Goal: Task Accomplishment & Management: Use online tool/utility

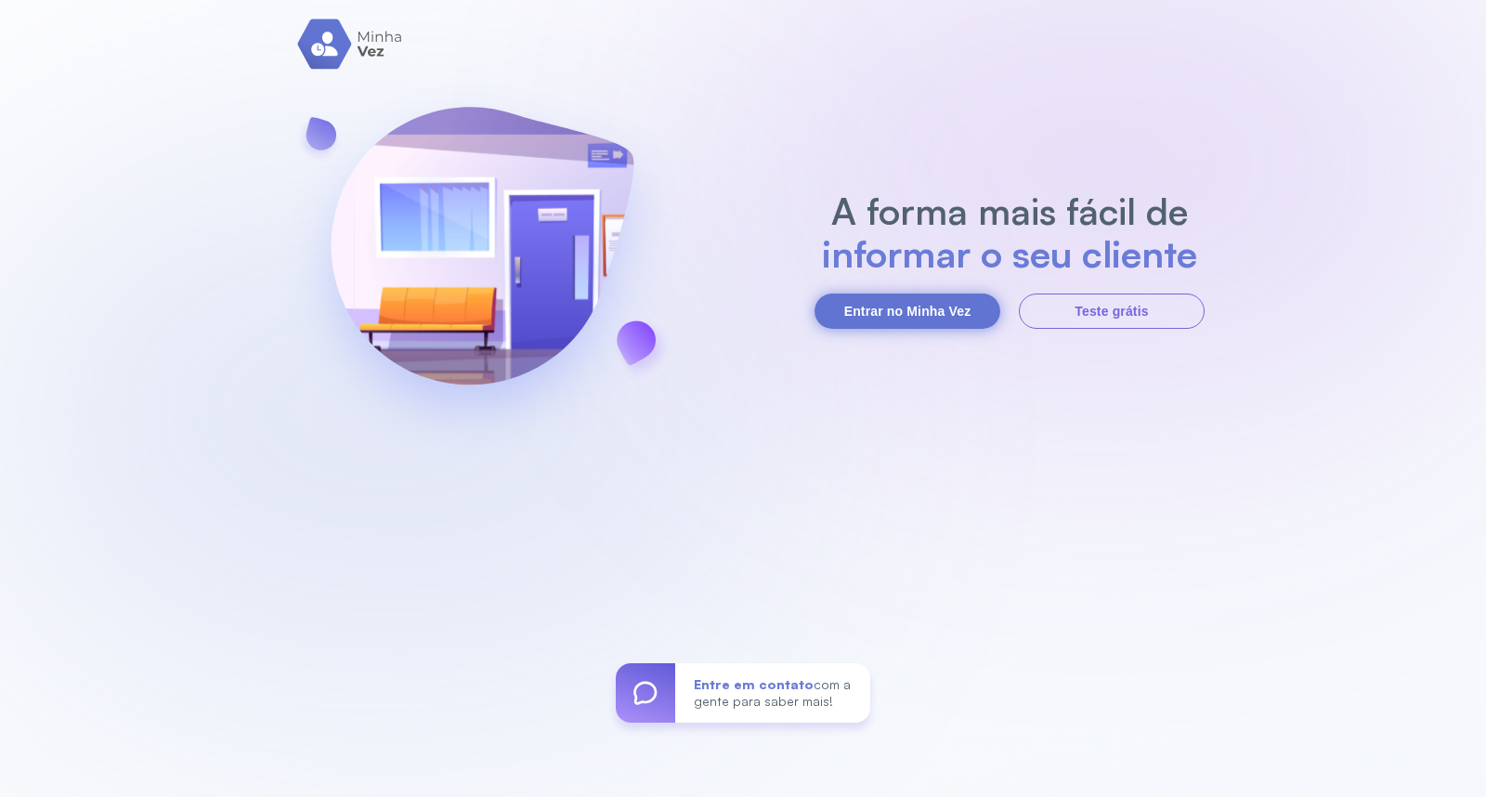
click at [921, 308] on button "Entrar no Minha Vez" at bounding box center [908, 311] width 186 height 35
click at [905, 314] on button "Entrar no Minha Vez" at bounding box center [908, 311] width 186 height 35
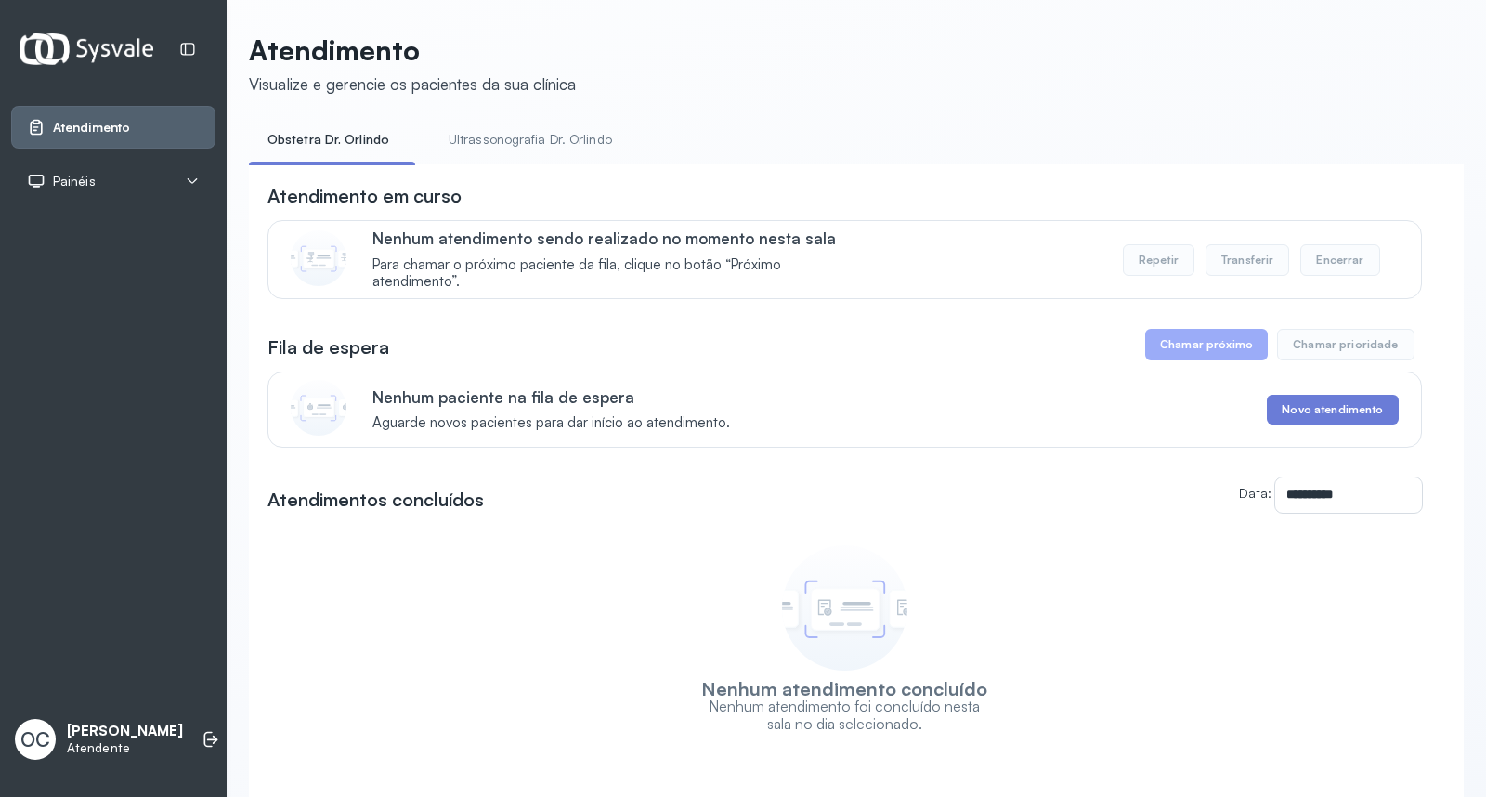
drag, startPoint x: 530, startPoint y: 136, endPoint x: 559, endPoint y: 186, distance: 58.3
click at [530, 137] on link "Ultrassonografia Dr. Orlindo" at bounding box center [530, 139] width 201 height 31
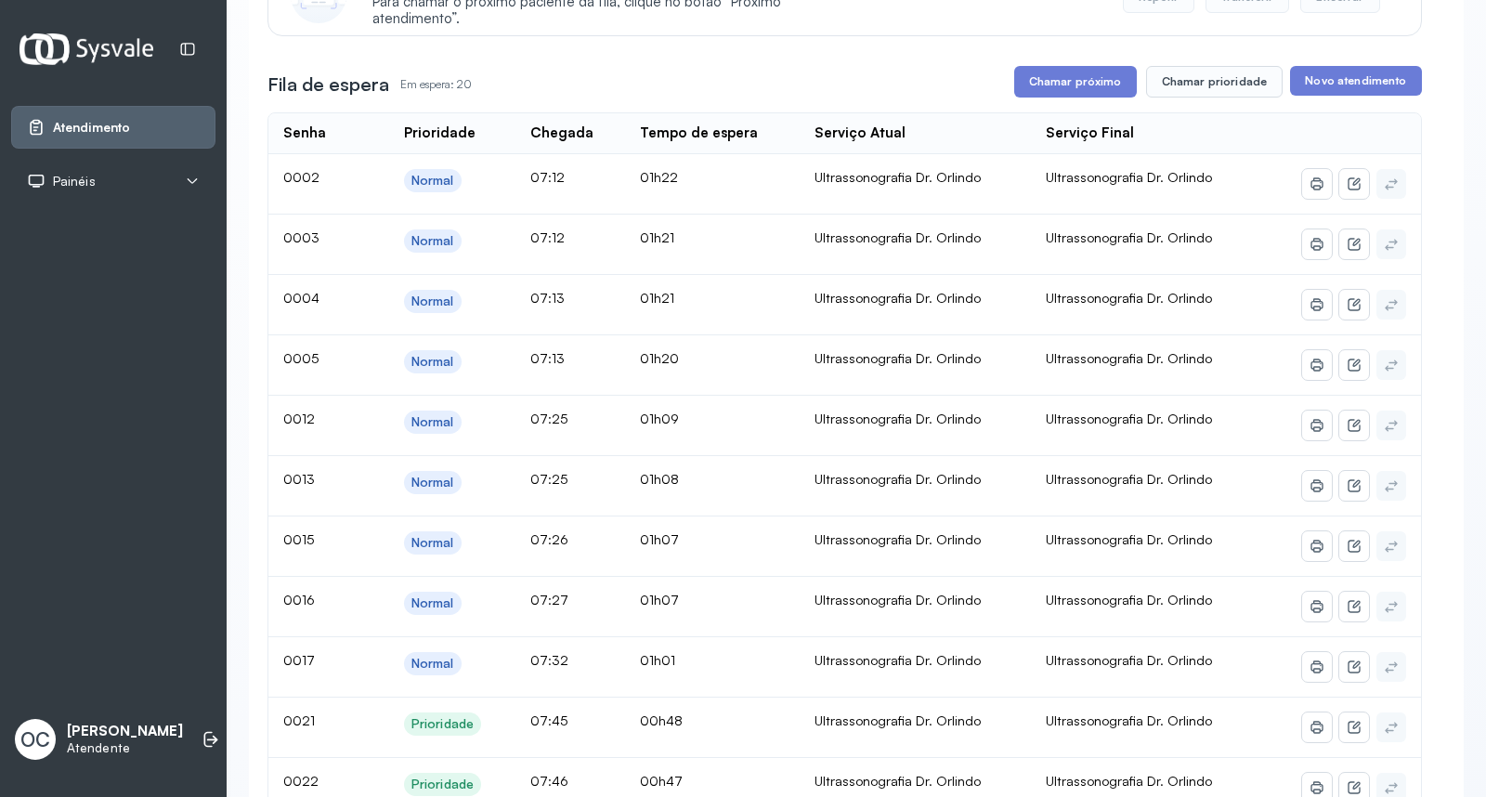
scroll to position [211, 0]
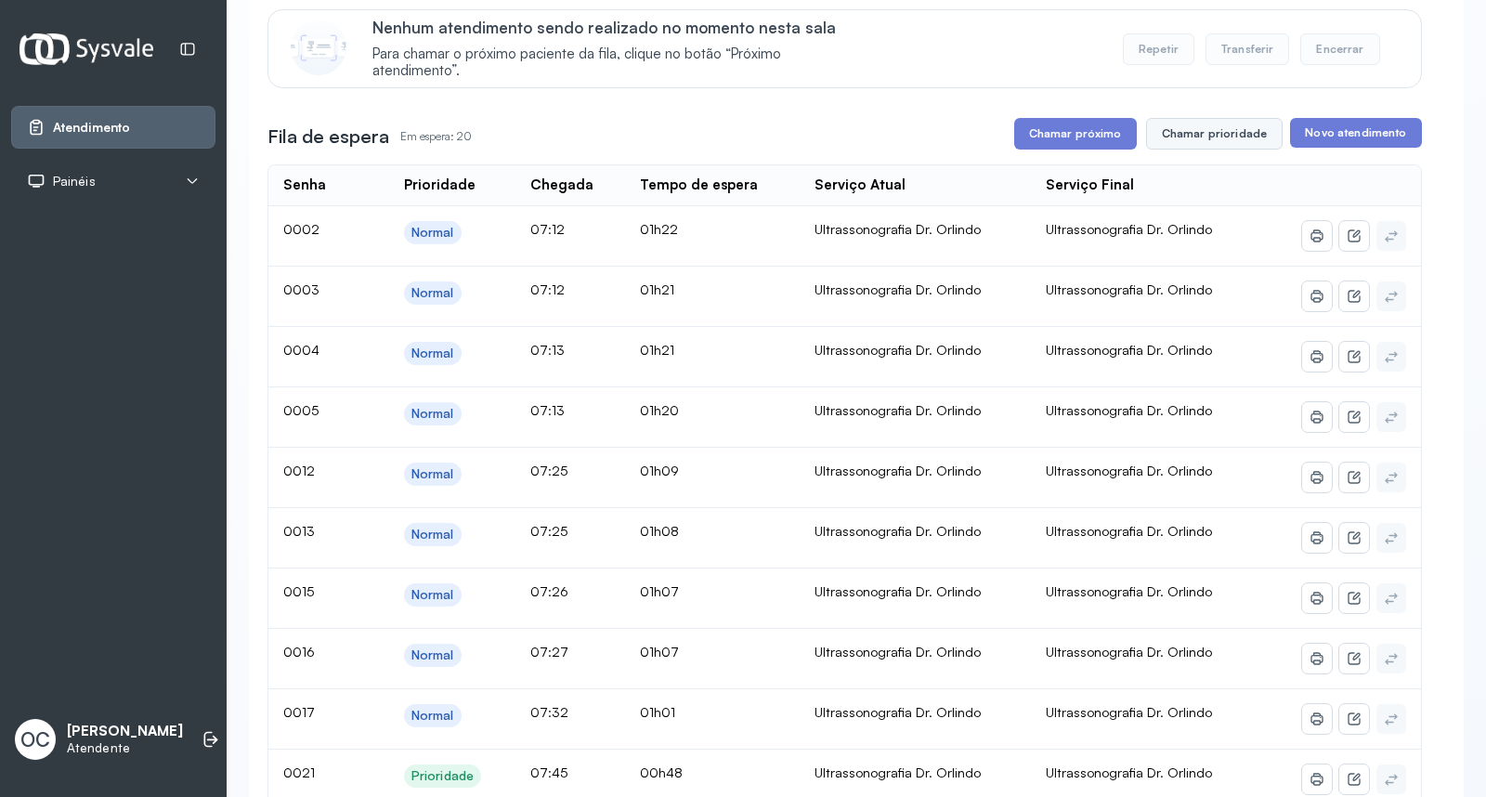
click at [1200, 140] on button "Chamar prioridade" at bounding box center [1214, 134] width 137 height 32
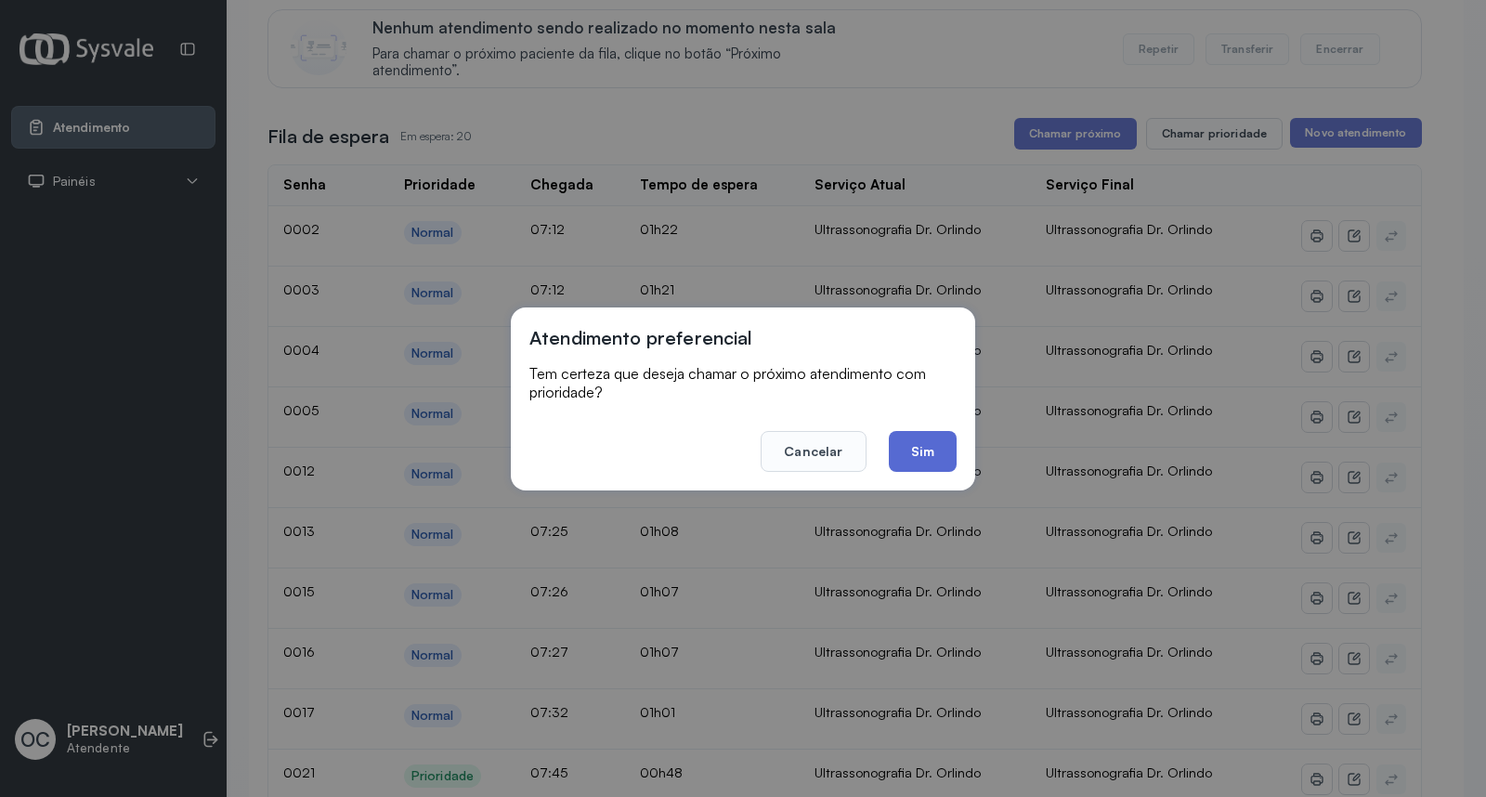
click at [935, 443] on button "Sim" at bounding box center [923, 451] width 68 height 41
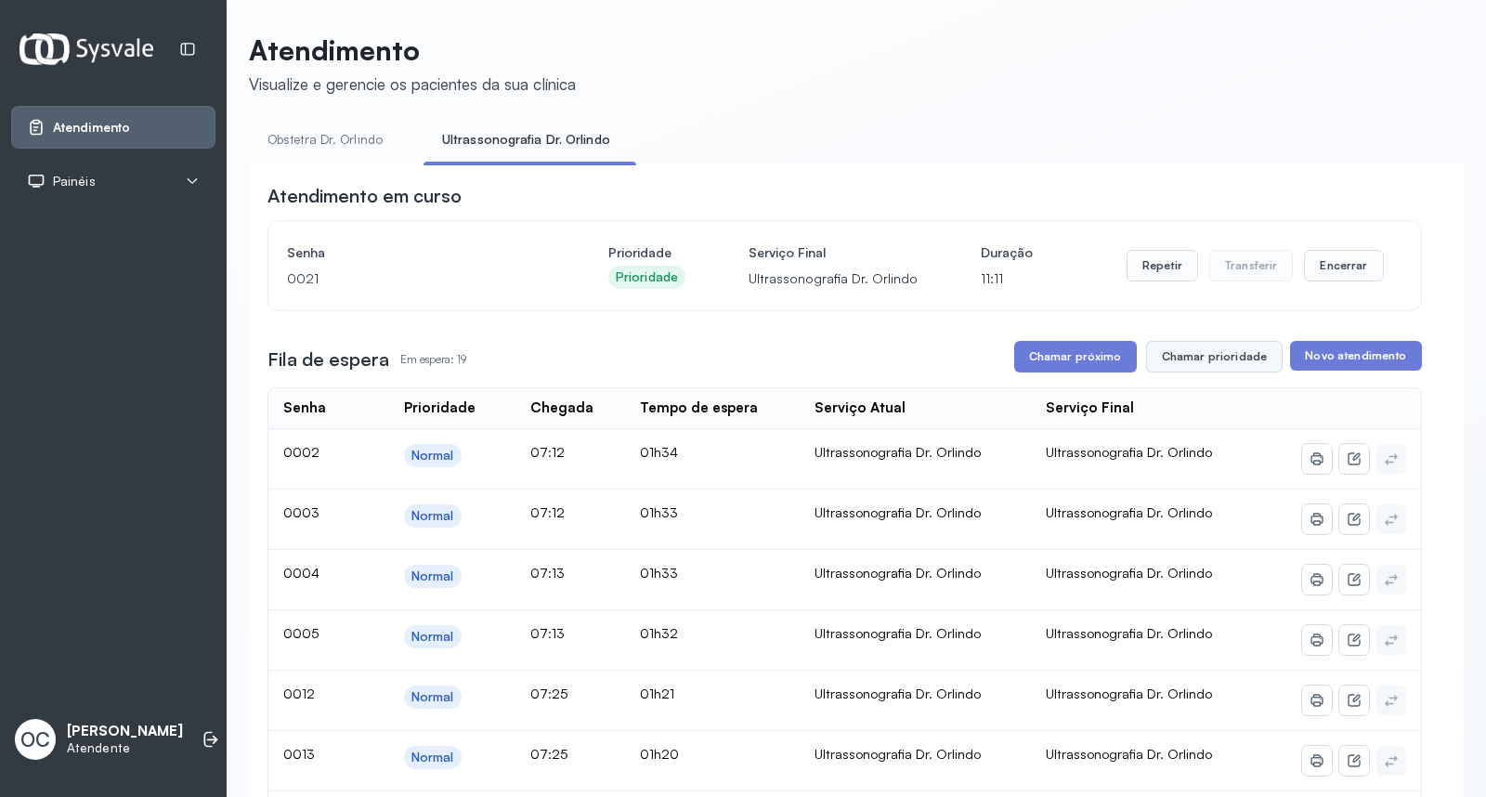
click at [1202, 365] on button "Chamar prioridade" at bounding box center [1214, 357] width 137 height 32
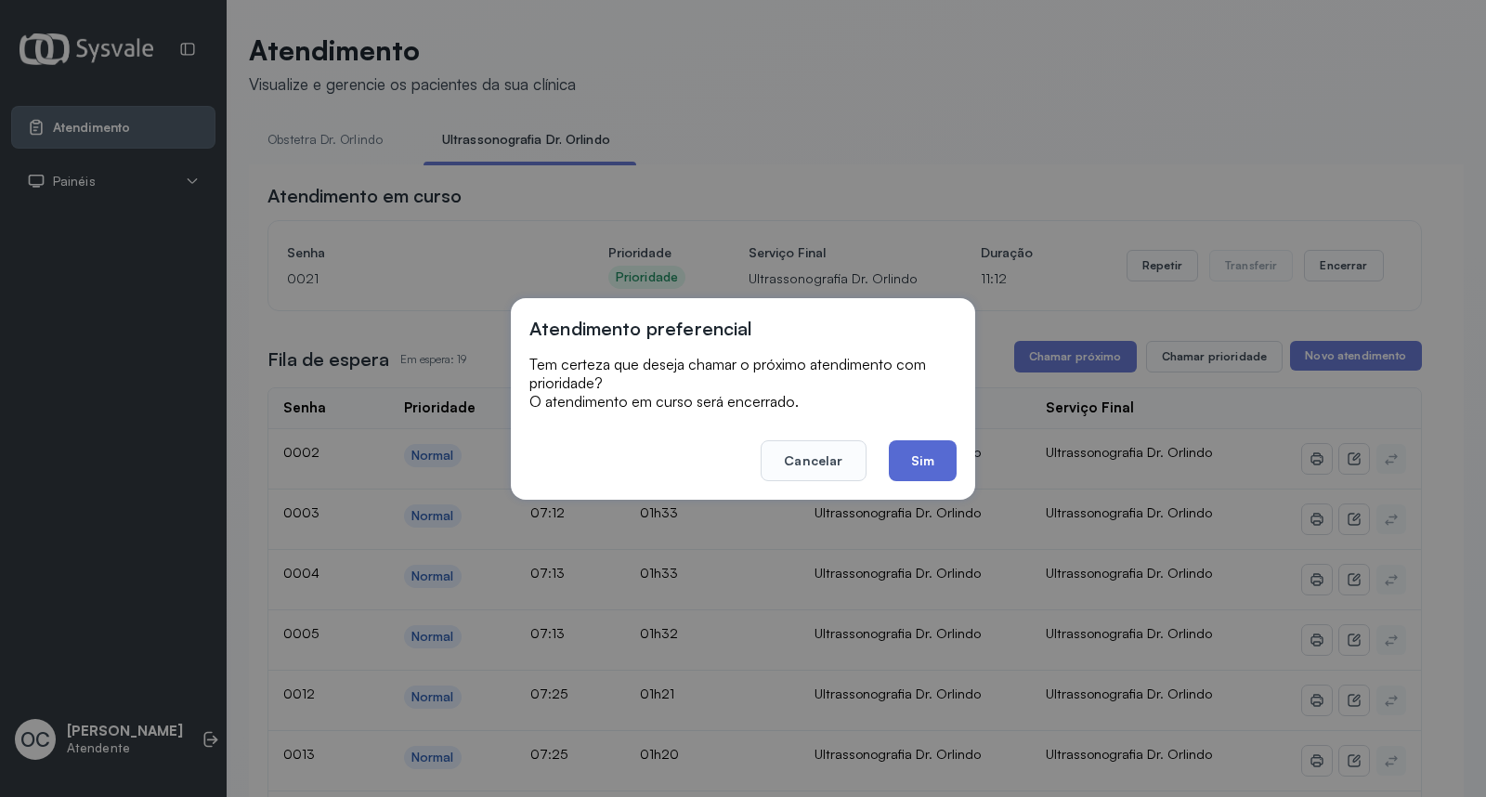
click at [936, 440] on button "Sim" at bounding box center [923, 460] width 68 height 41
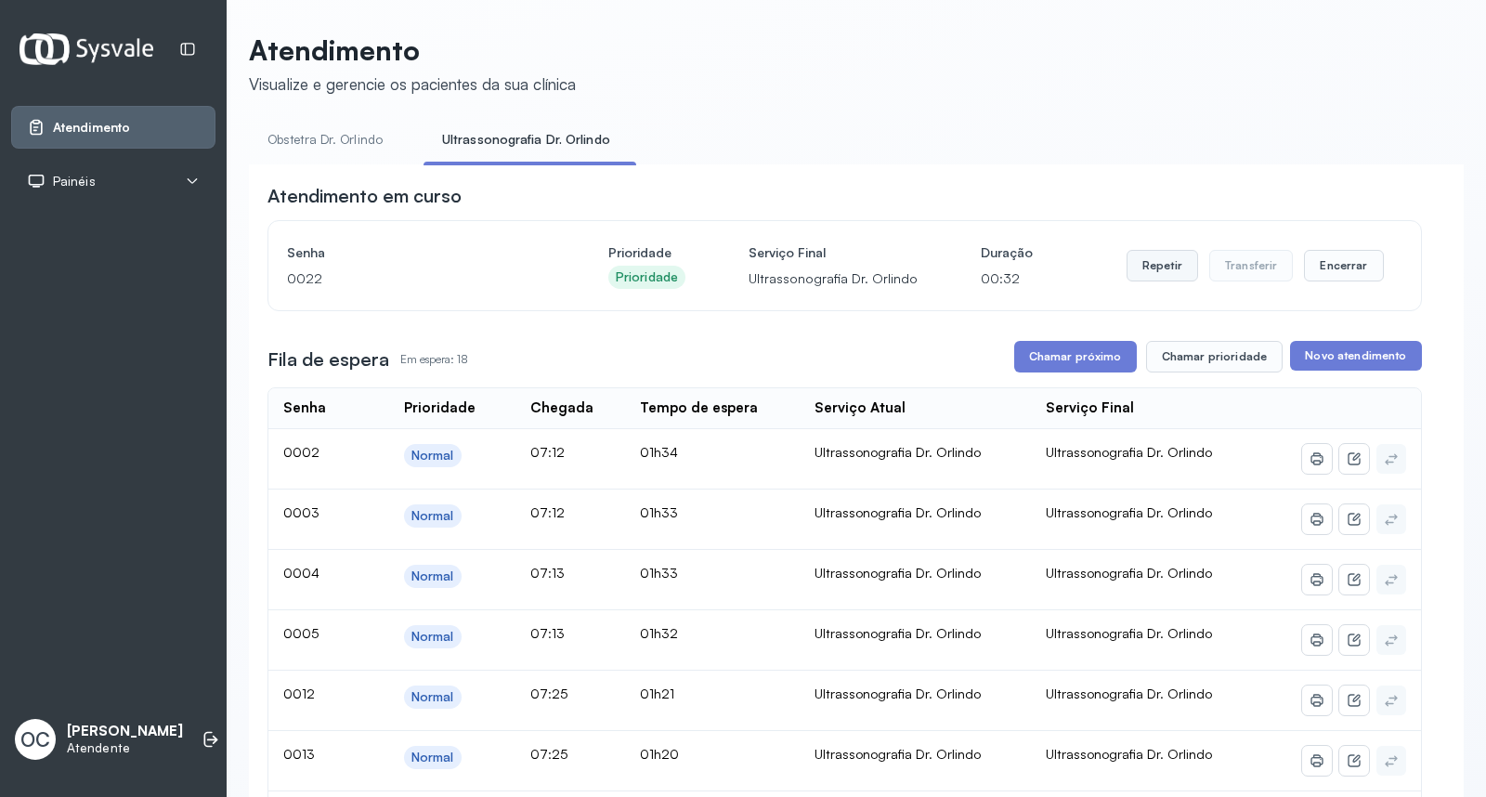
click at [1148, 254] on button "Repetir" at bounding box center [1163, 266] width 72 height 32
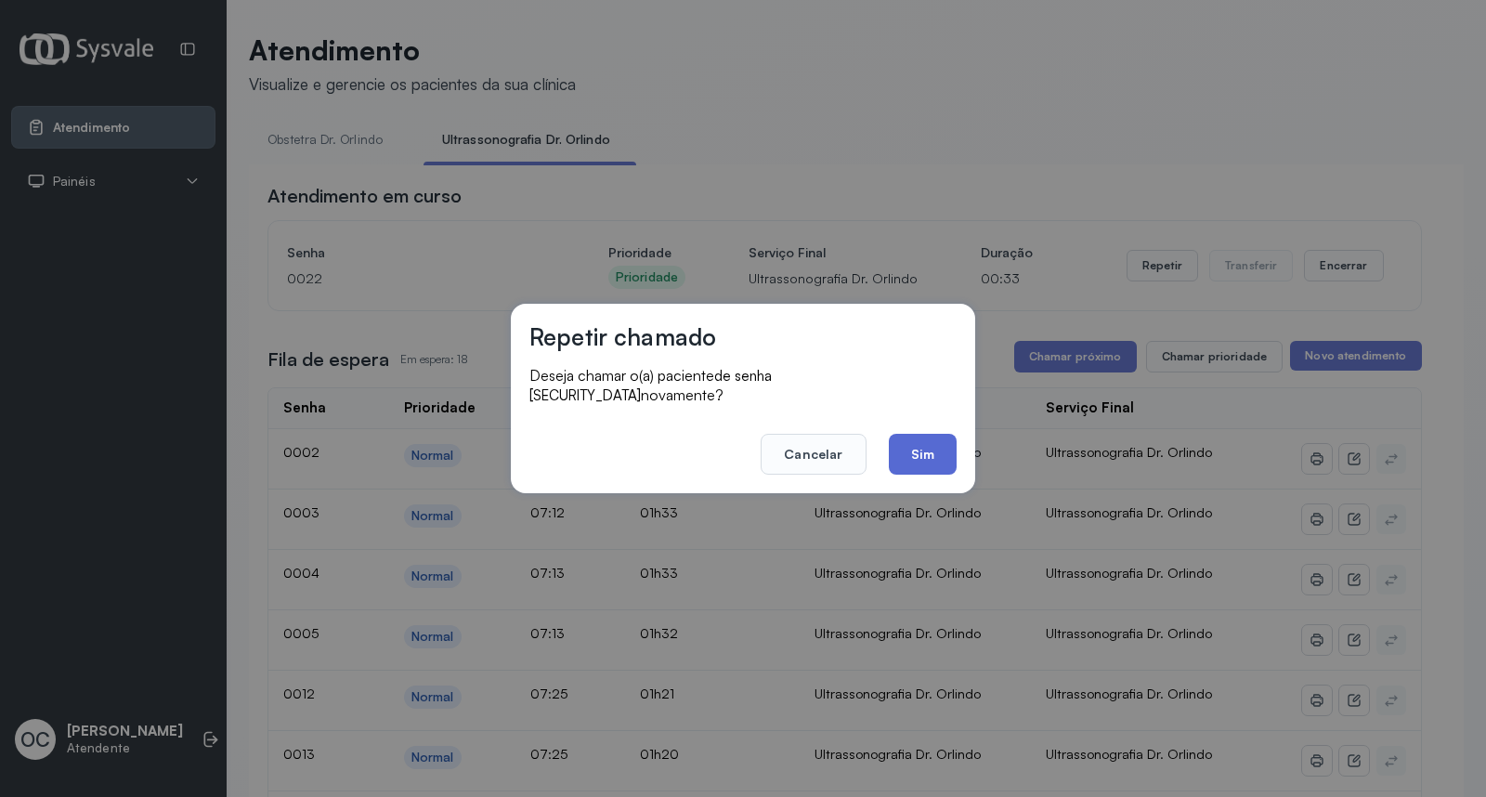
click at [934, 439] on button "Sim" at bounding box center [923, 454] width 68 height 41
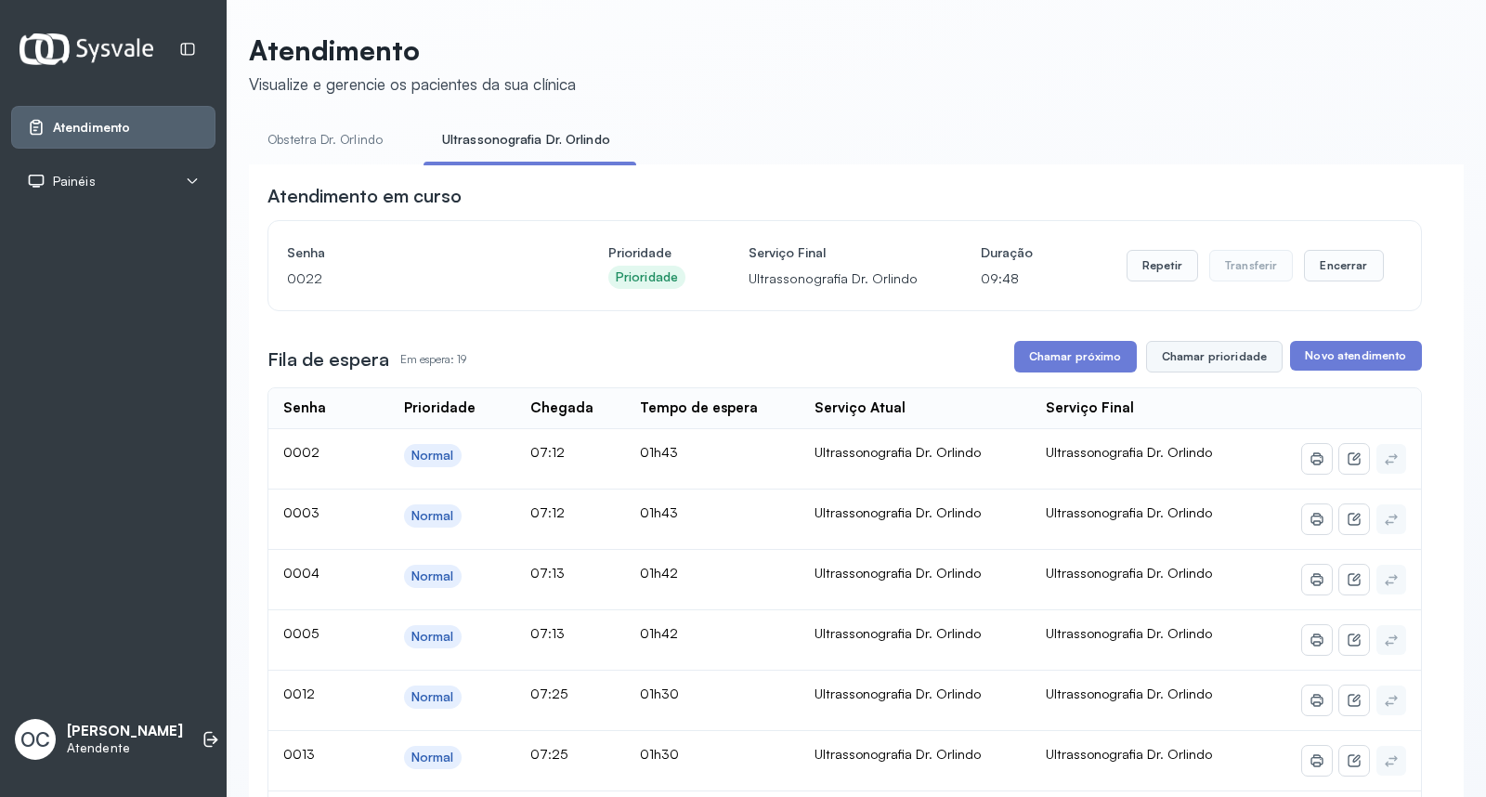
click at [1176, 367] on button "Chamar prioridade" at bounding box center [1214, 357] width 137 height 32
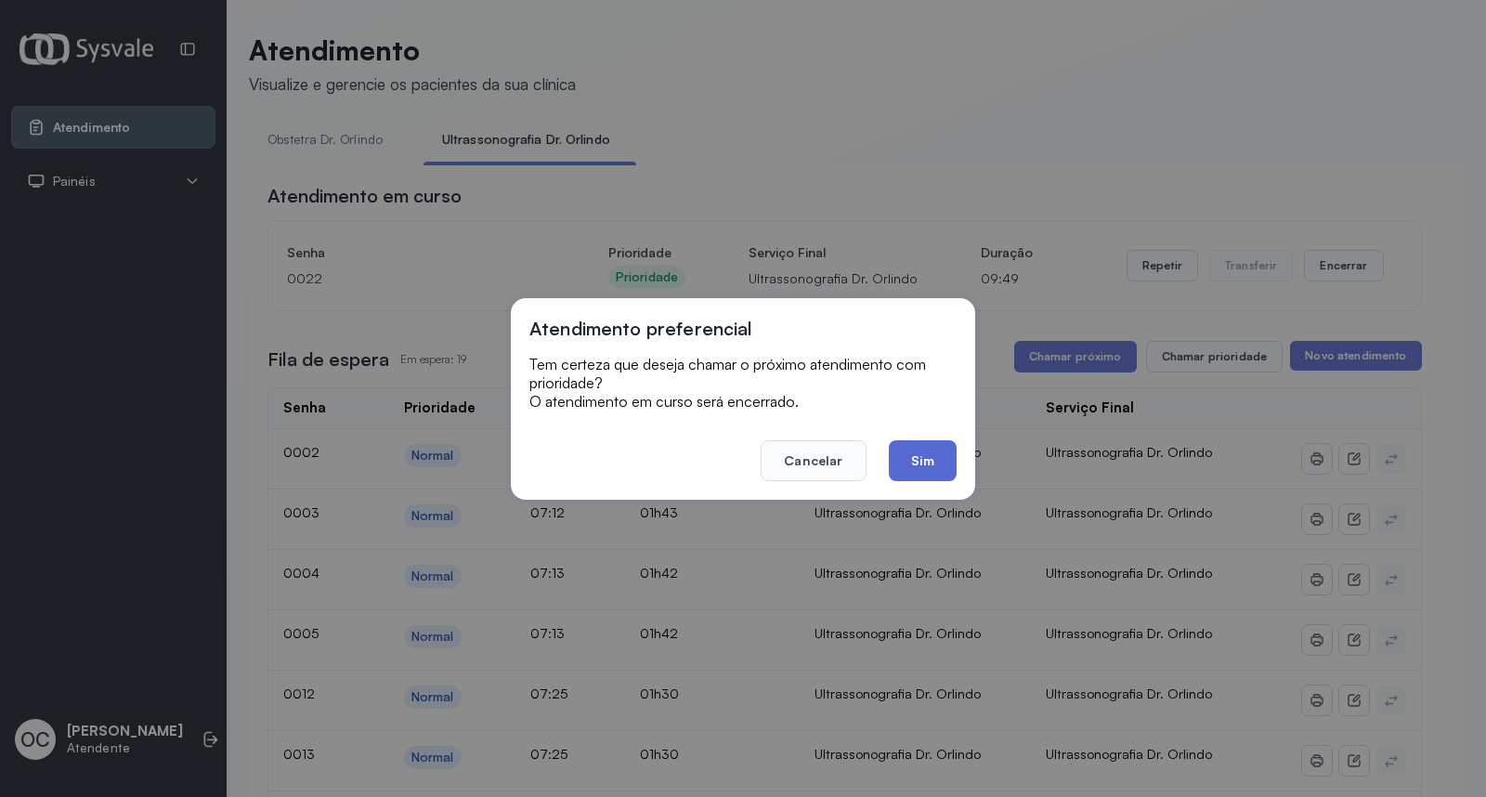
click at [931, 460] on button "Sim" at bounding box center [923, 460] width 68 height 41
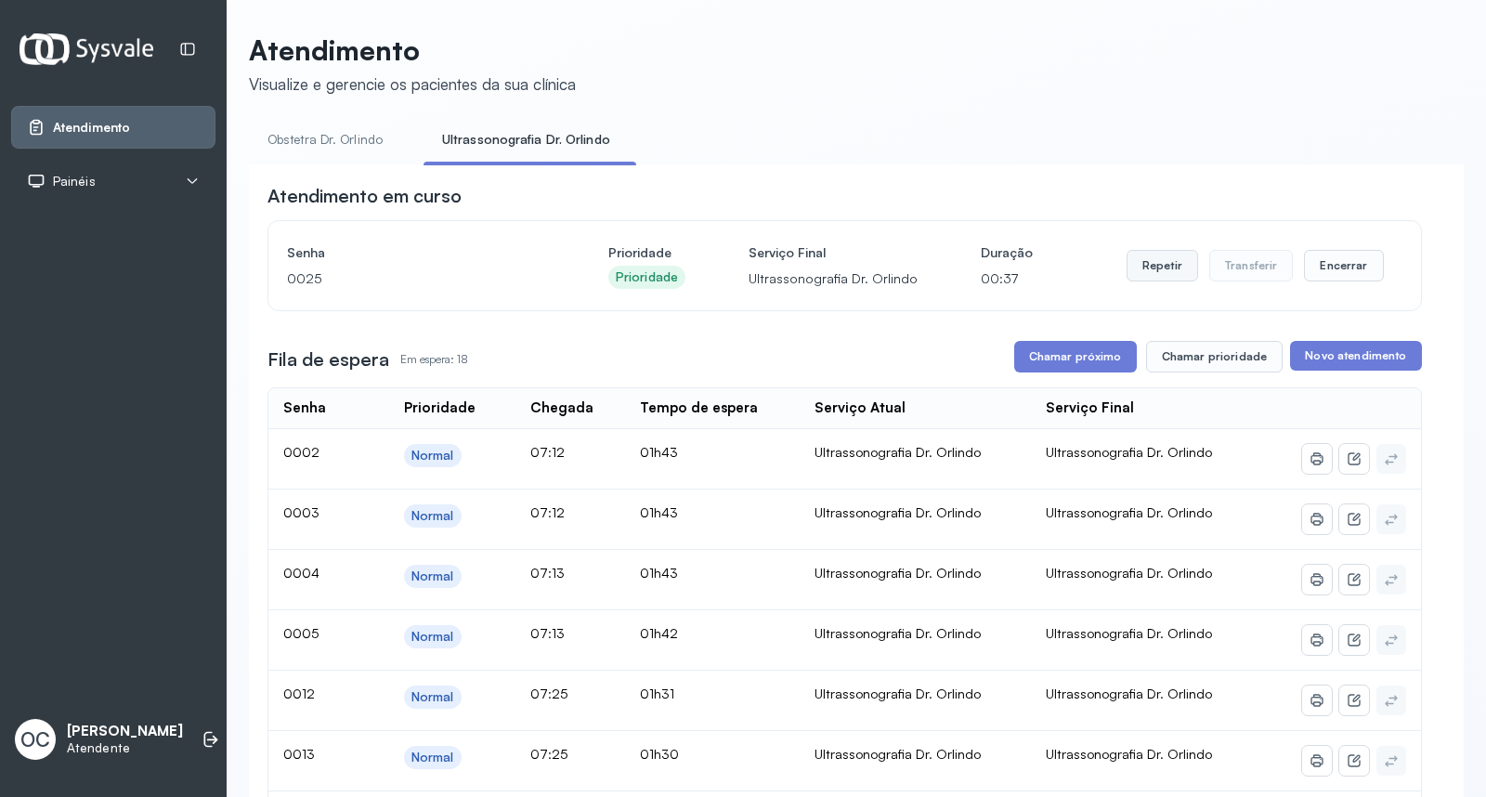
click at [1152, 272] on button "Repetir" at bounding box center [1163, 266] width 72 height 32
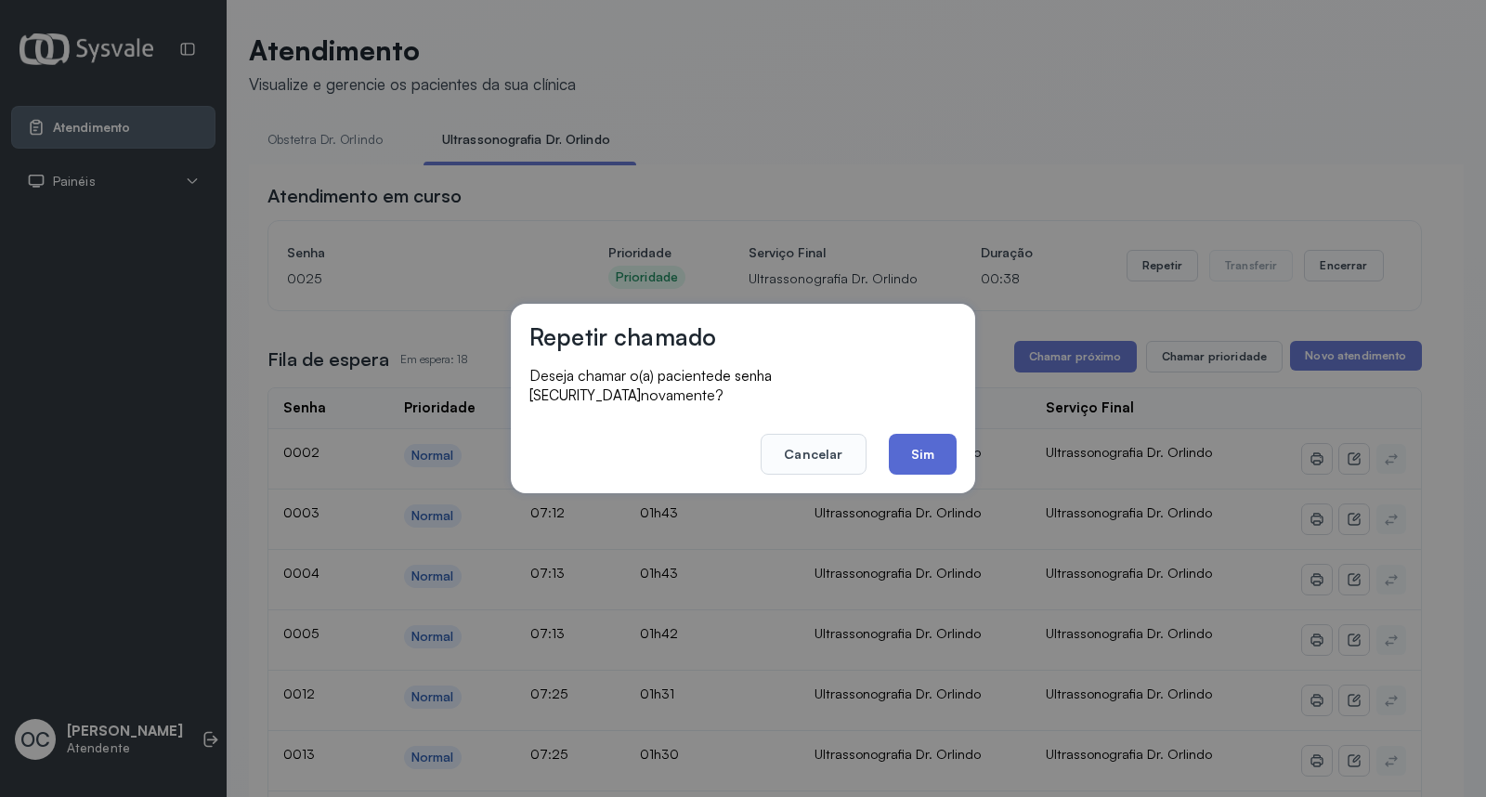
click at [923, 439] on button "Sim" at bounding box center [923, 454] width 68 height 41
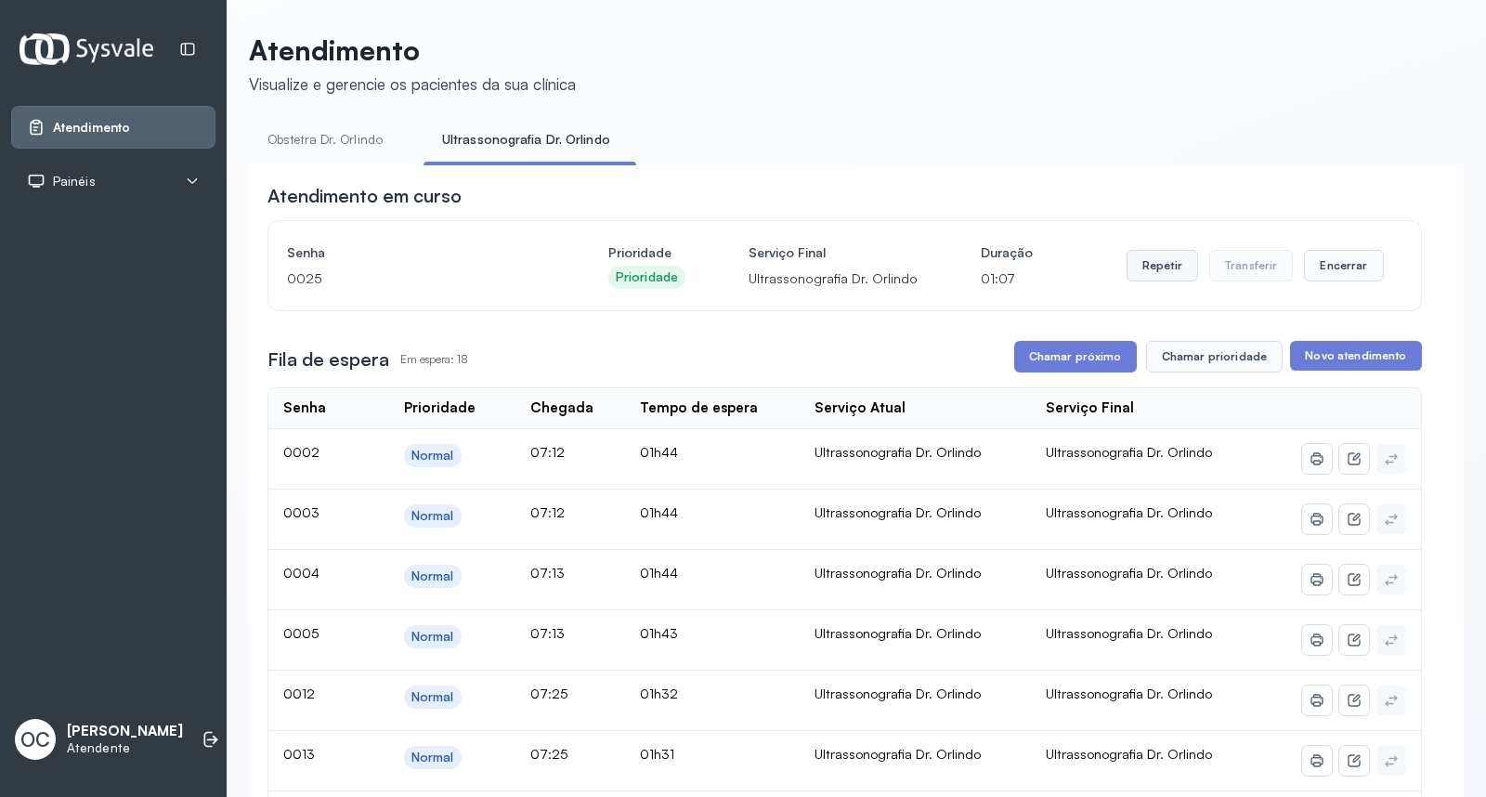
click at [1129, 268] on button "Repetir" at bounding box center [1163, 266] width 72 height 32
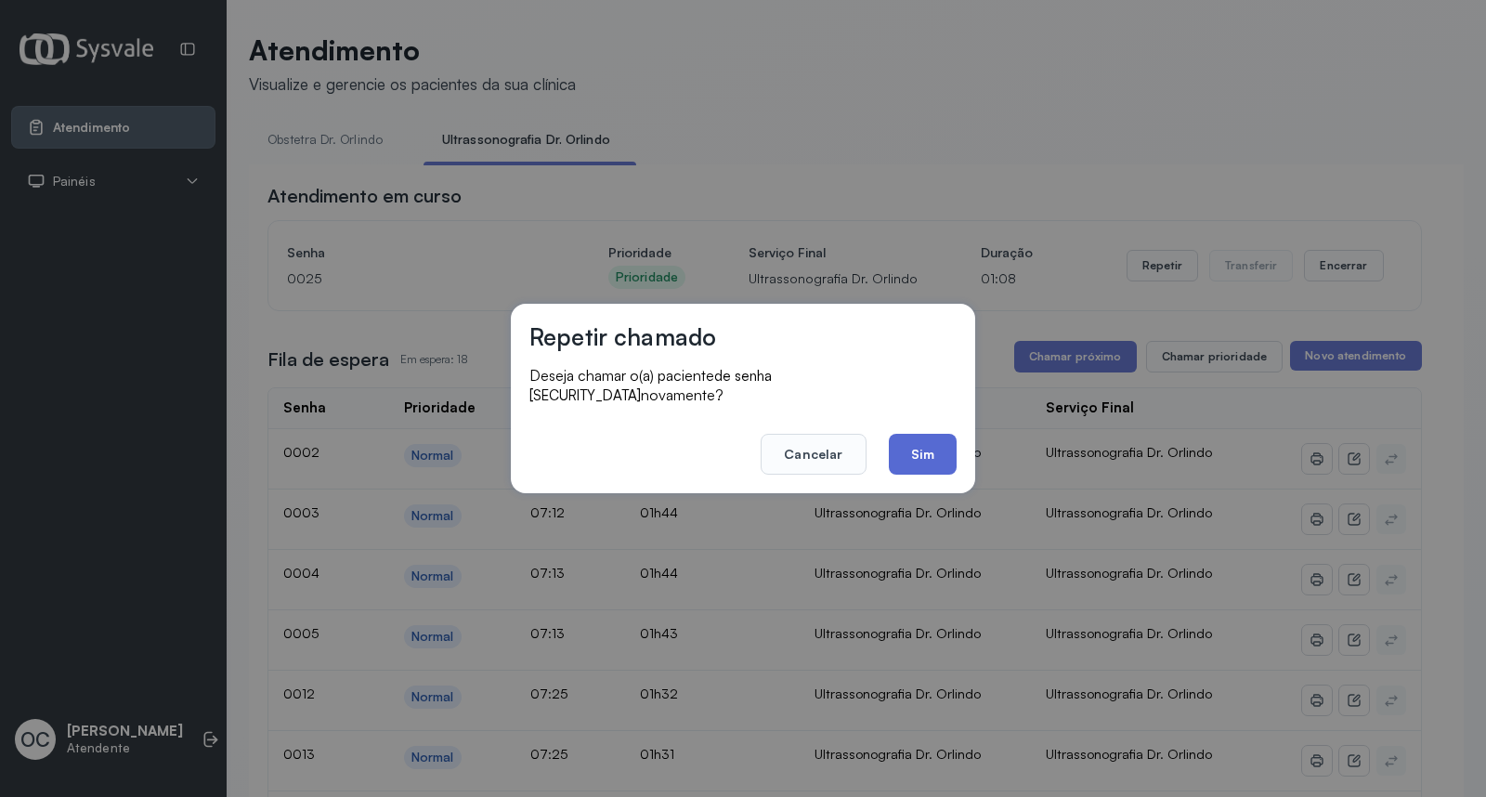
click at [903, 455] on button "Sim" at bounding box center [923, 454] width 68 height 41
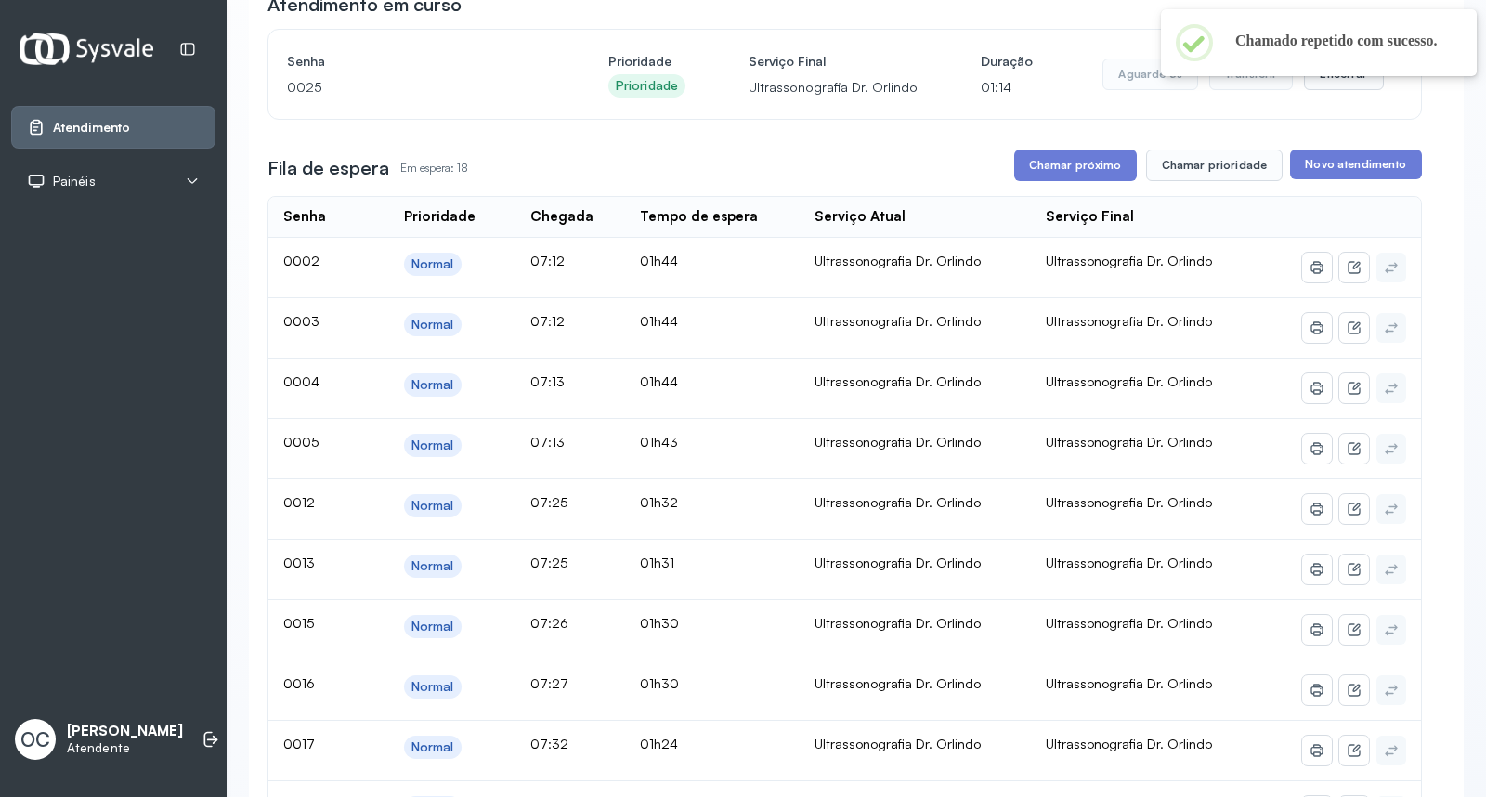
scroll to position [178, 0]
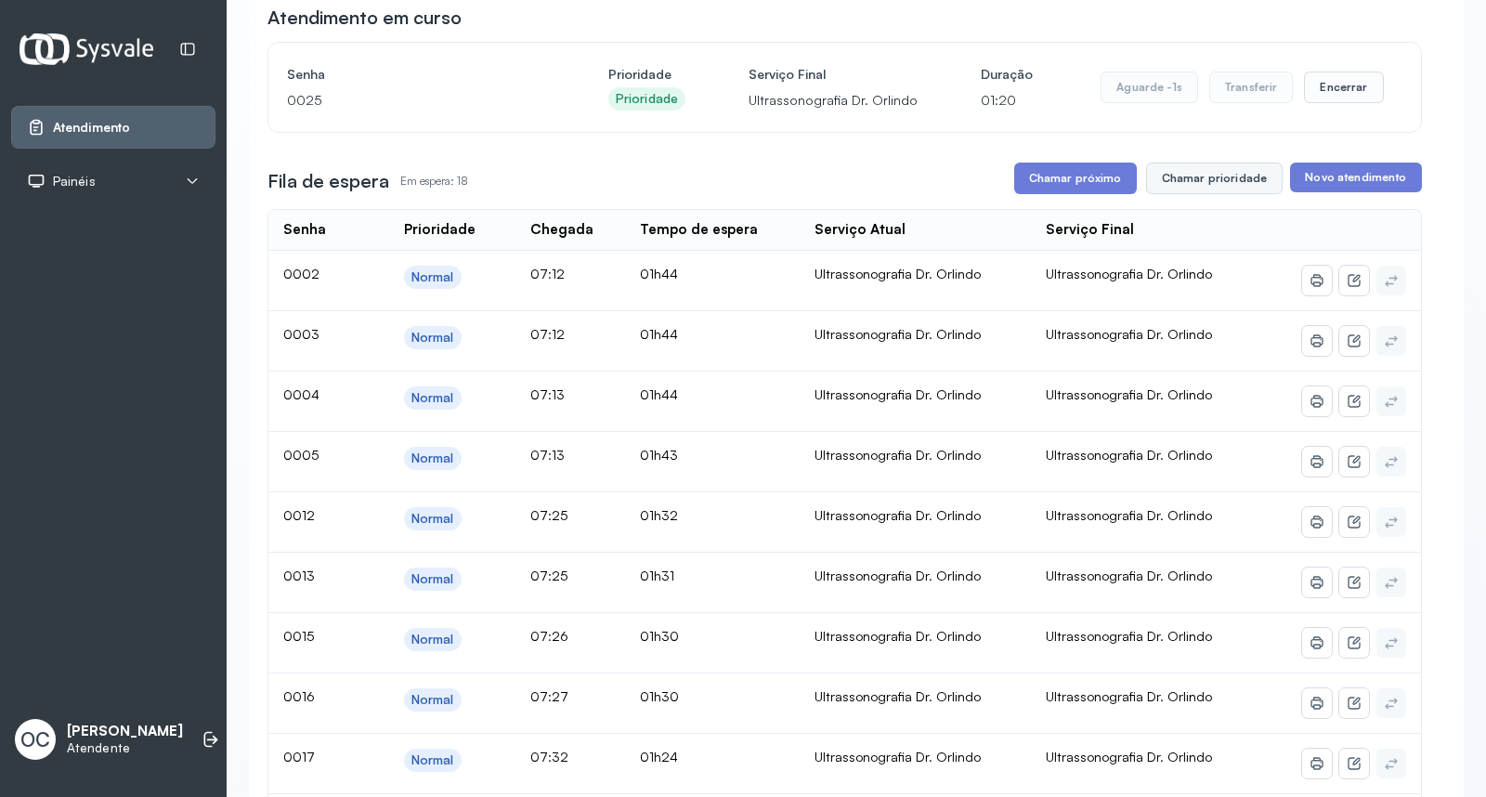
click at [1220, 188] on button "Chamar prioridade" at bounding box center [1214, 179] width 137 height 32
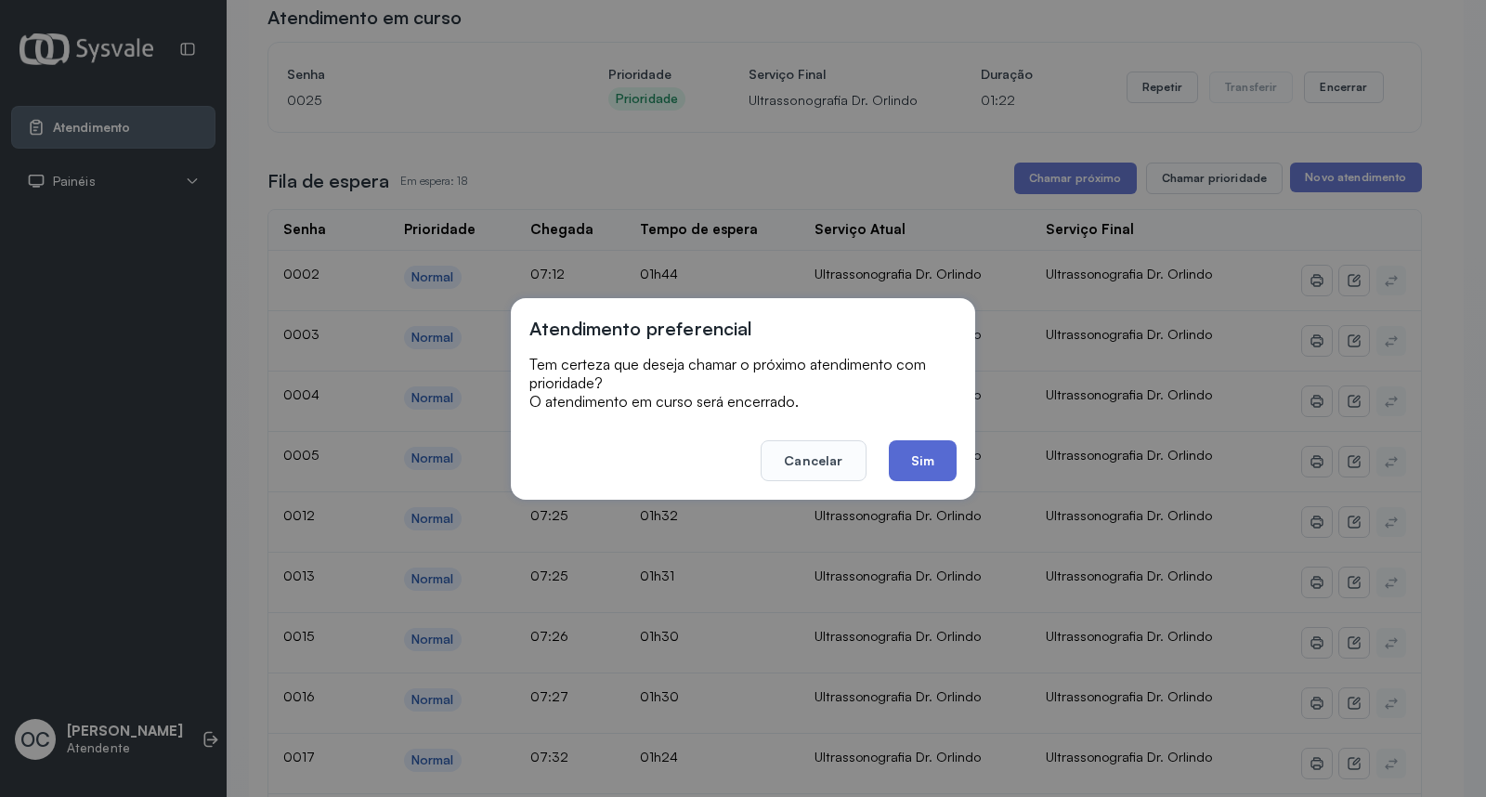
click at [915, 451] on button "Sim" at bounding box center [923, 460] width 68 height 41
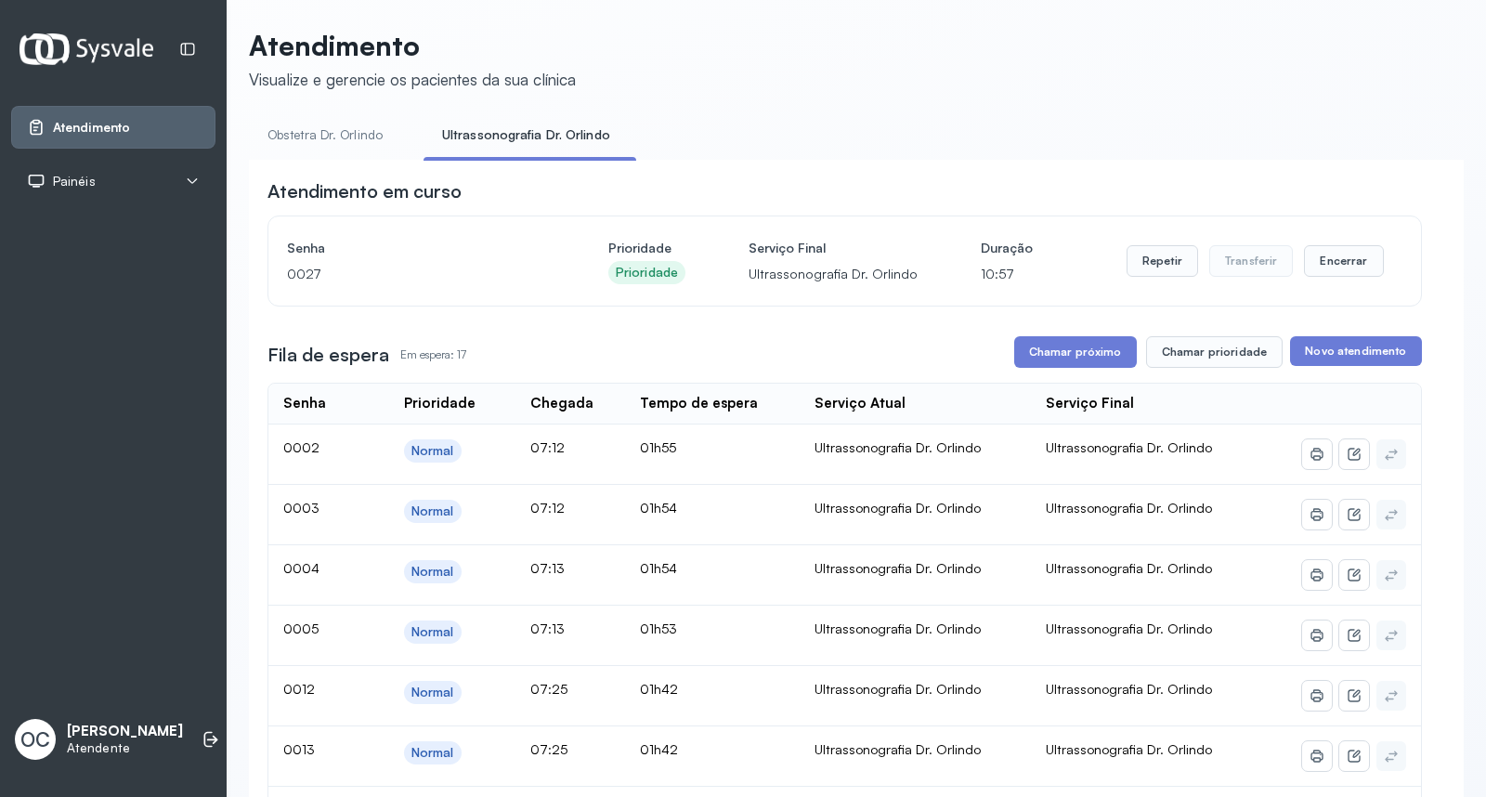
scroll to position [0, 0]
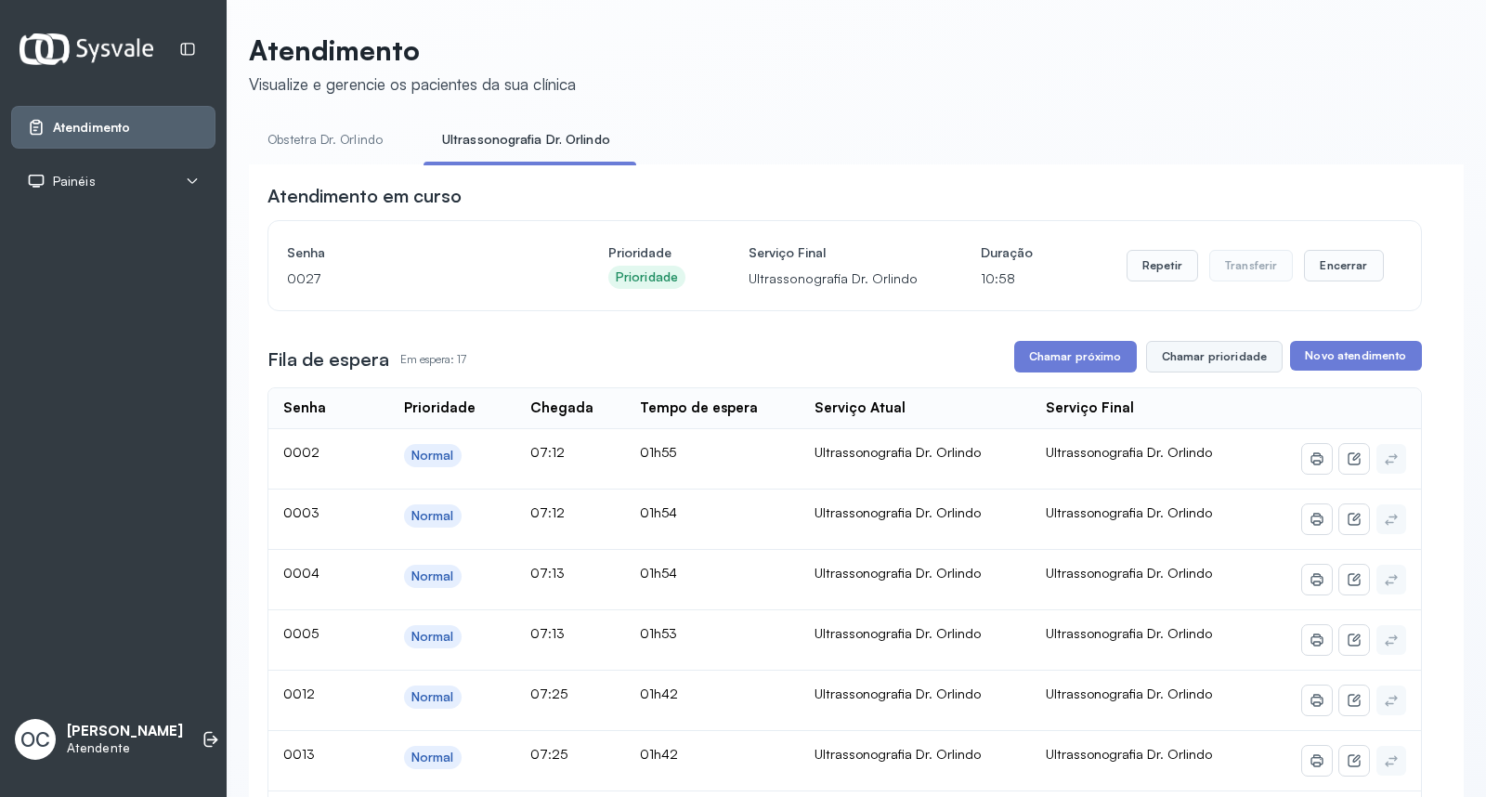
click at [1199, 363] on button "Chamar prioridade" at bounding box center [1214, 357] width 137 height 32
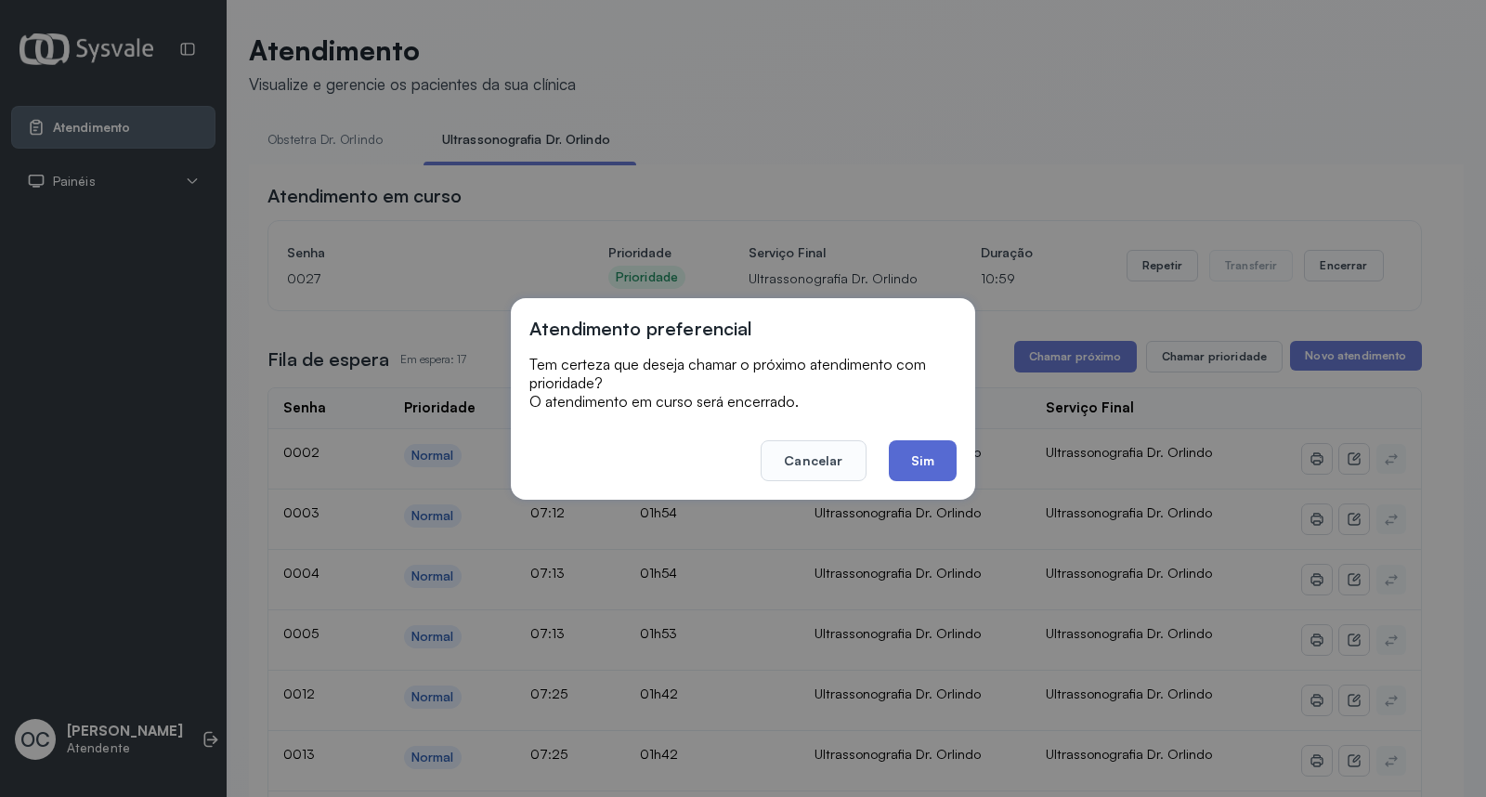
click at [915, 462] on button "Sim" at bounding box center [923, 460] width 68 height 41
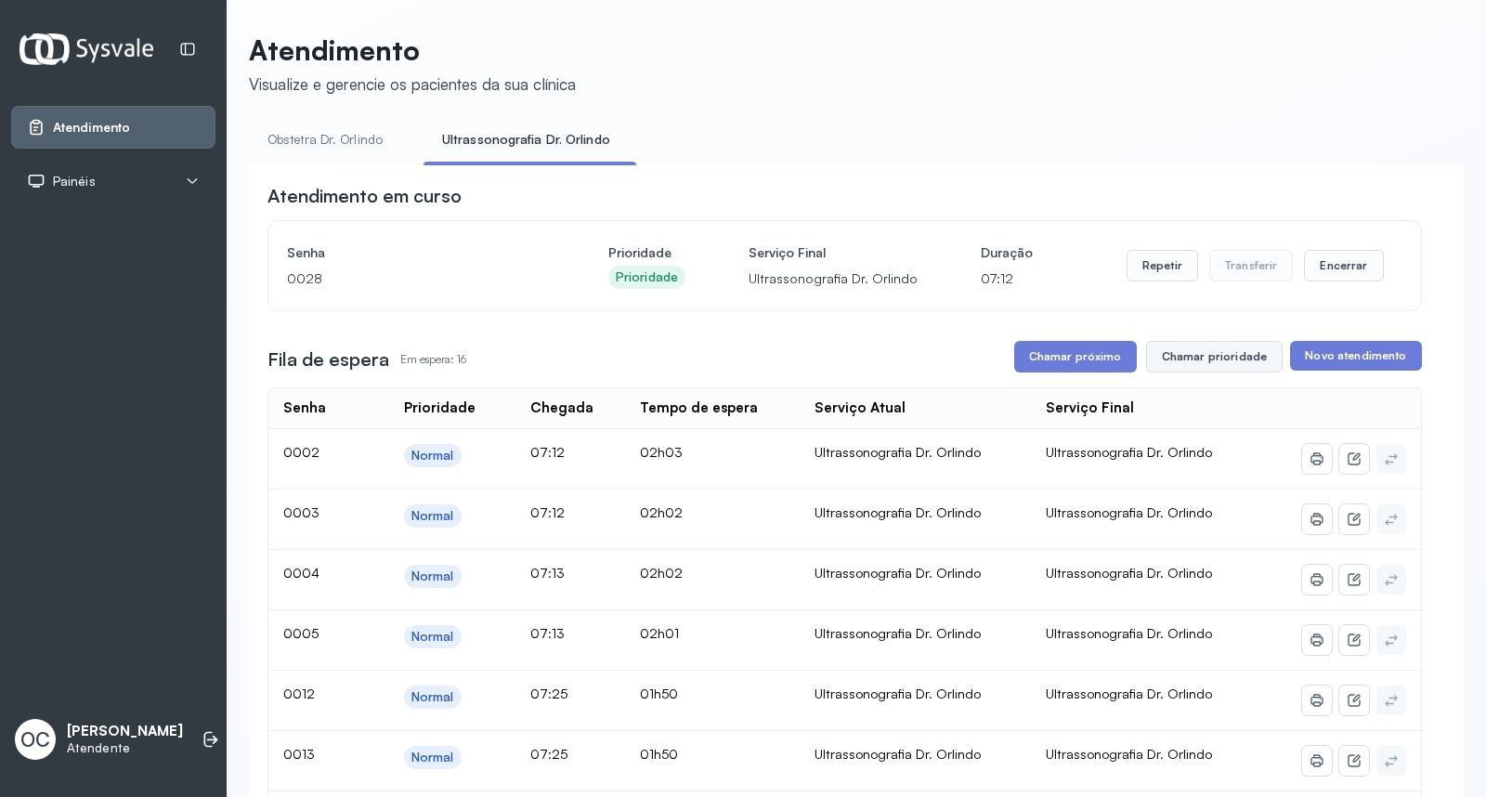
click at [1175, 368] on button "Chamar prioridade" at bounding box center [1214, 357] width 137 height 32
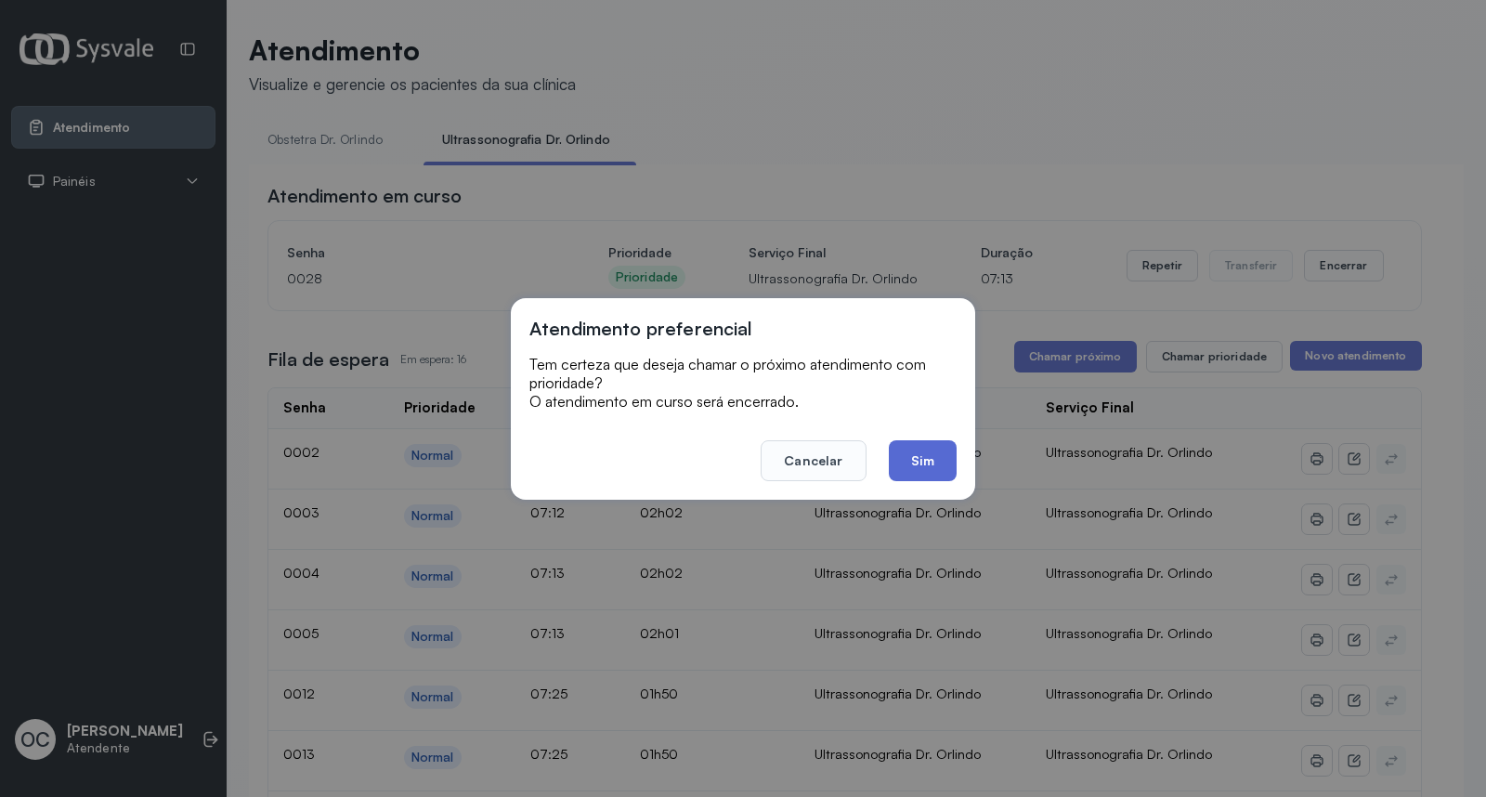
click at [923, 452] on button "Sim" at bounding box center [923, 460] width 68 height 41
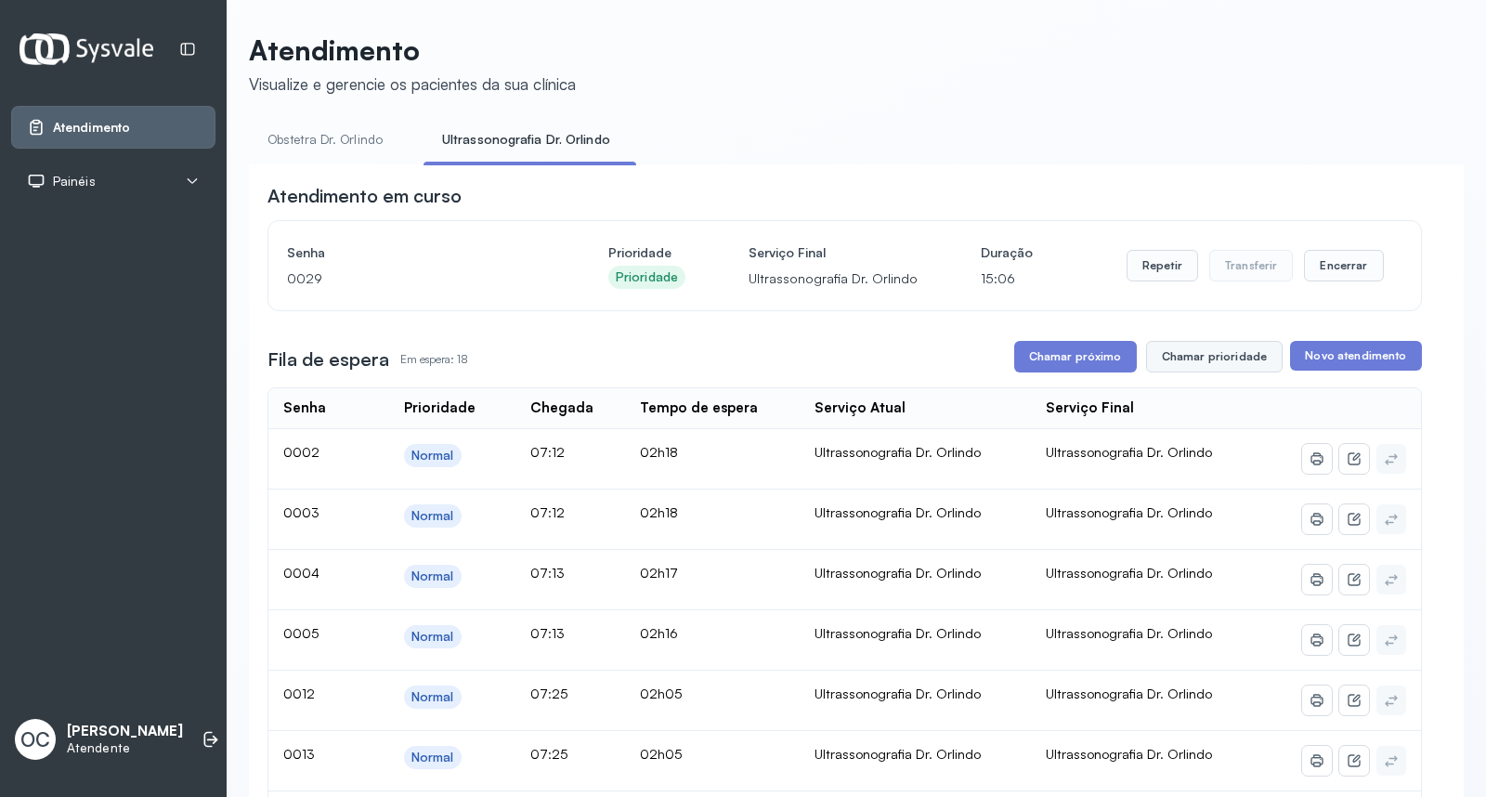
click at [1191, 367] on button "Chamar prioridade" at bounding box center [1214, 357] width 137 height 32
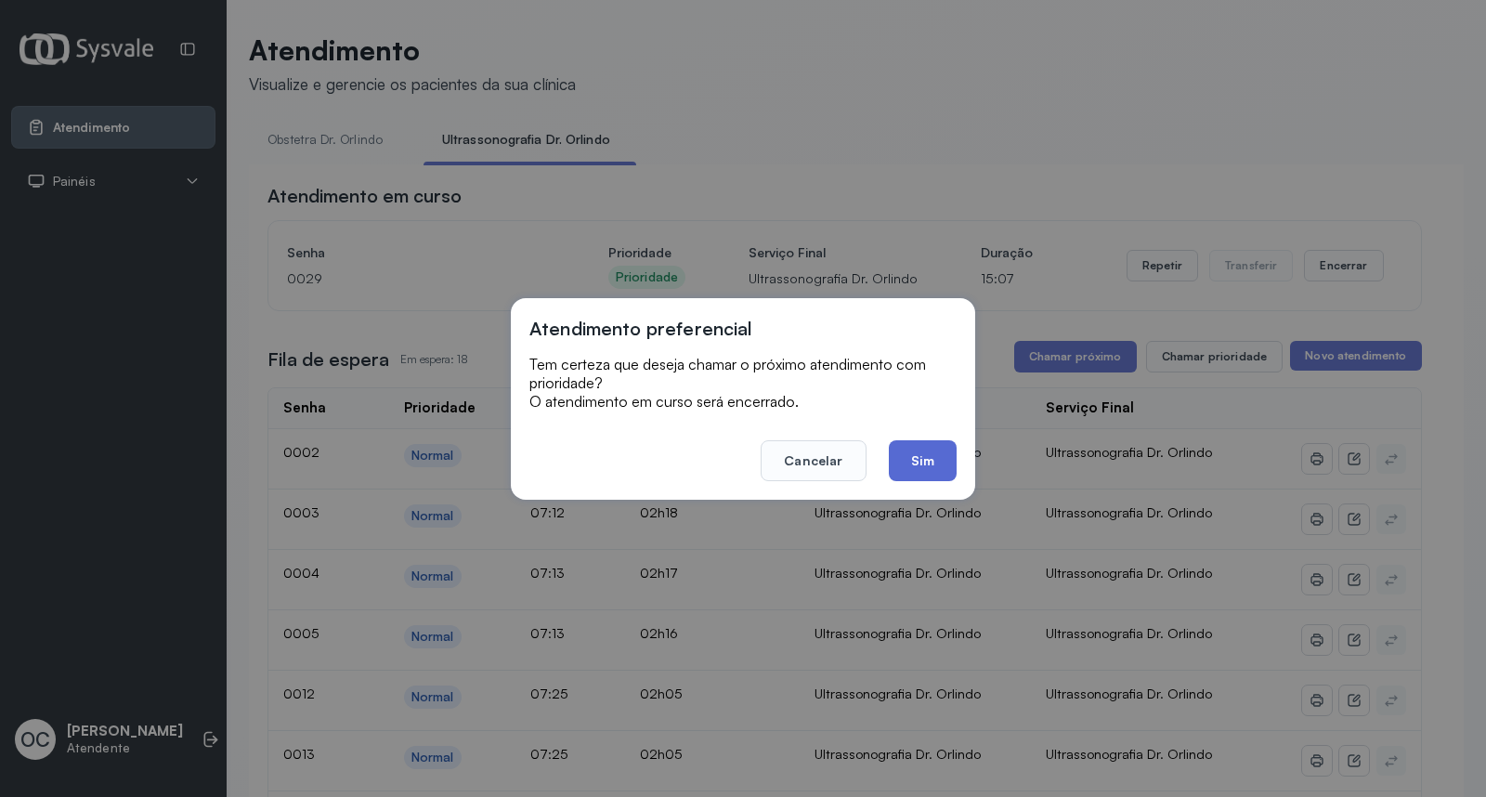
click at [923, 452] on button "Sim" at bounding box center [923, 460] width 68 height 41
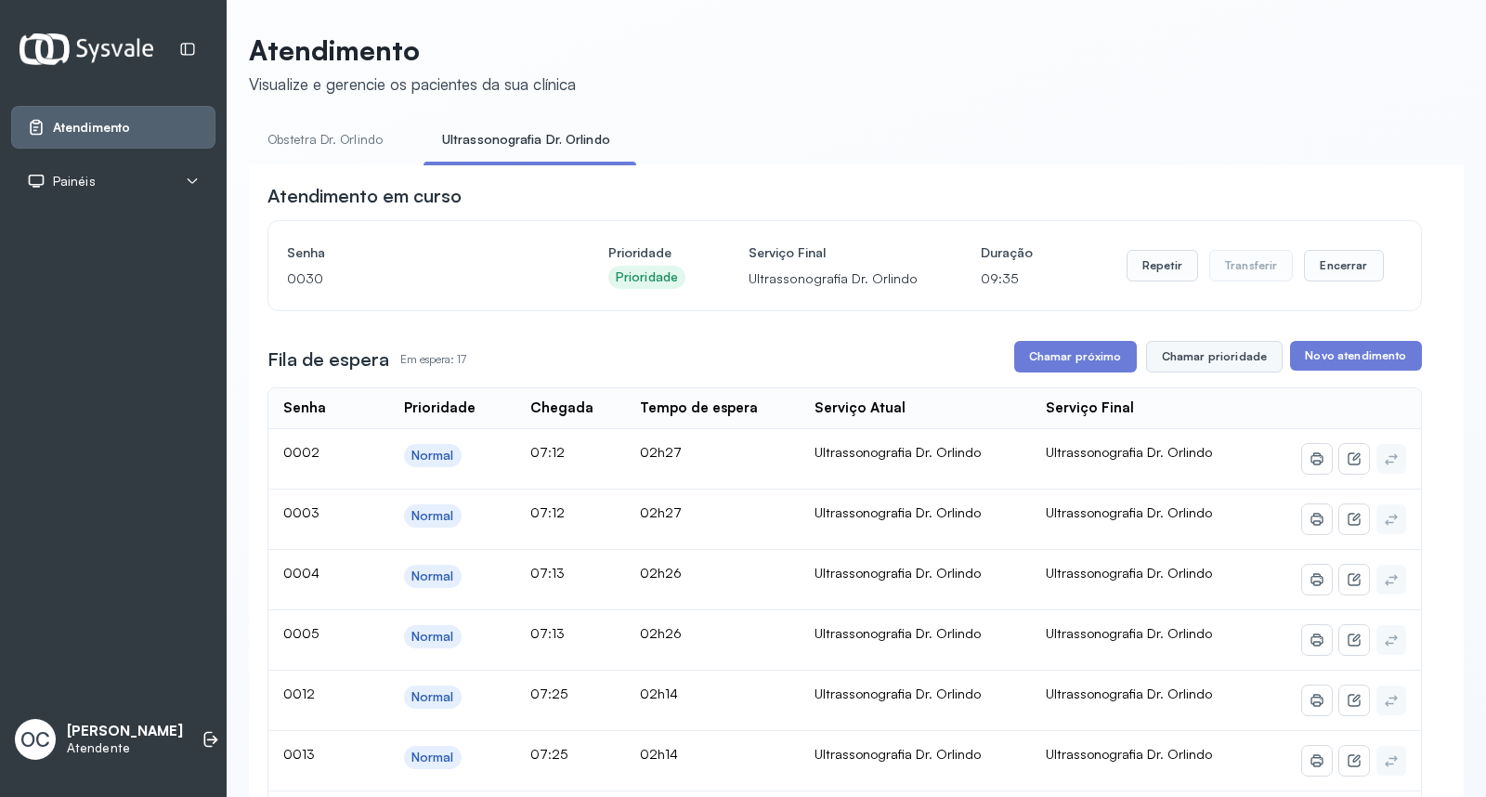
click at [1183, 366] on button "Chamar prioridade" at bounding box center [1214, 357] width 137 height 32
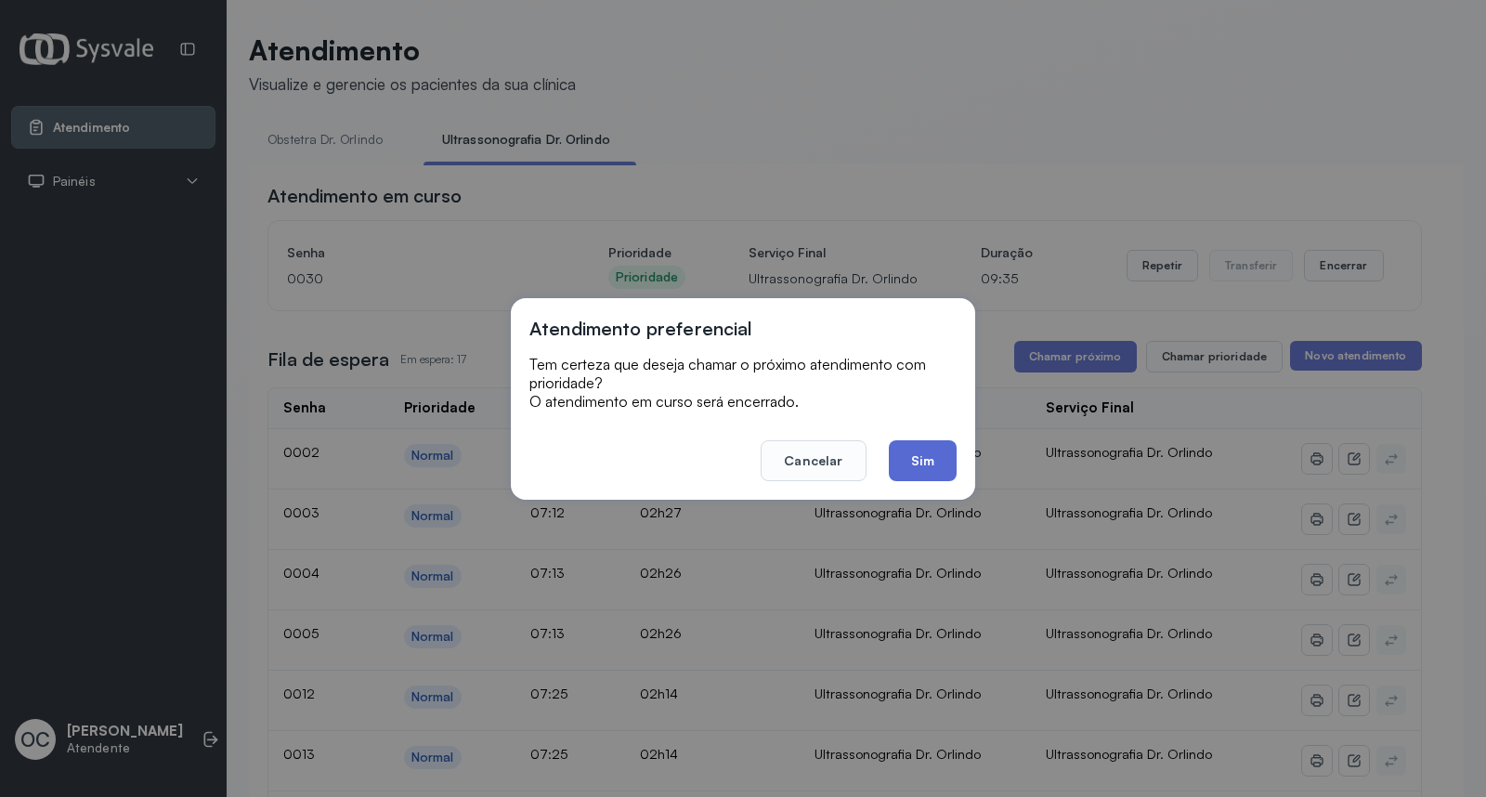
click at [893, 441] on button "Sim" at bounding box center [923, 460] width 68 height 41
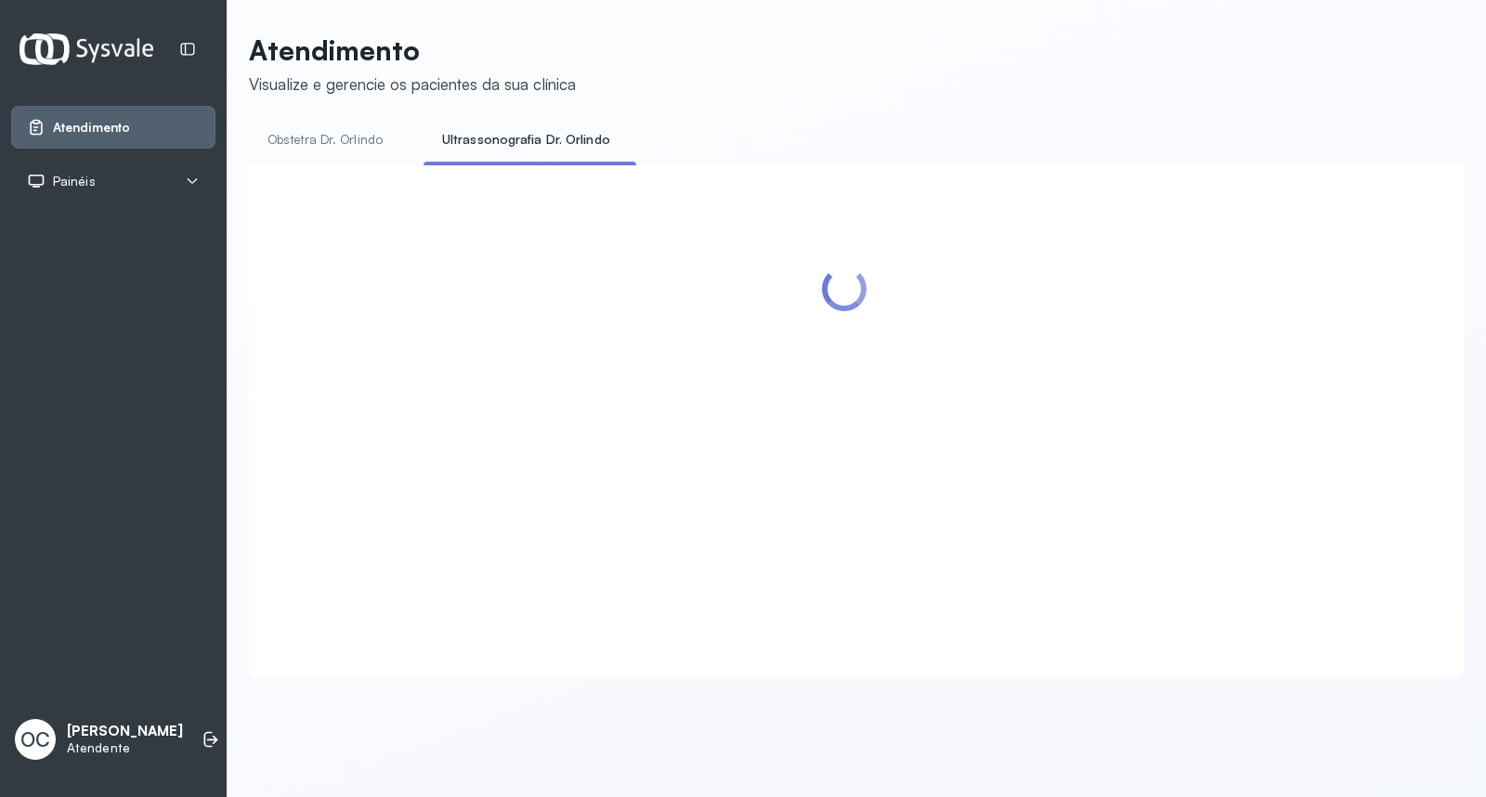
click at [358, 140] on link "Obstetra Dr. Orlindo" at bounding box center [325, 139] width 152 height 31
click at [571, 136] on link "Ultrassonografia Dr. Orlindo" at bounding box center [530, 139] width 201 height 31
click at [332, 126] on link "Obstetra Dr. Orlindo" at bounding box center [325, 139] width 152 height 31
click at [514, 124] on link "Ultrassonografia Dr. Orlindo" at bounding box center [530, 139] width 201 height 31
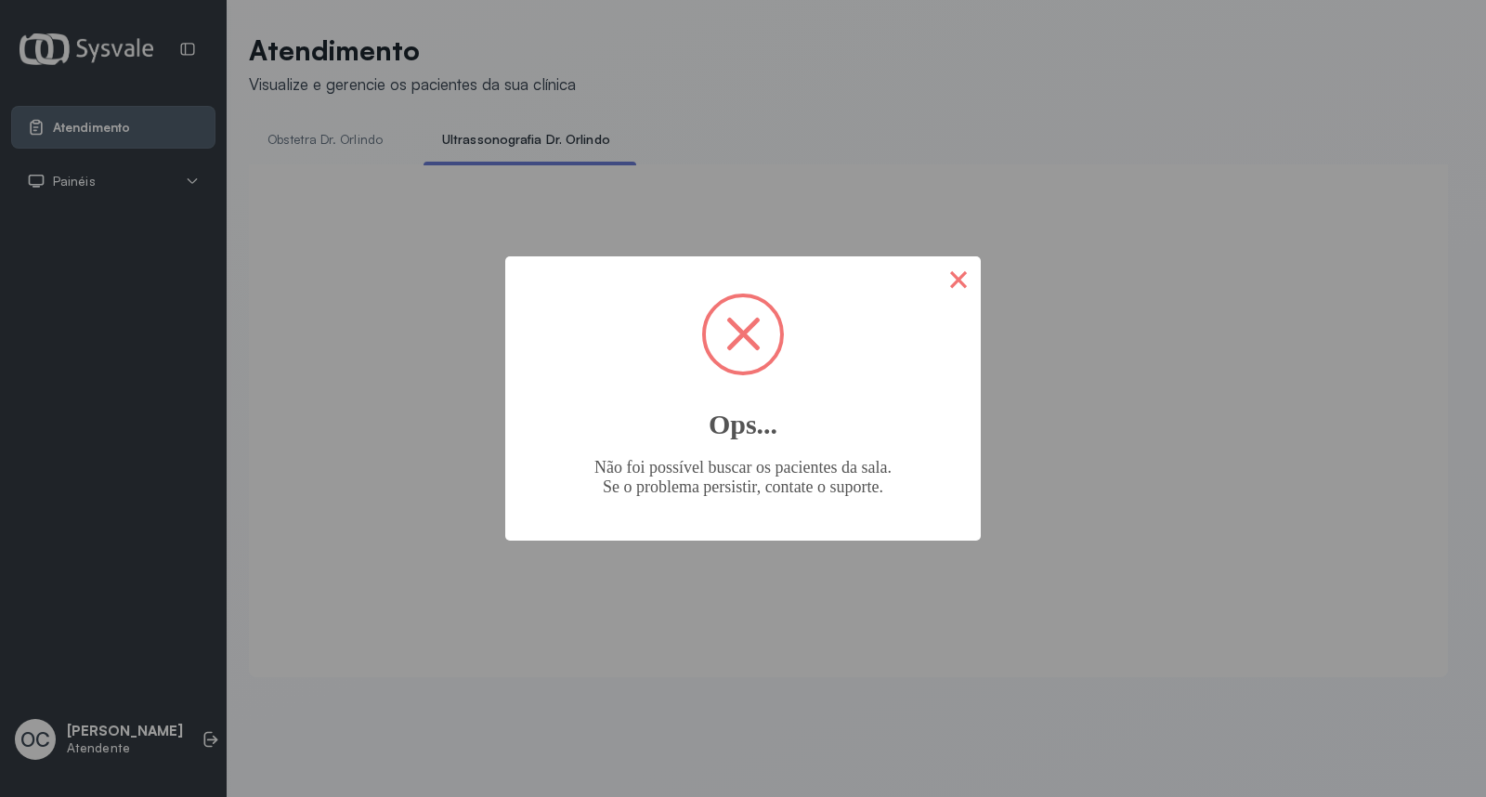
click at [961, 273] on button "×" at bounding box center [958, 278] width 45 height 45
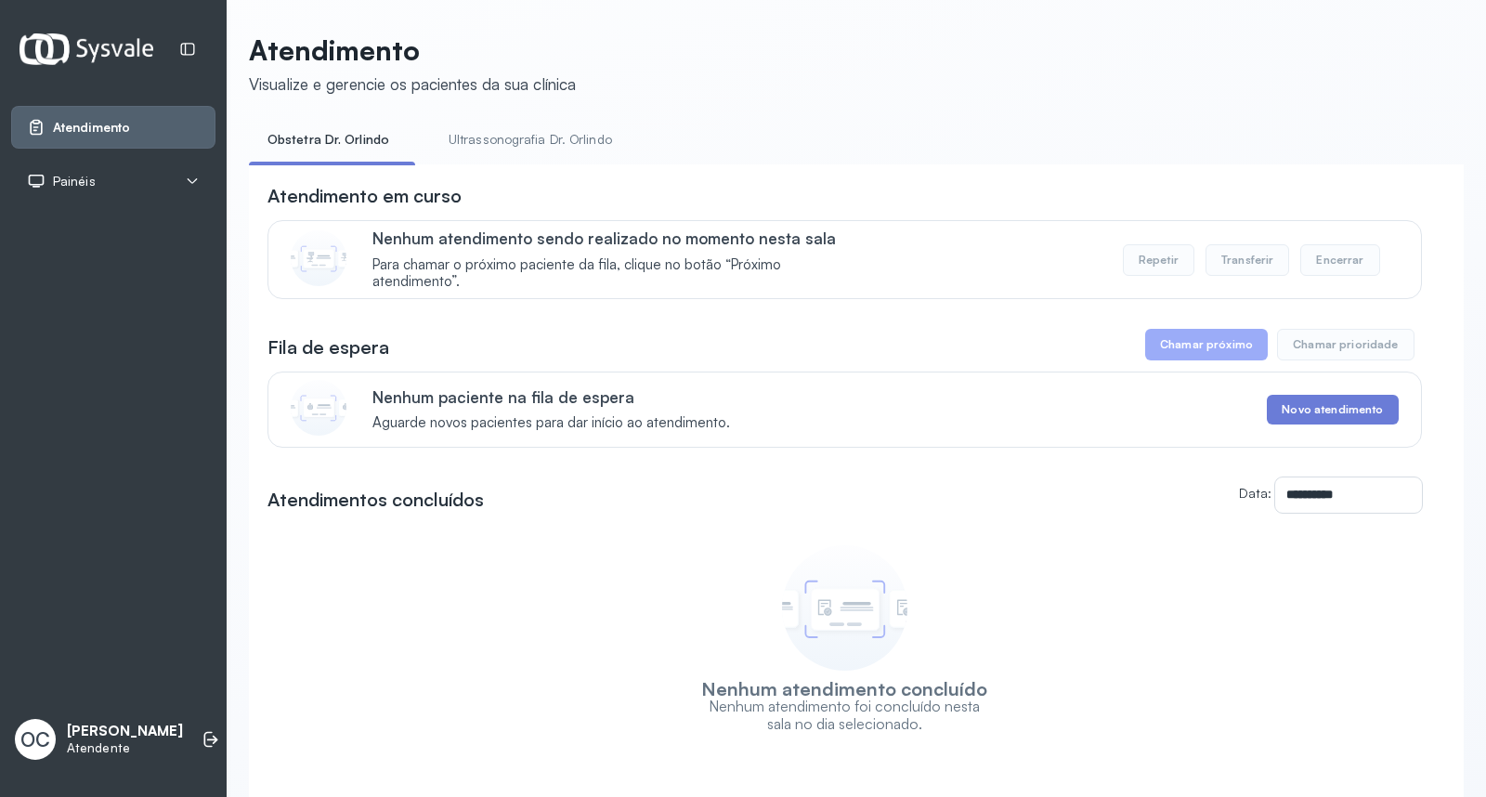
click at [517, 137] on link "Ultrassonografia Dr. Orlindo" at bounding box center [530, 139] width 201 height 31
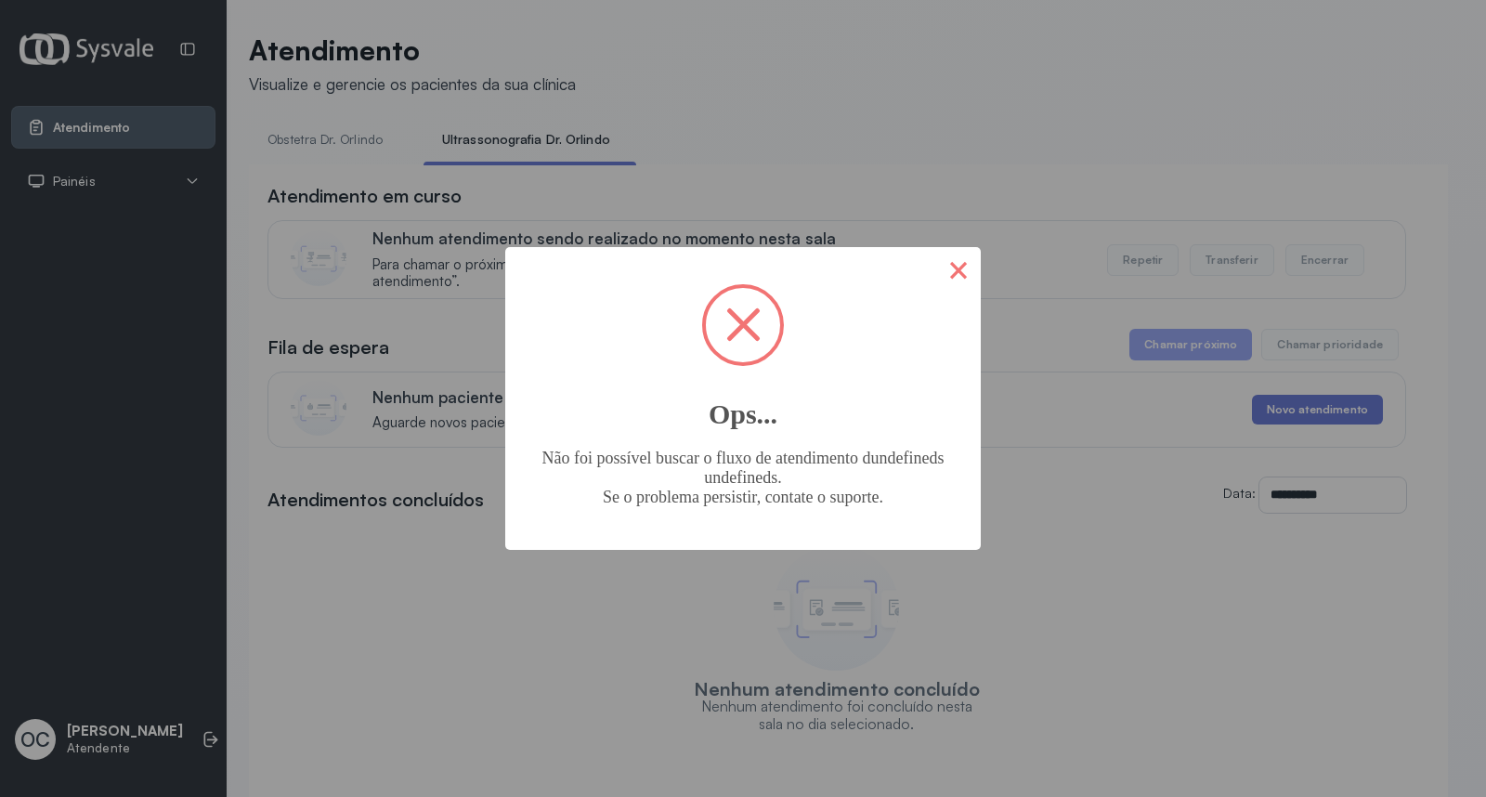
drag, startPoint x: 952, startPoint y: 277, endPoint x: 694, endPoint y: 178, distance: 276.4
click at [952, 275] on button "×" at bounding box center [958, 269] width 45 height 45
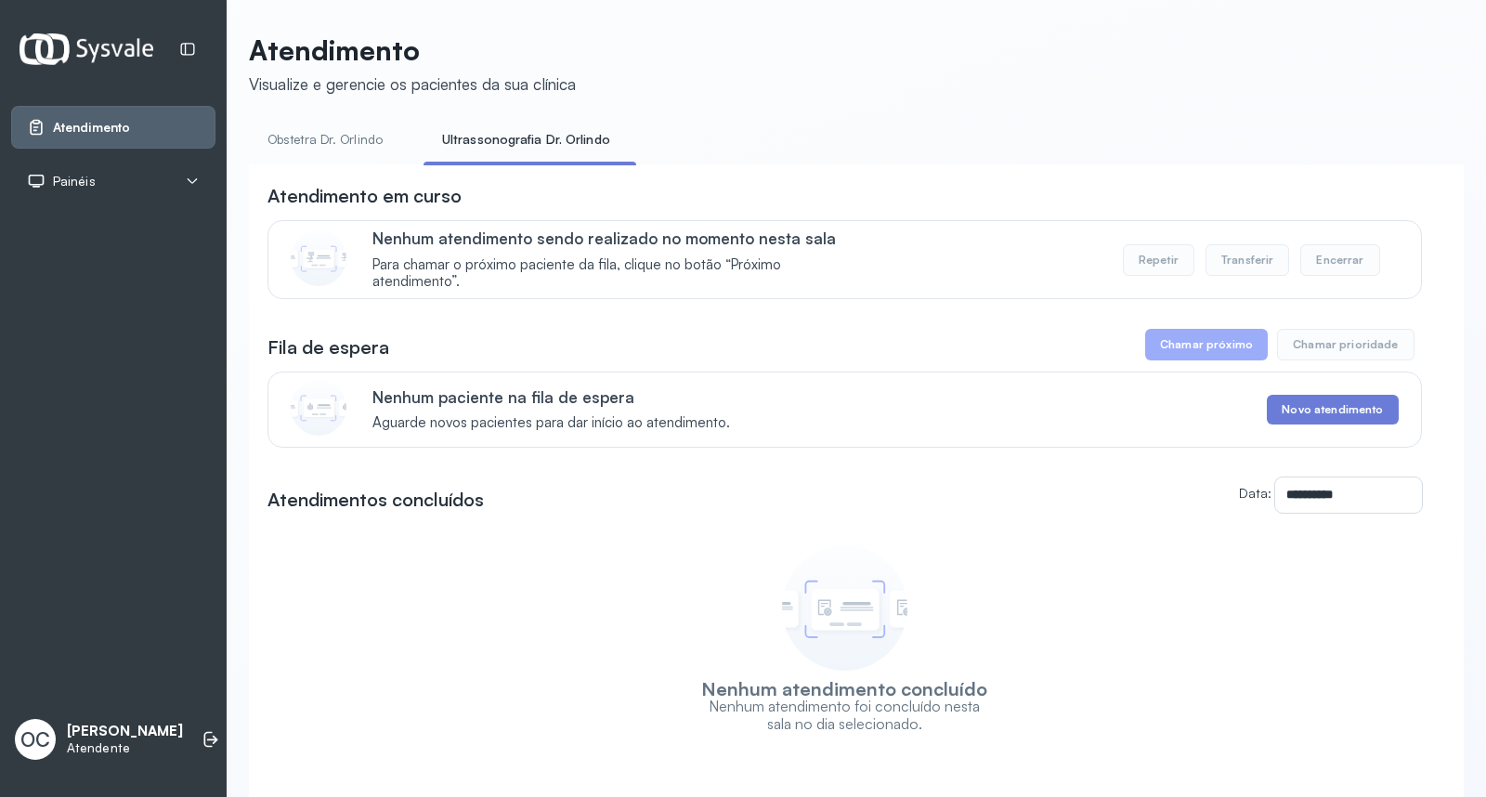
click at [335, 135] on link "Obstetra Dr. Orlindo" at bounding box center [325, 139] width 152 height 31
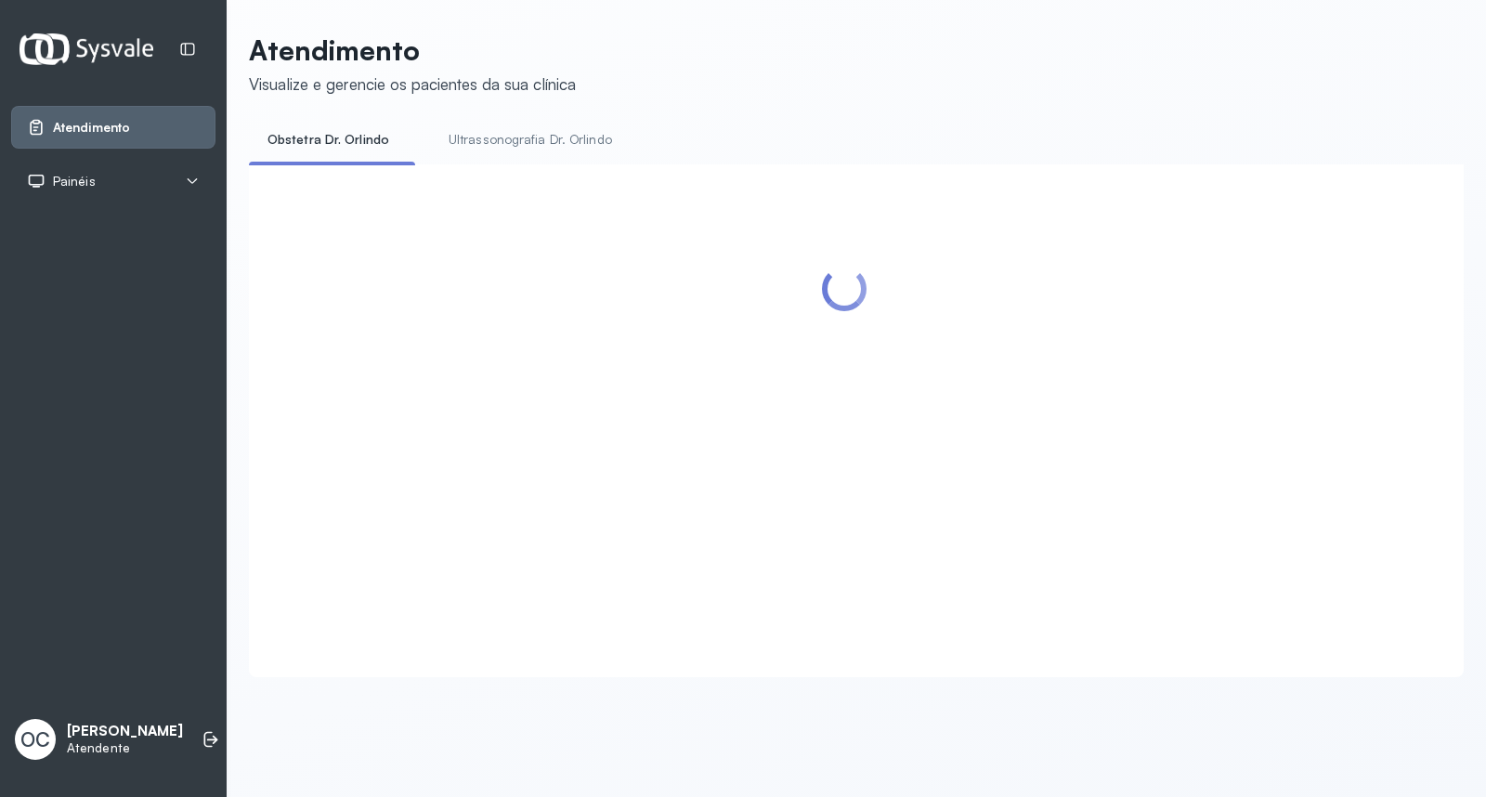
click at [514, 143] on body "Atendimento Painéis Tv OC Orlindo Carvalho dos Santos Atendente Atendimento Vis…" at bounding box center [743, 398] width 1486 height 797
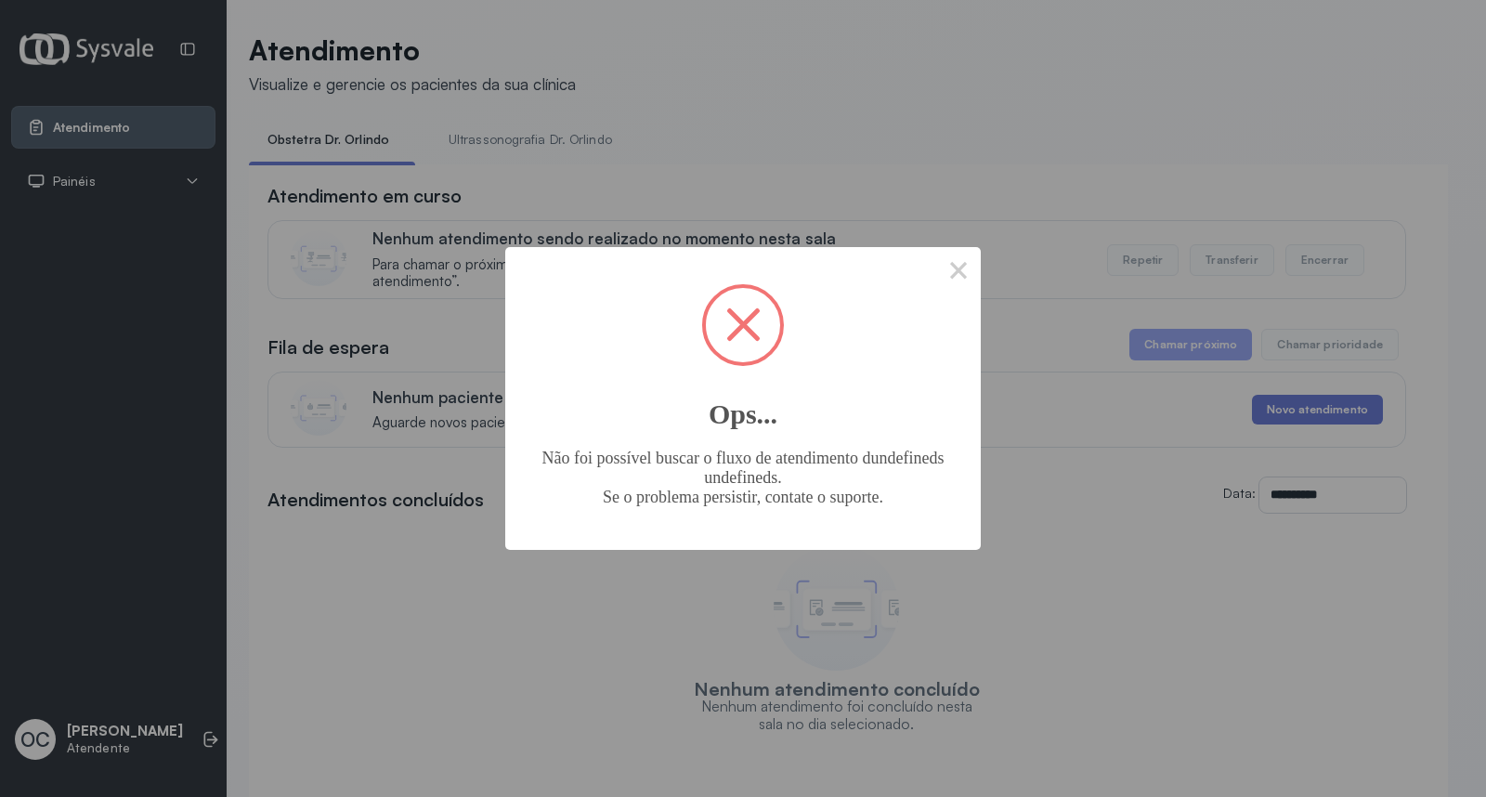
click at [950, 265] on button "×" at bounding box center [958, 269] width 45 height 45
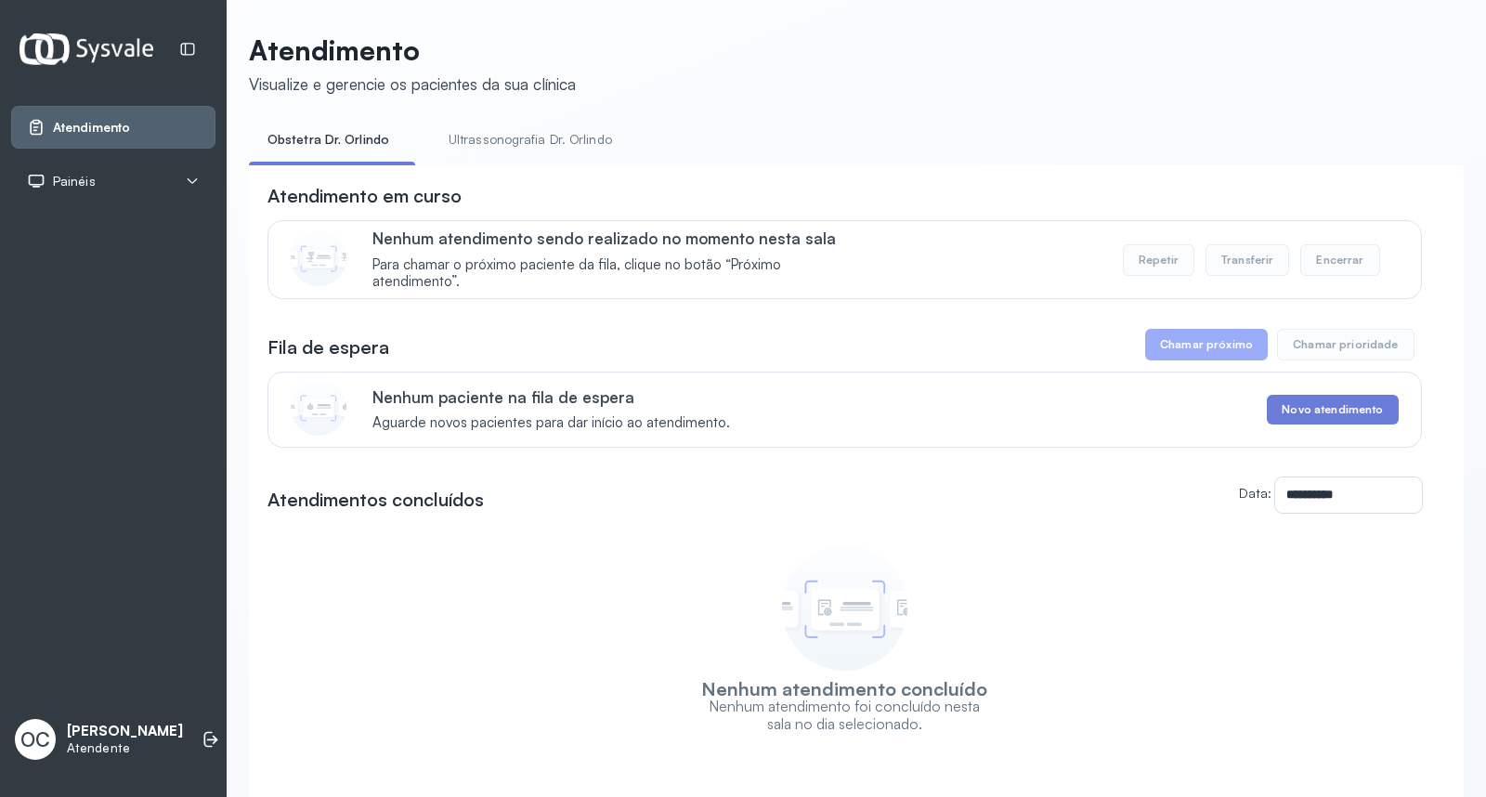
click at [491, 124] on link "Ultrassonografia Dr. Orlindo" at bounding box center [530, 139] width 201 height 31
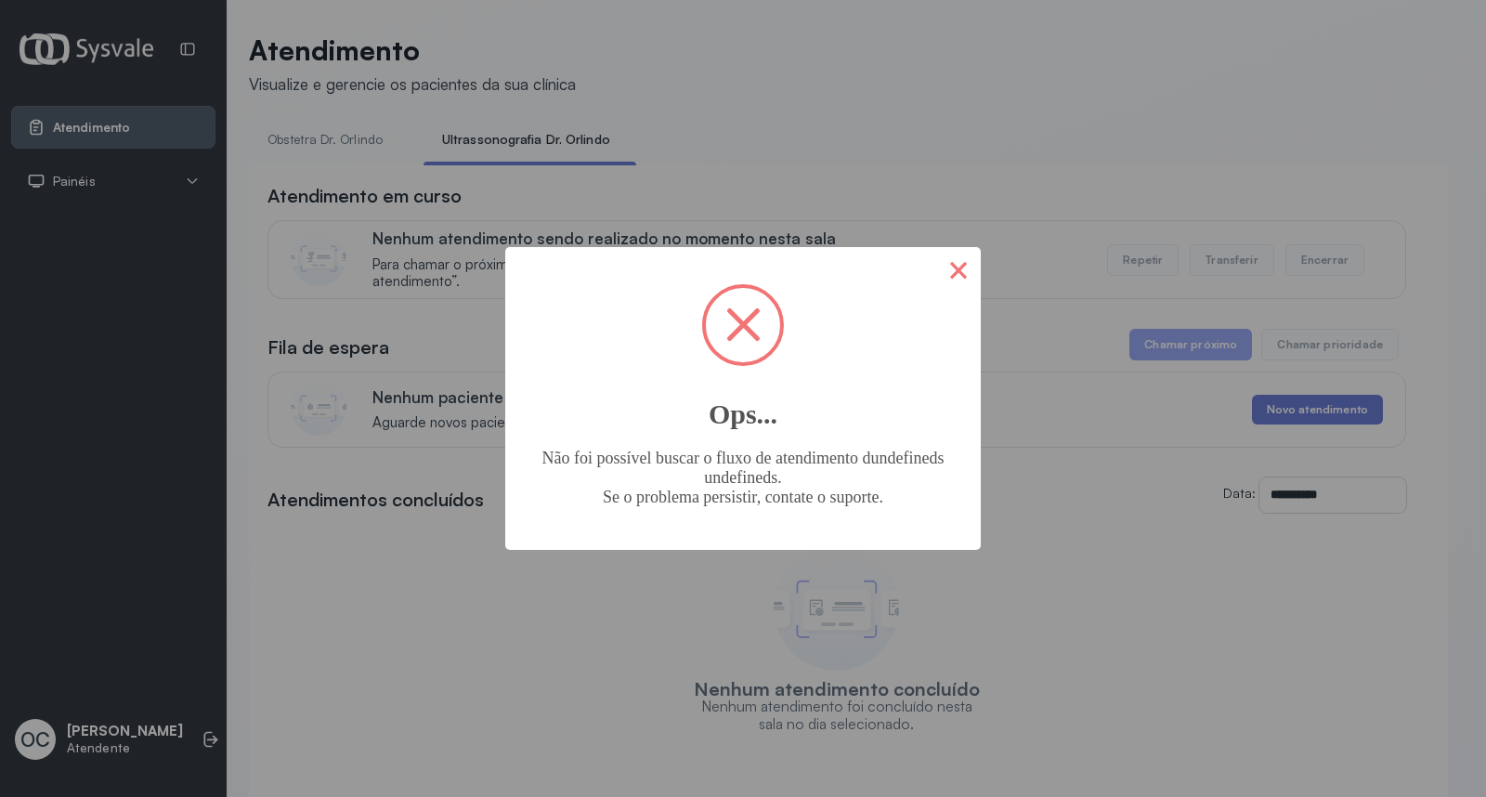
click at [949, 276] on button "×" at bounding box center [958, 269] width 45 height 45
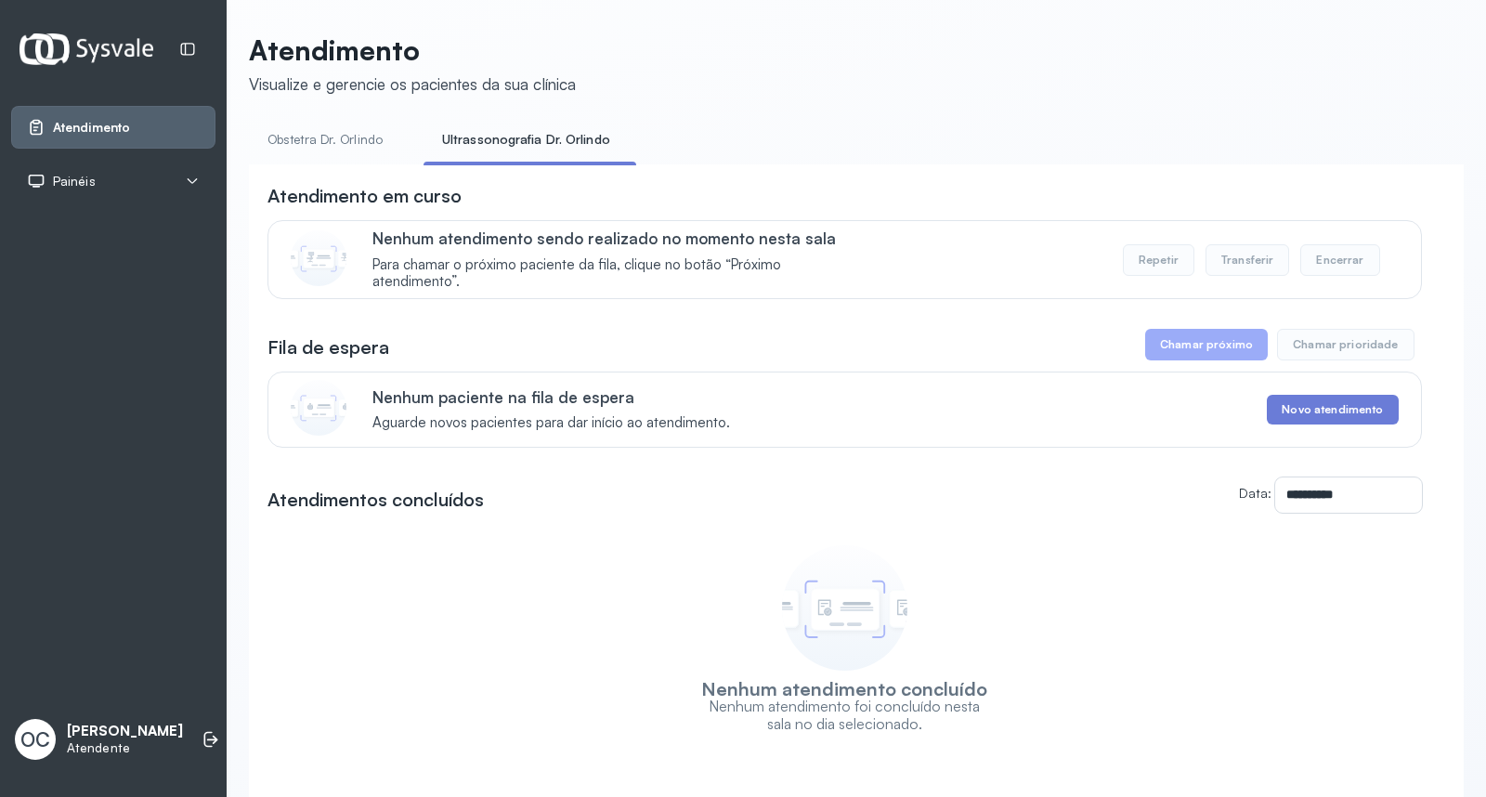
click at [487, 145] on link "Ultrassonografia Dr. Orlindo" at bounding box center [526, 139] width 205 height 31
click at [373, 132] on link "Obstetra Dr. Orlindo" at bounding box center [325, 139] width 152 height 31
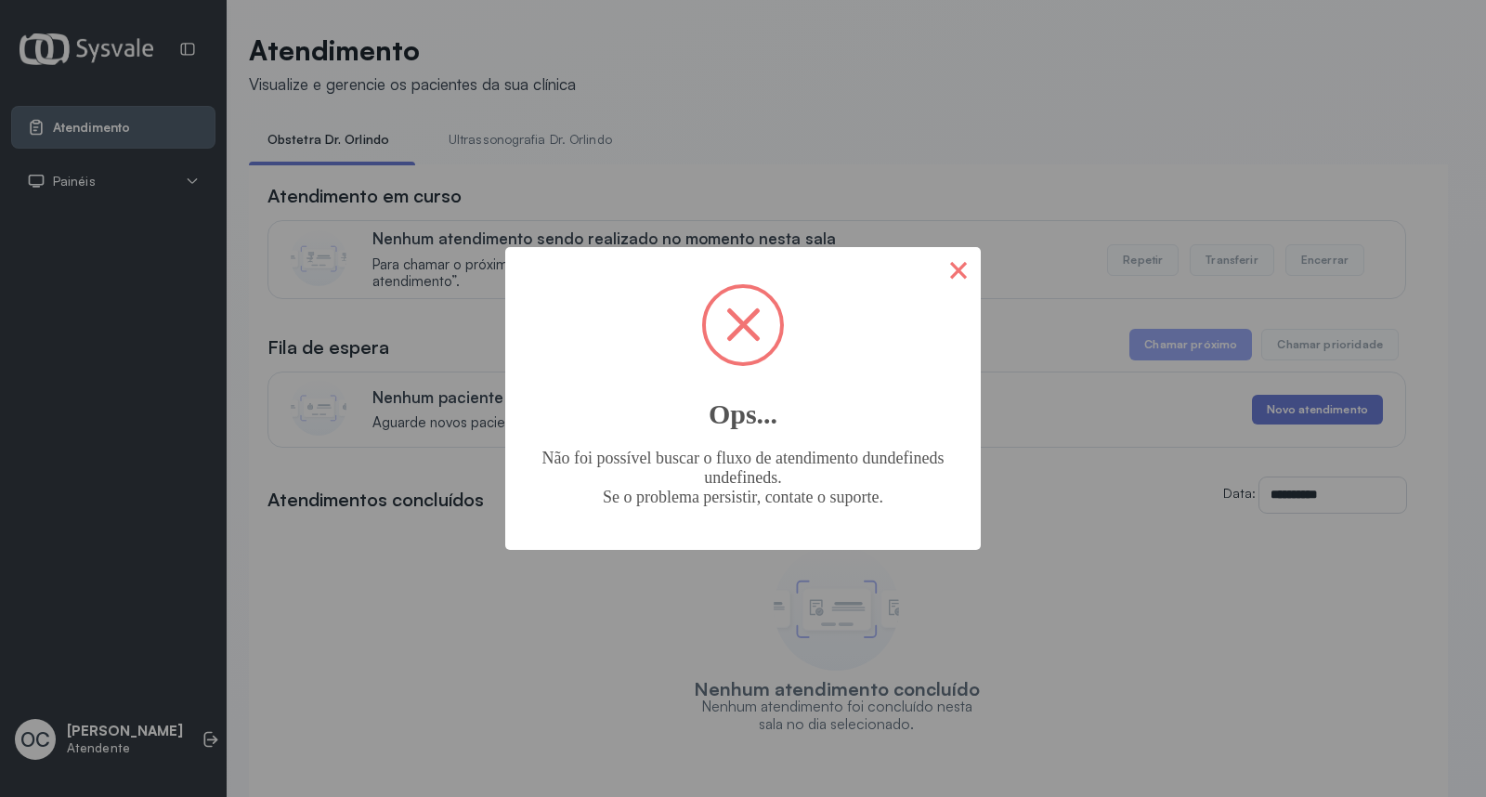
click at [962, 272] on button "×" at bounding box center [958, 269] width 45 height 45
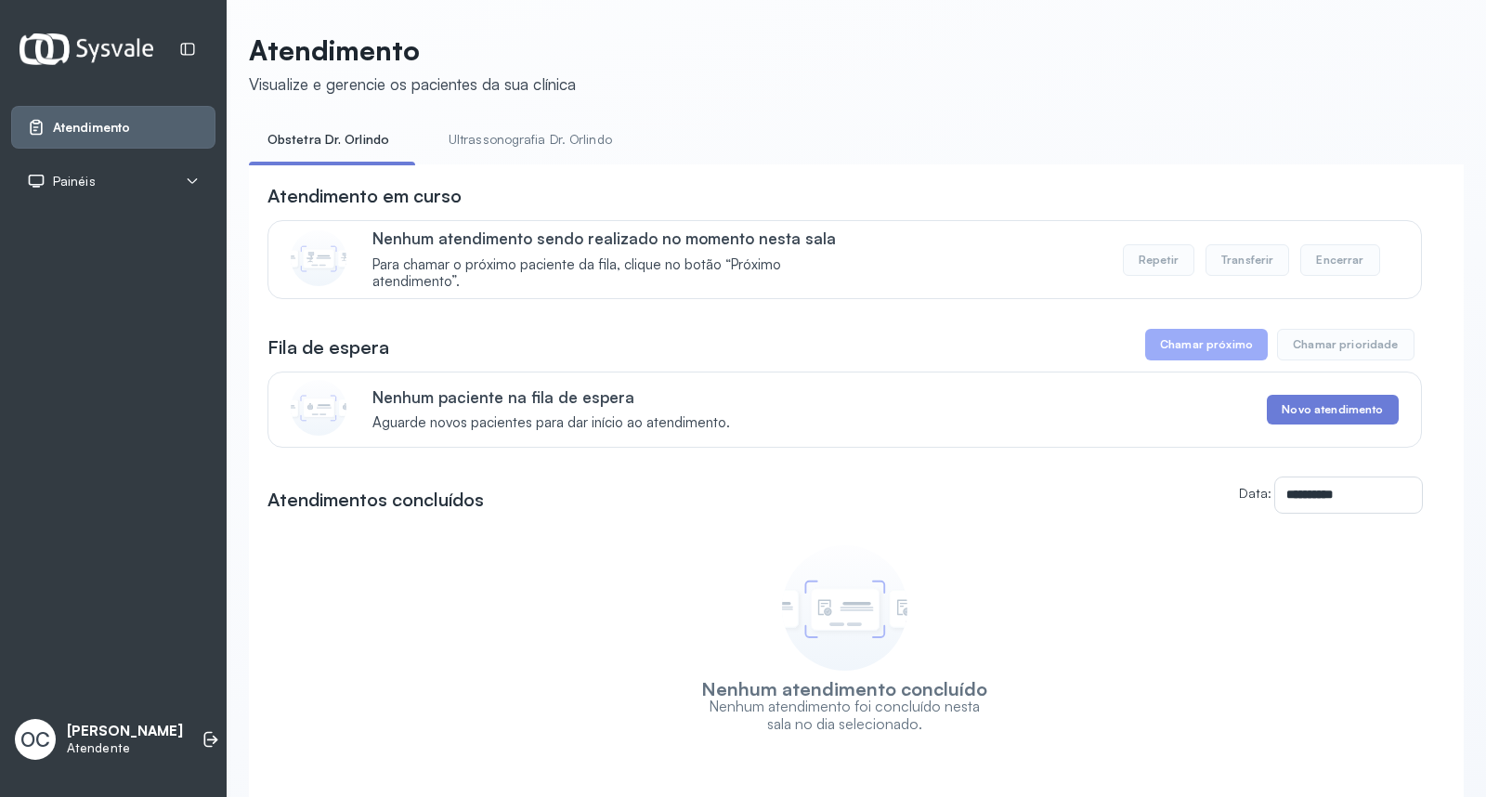
click at [495, 131] on link "Ultrassonografia Dr. Orlindo" at bounding box center [530, 139] width 201 height 31
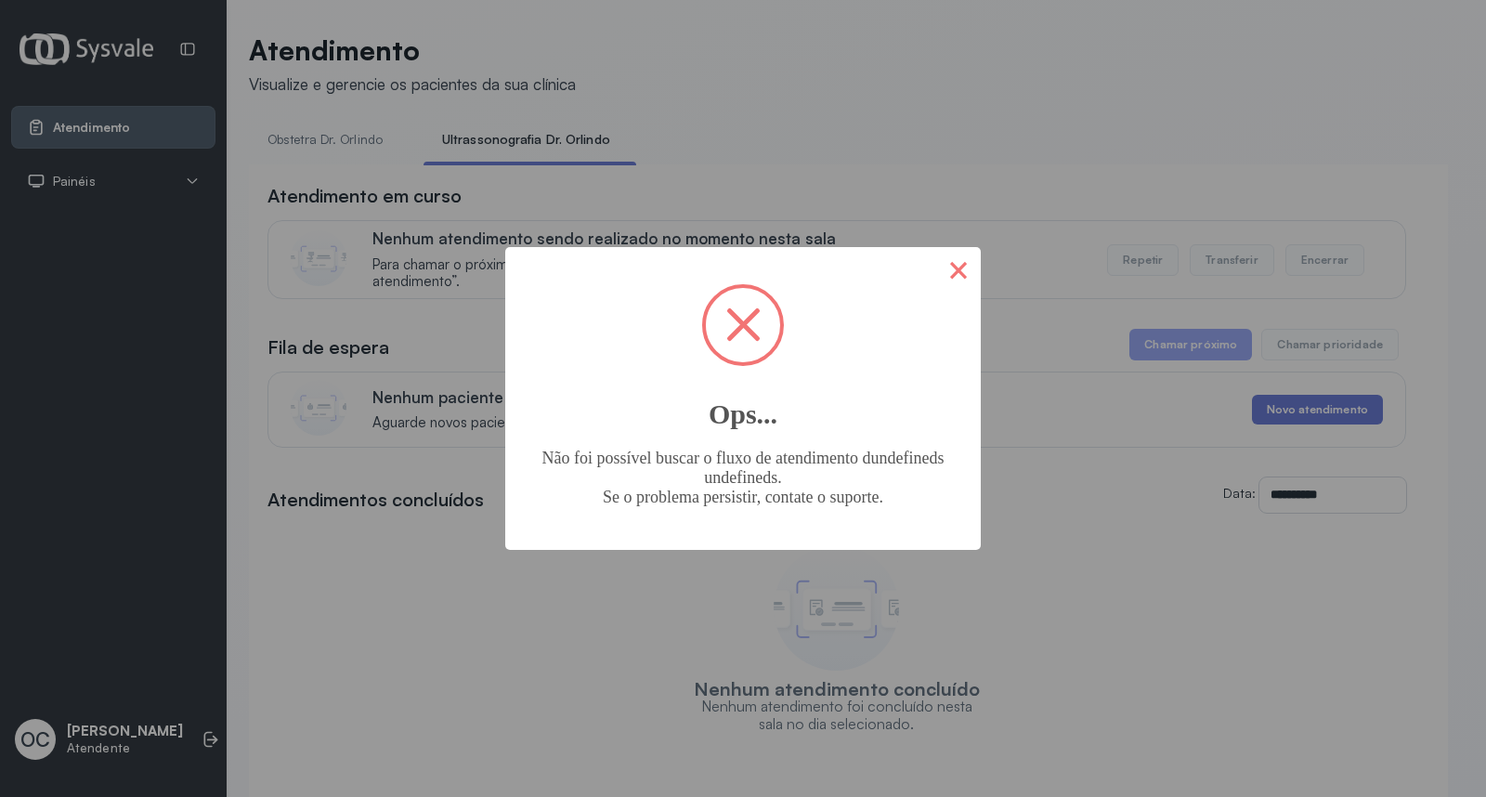
click at [964, 275] on button "×" at bounding box center [958, 269] width 45 height 45
click at [946, 265] on button "×" at bounding box center [958, 269] width 45 height 45
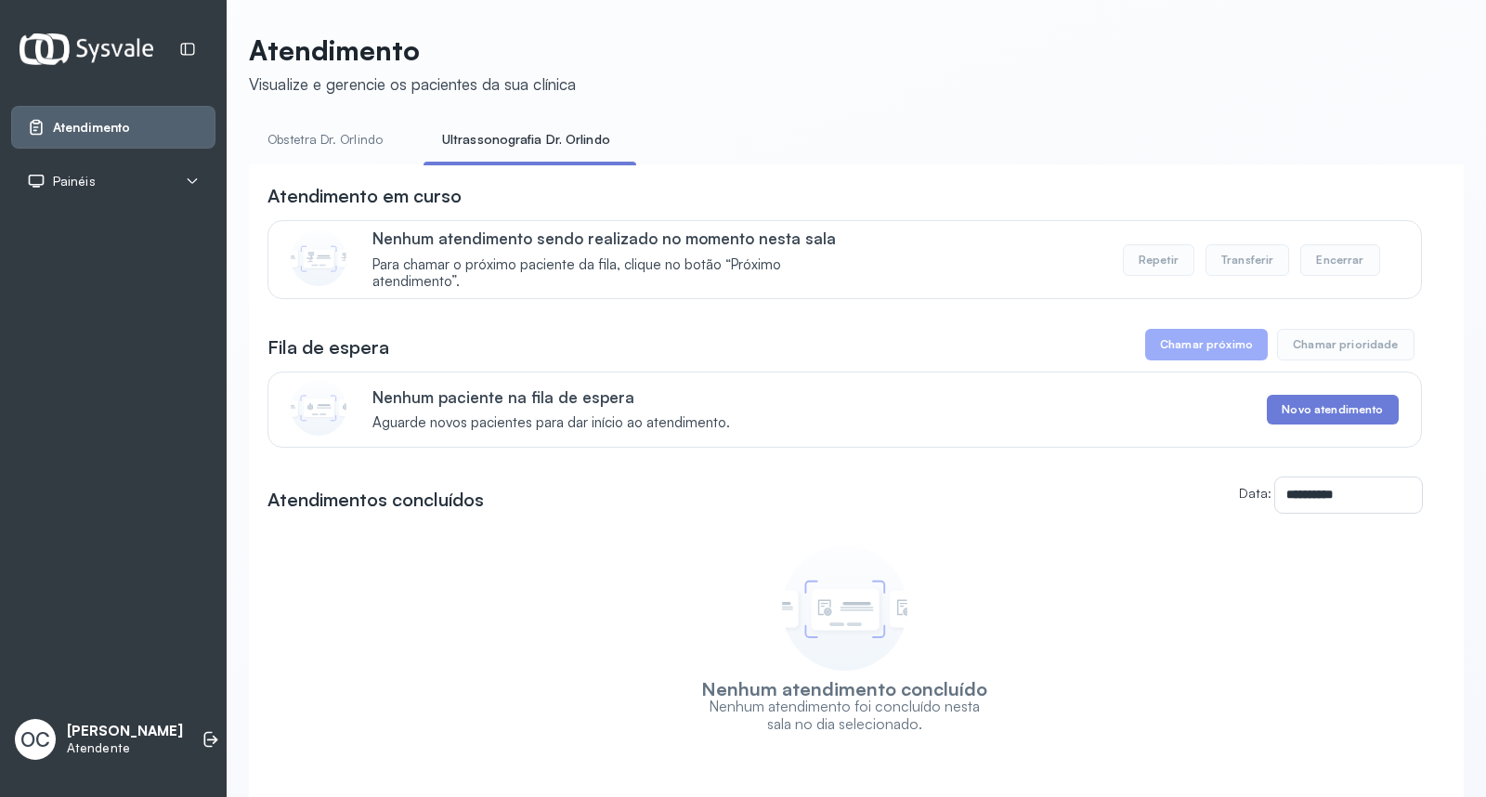
click at [424, 158] on li "Obstetra Dr. Orlindo" at bounding box center [530, 145] width 213 height 42
click at [481, 133] on link "Ultrassonografia Dr. Orlindo" at bounding box center [526, 139] width 205 height 31
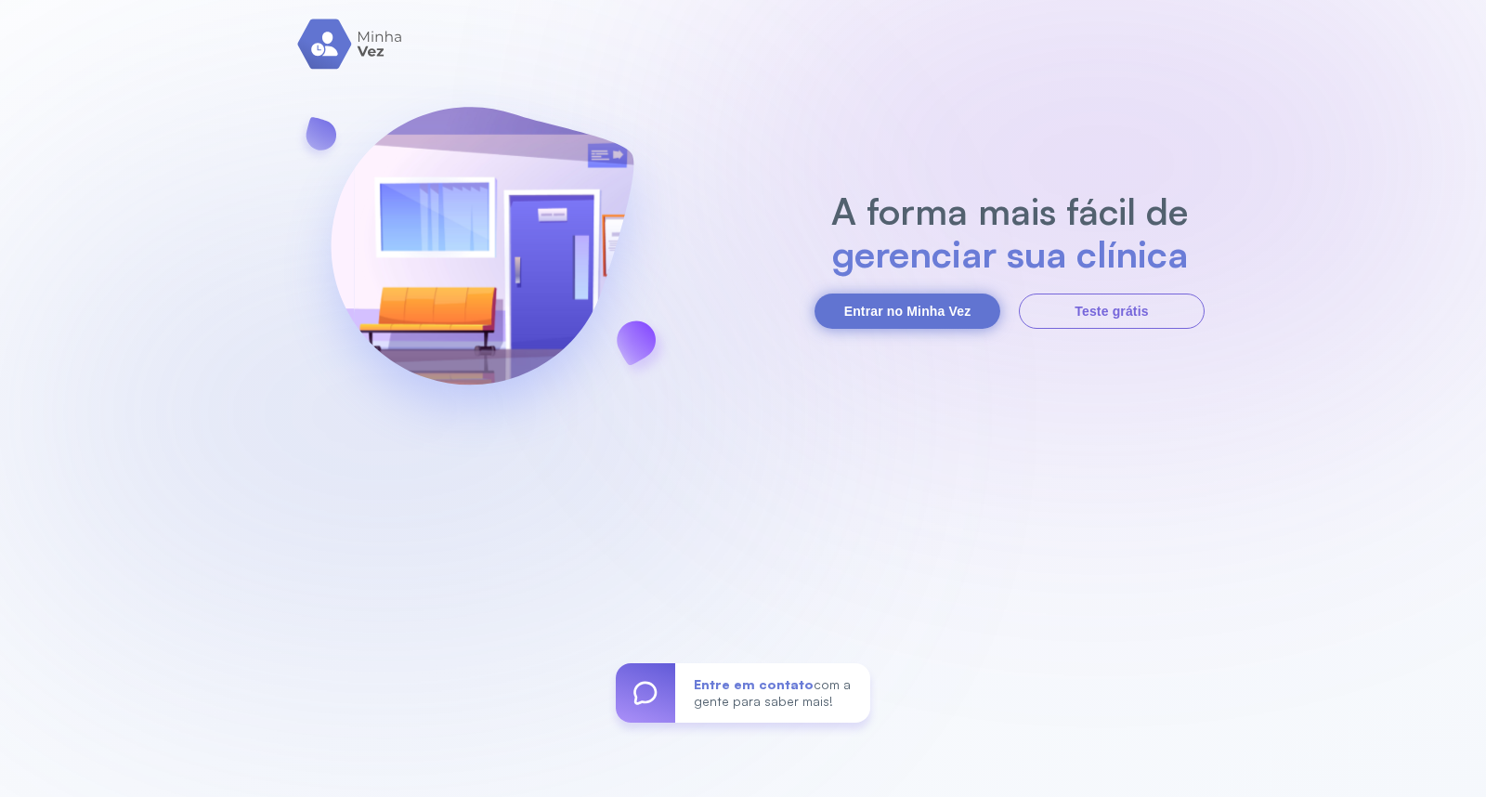
click at [911, 312] on button "Entrar no Minha Vez" at bounding box center [908, 311] width 186 height 35
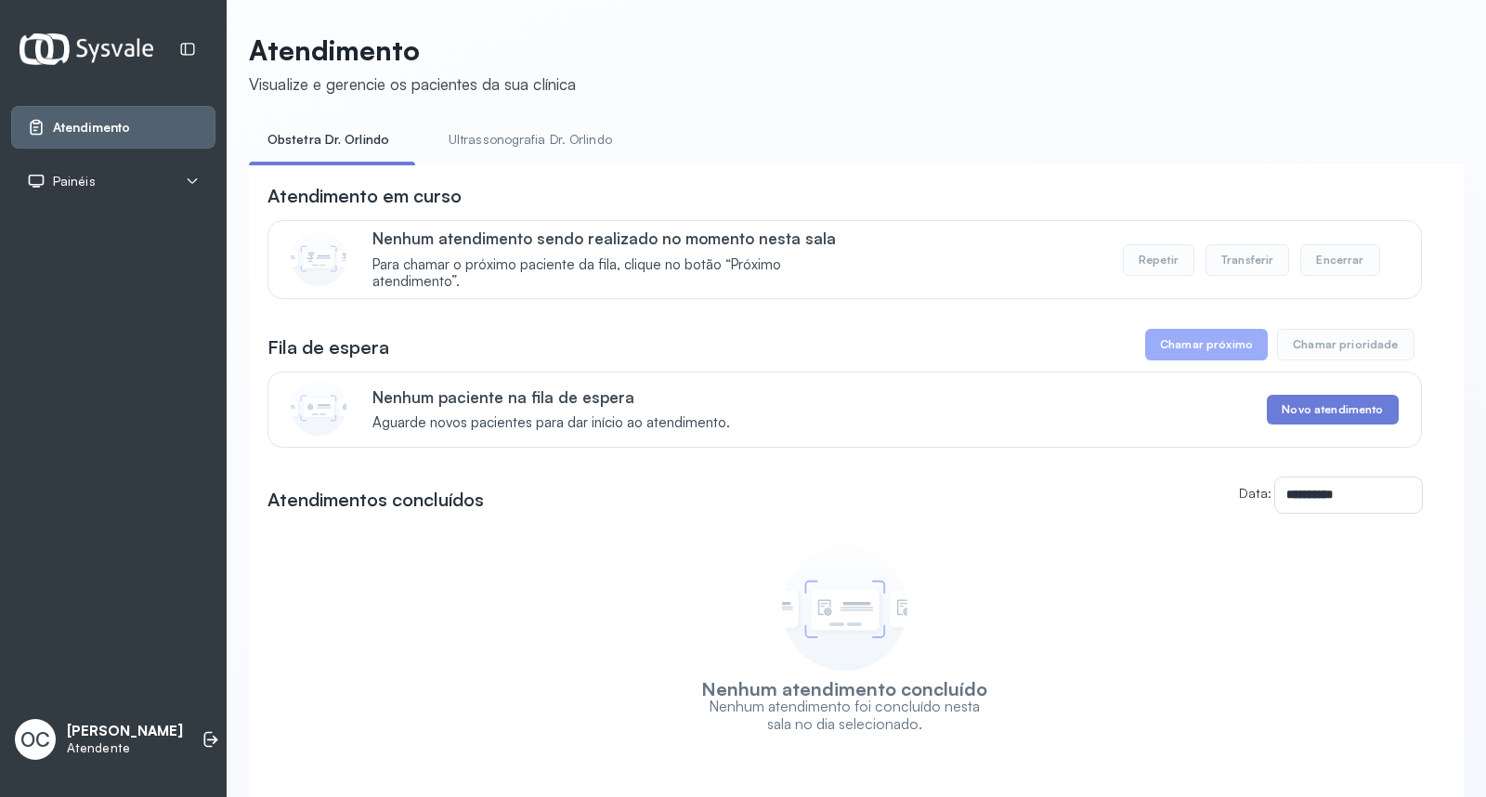
click at [484, 133] on link "Ultrassonografia Dr. Orlindo" at bounding box center [530, 139] width 201 height 31
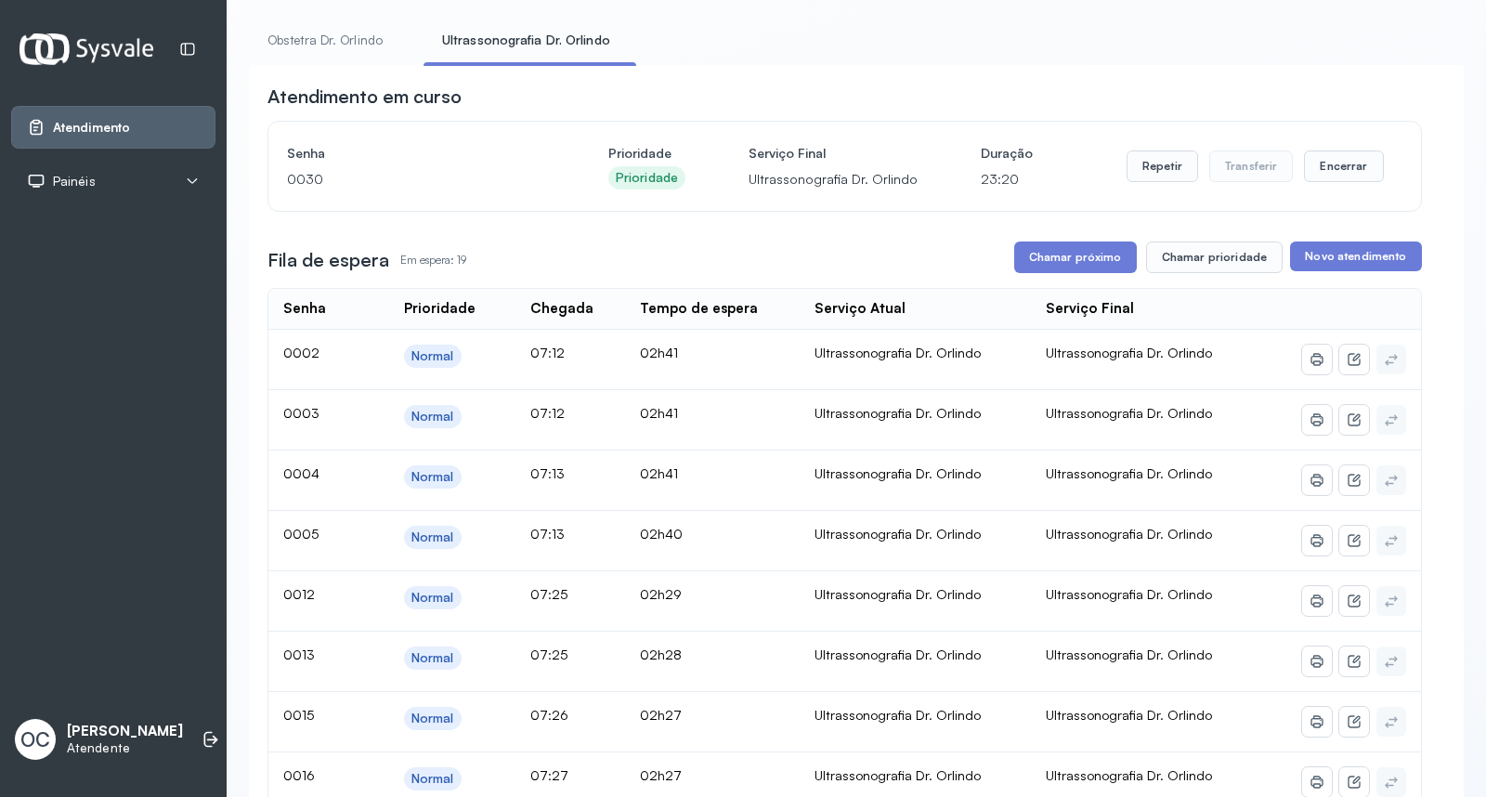
scroll to position [70, 0]
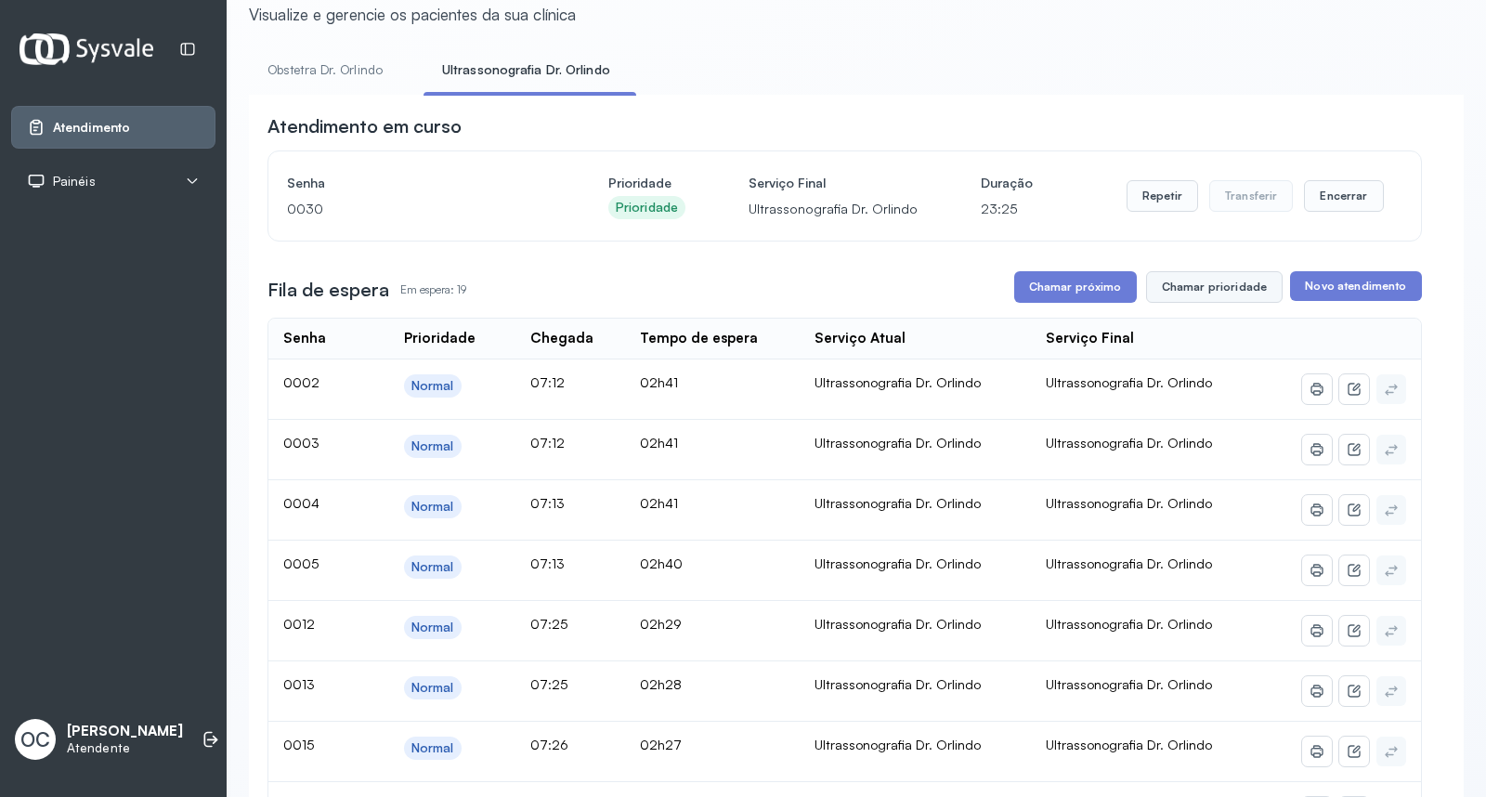
click at [1194, 289] on button "Chamar prioridade" at bounding box center [1214, 287] width 137 height 32
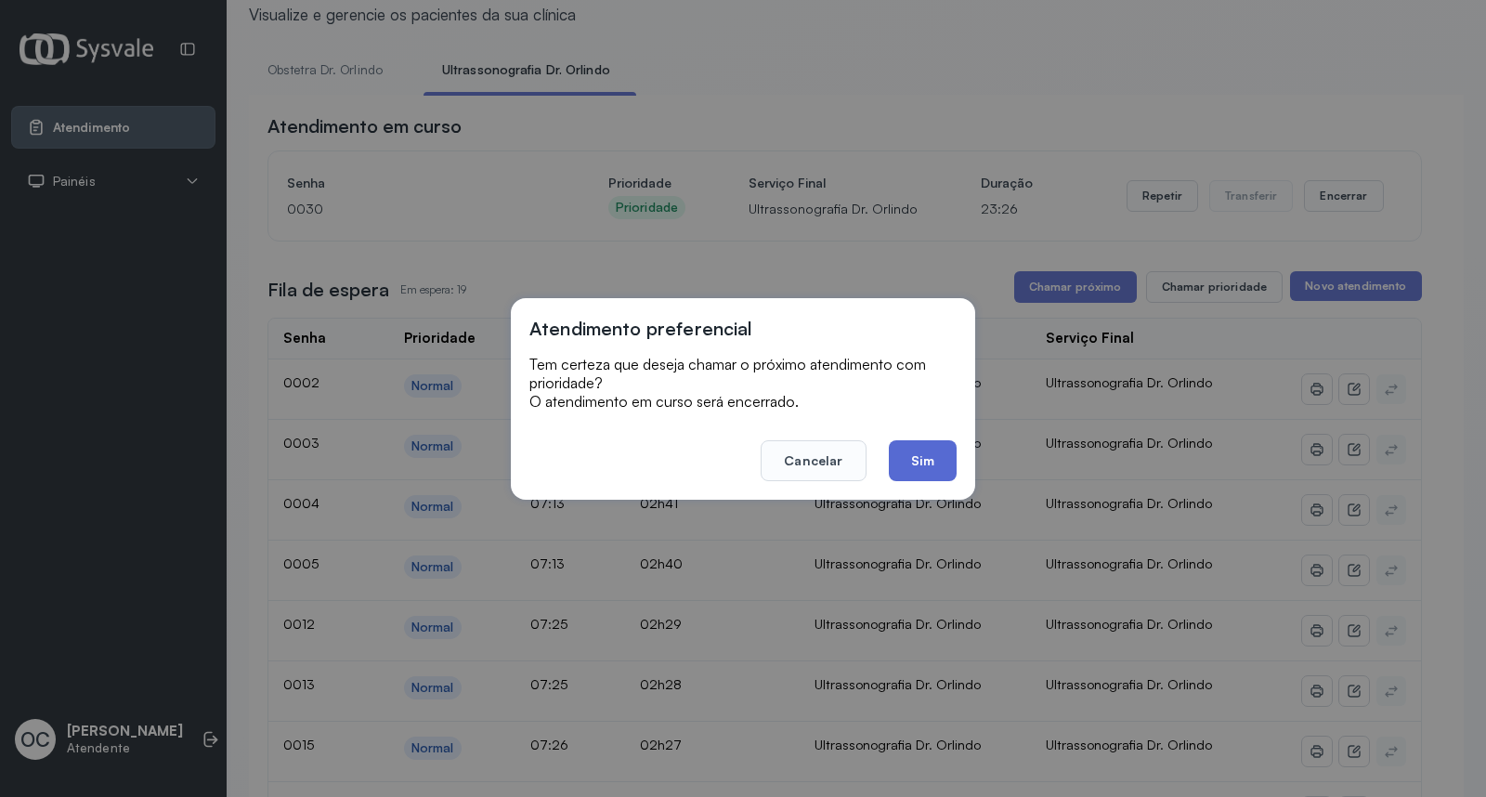
click at [917, 468] on button "Sim" at bounding box center [923, 460] width 68 height 41
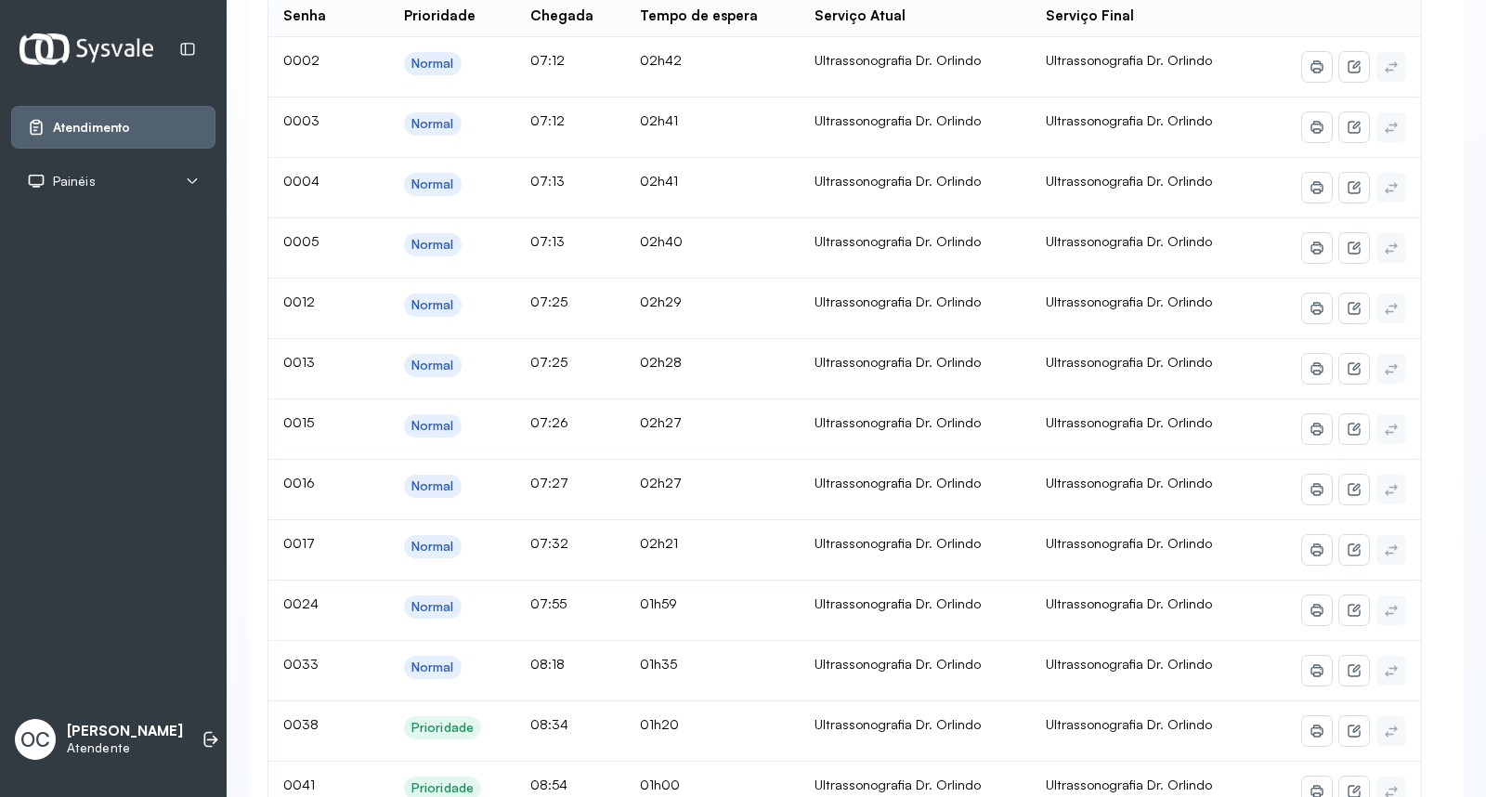
scroll to position [0, 0]
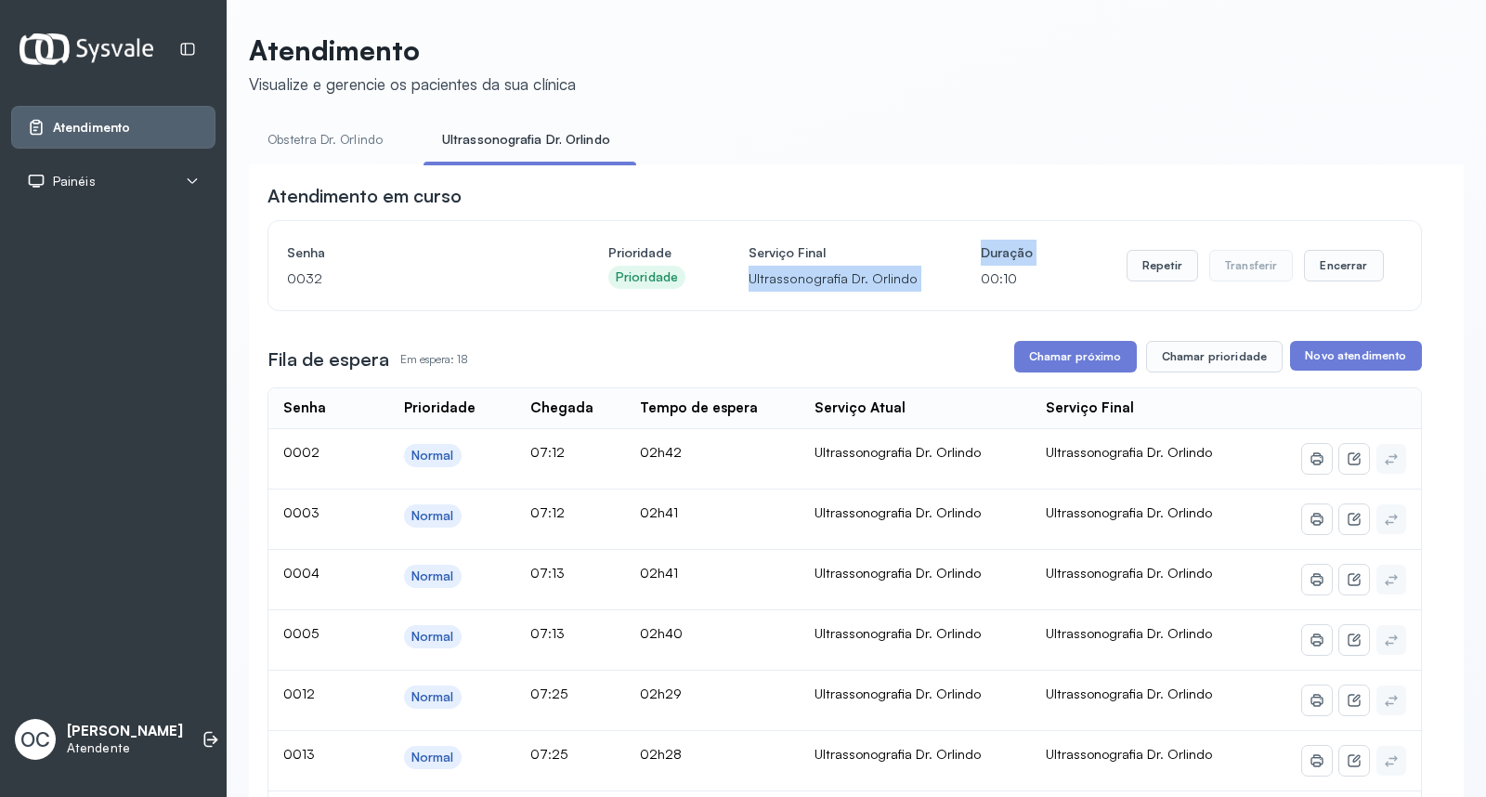
drag, startPoint x: 754, startPoint y: 284, endPoint x: 946, endPoint y: 295, distance: 191.7
click at [946, 292] on div "Senha 0032 Prioridade Prioridade Serviço Final Ultrassonografia Dr. Orlindo Dur…" at bounding box center [845, 266] width 1116 height 52
click at [931, 285] on div "Senha 0032 Prioridade Prioridade Serviço Final Ultrassonografia Dr. Orlindo Dur…" at bounding box center [845, 266] width 1116 height 52
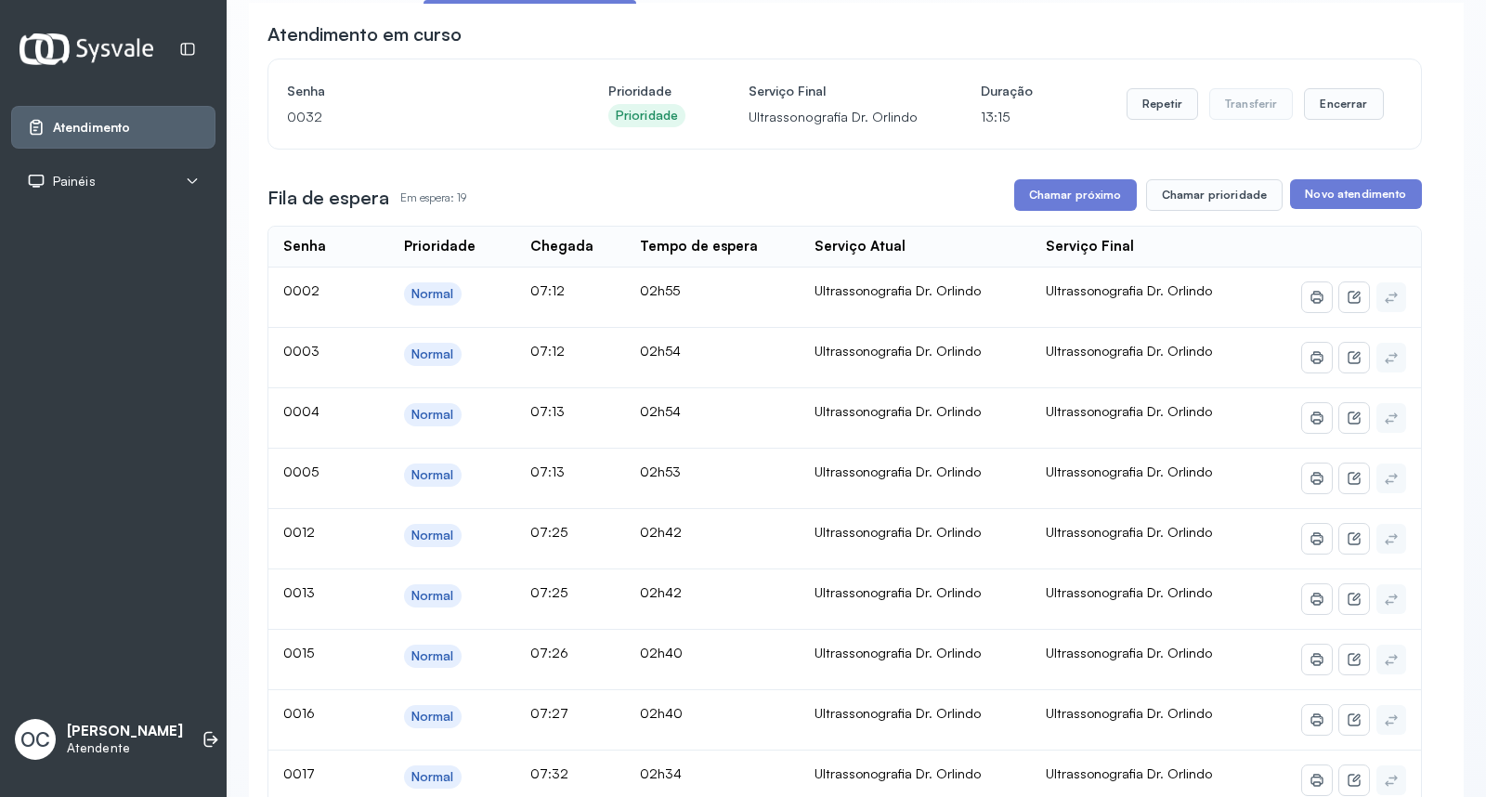
scroll to position [152, 0]
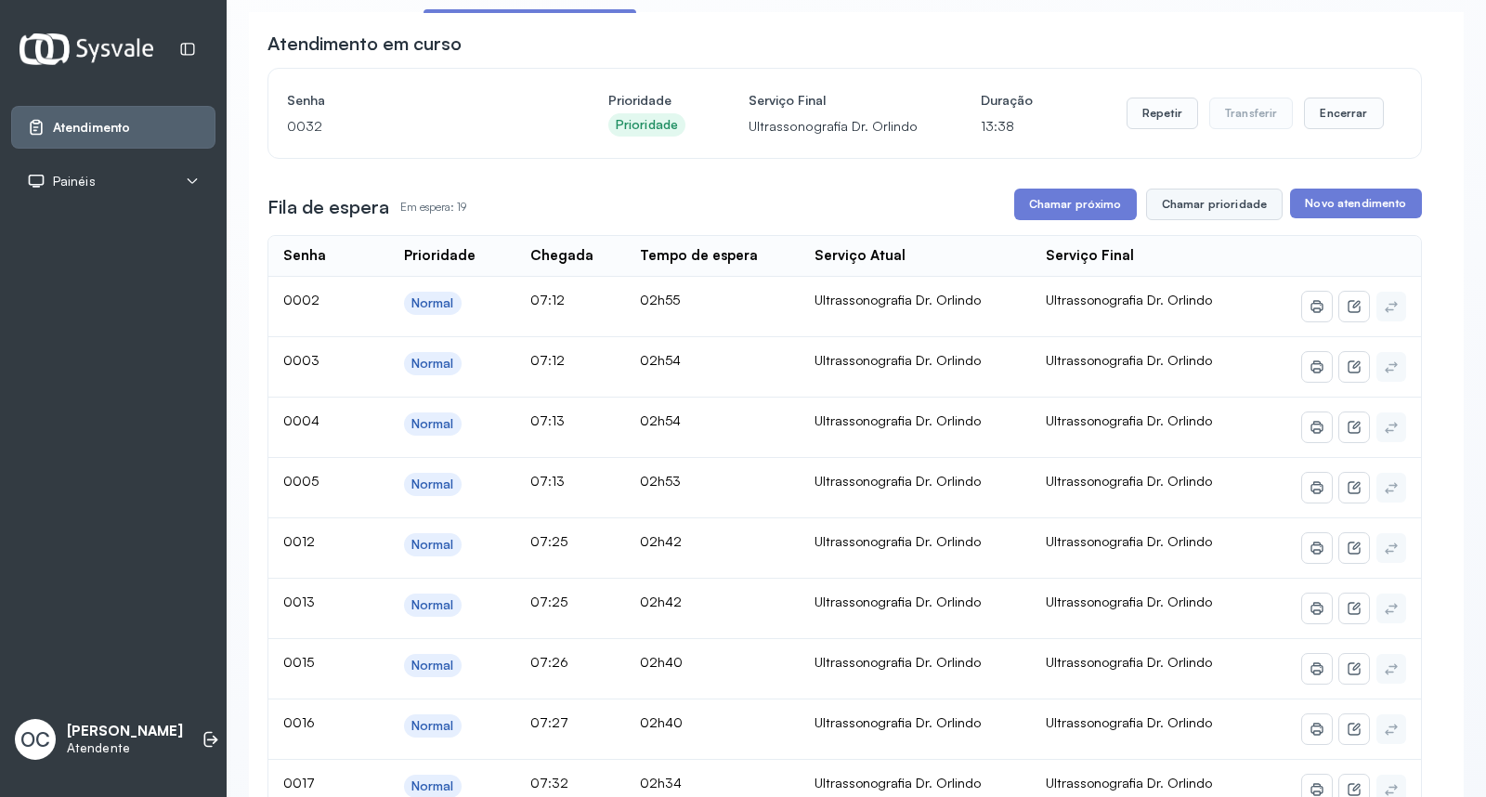
click at [1213, 214] on button "Chamar prioridade" at bounding box center [1214, 205] width 137 height 32
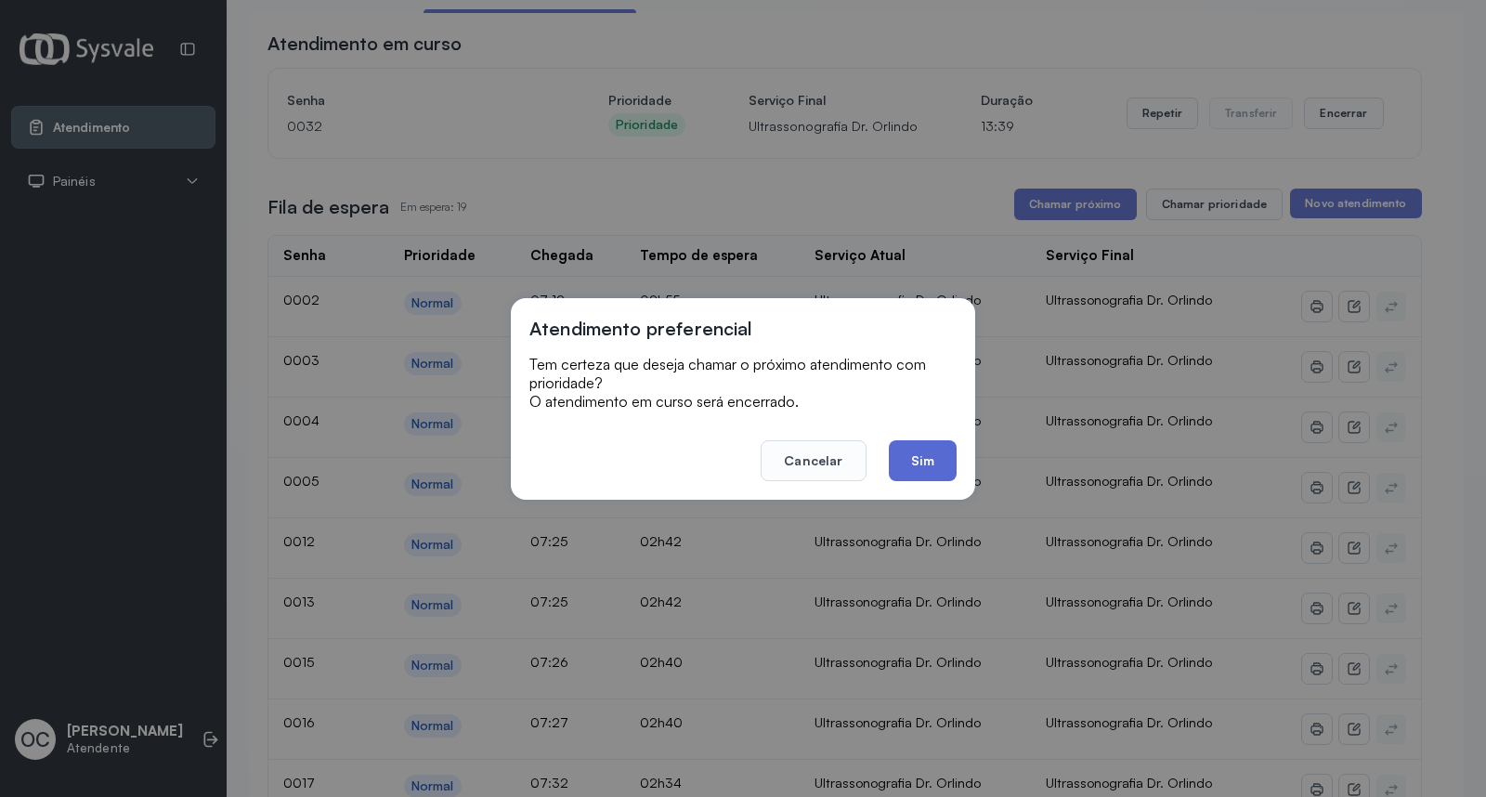
click at [921, 460] on button "Sim" at bounding box center [923, 460] width 68 height 41
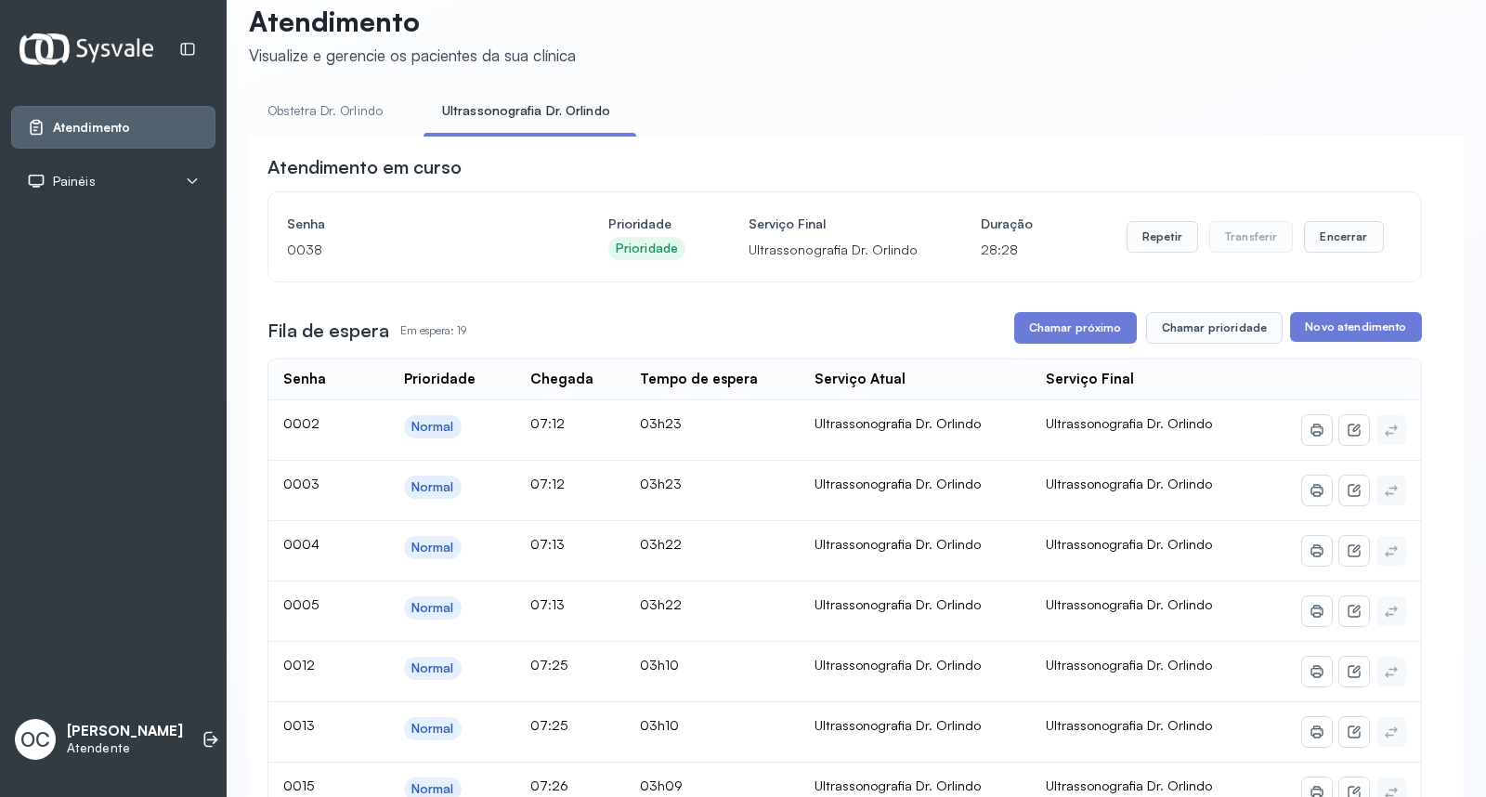
scroll to position [15, 0]
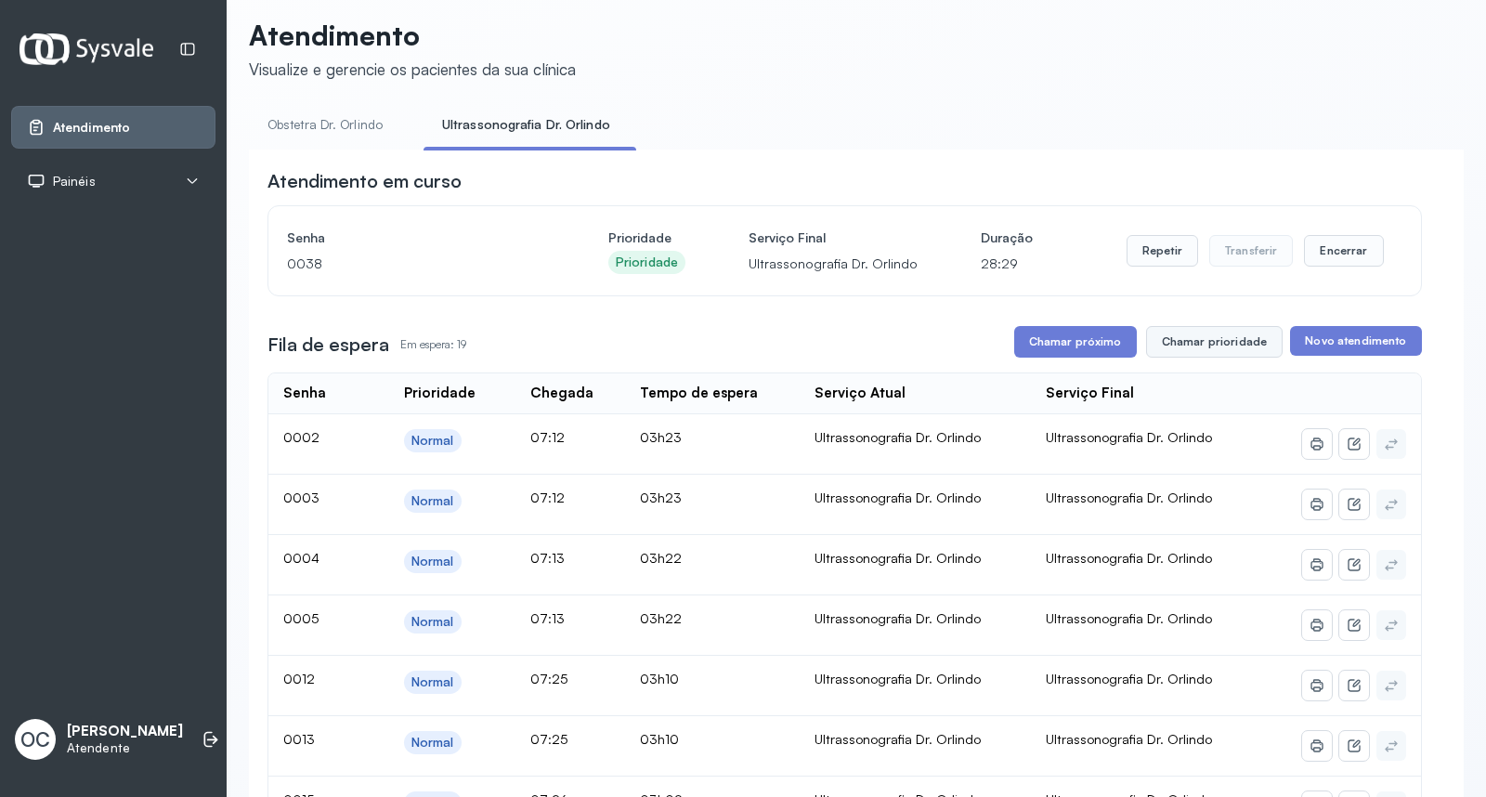
click at [1200, 355] on button "Chamar prioridade" at bounding box center [1214, 342] width 137 height 32
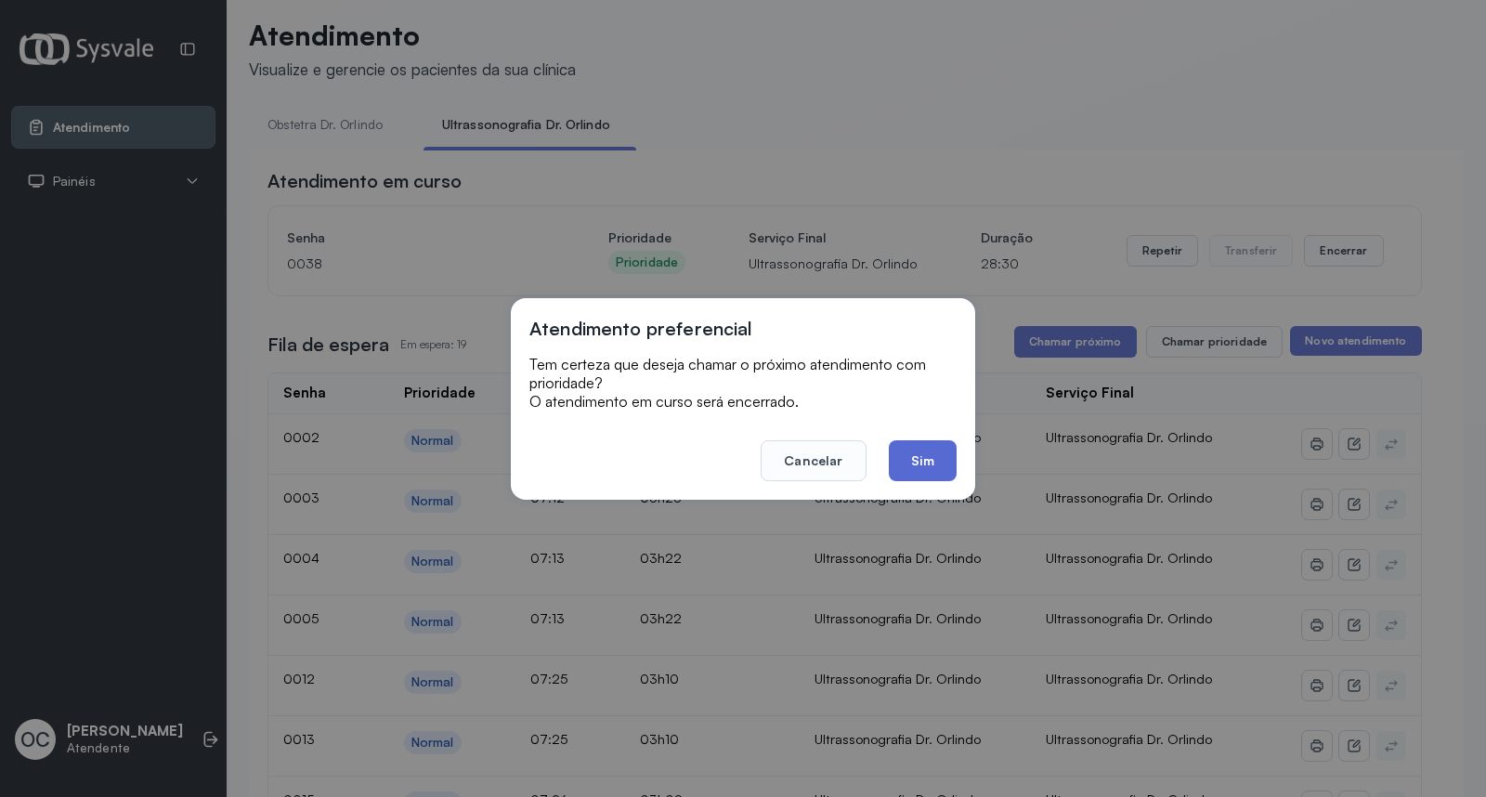
click at [923, 476] on button "Sim" at bounding box center [923, 460] width 68 height 41
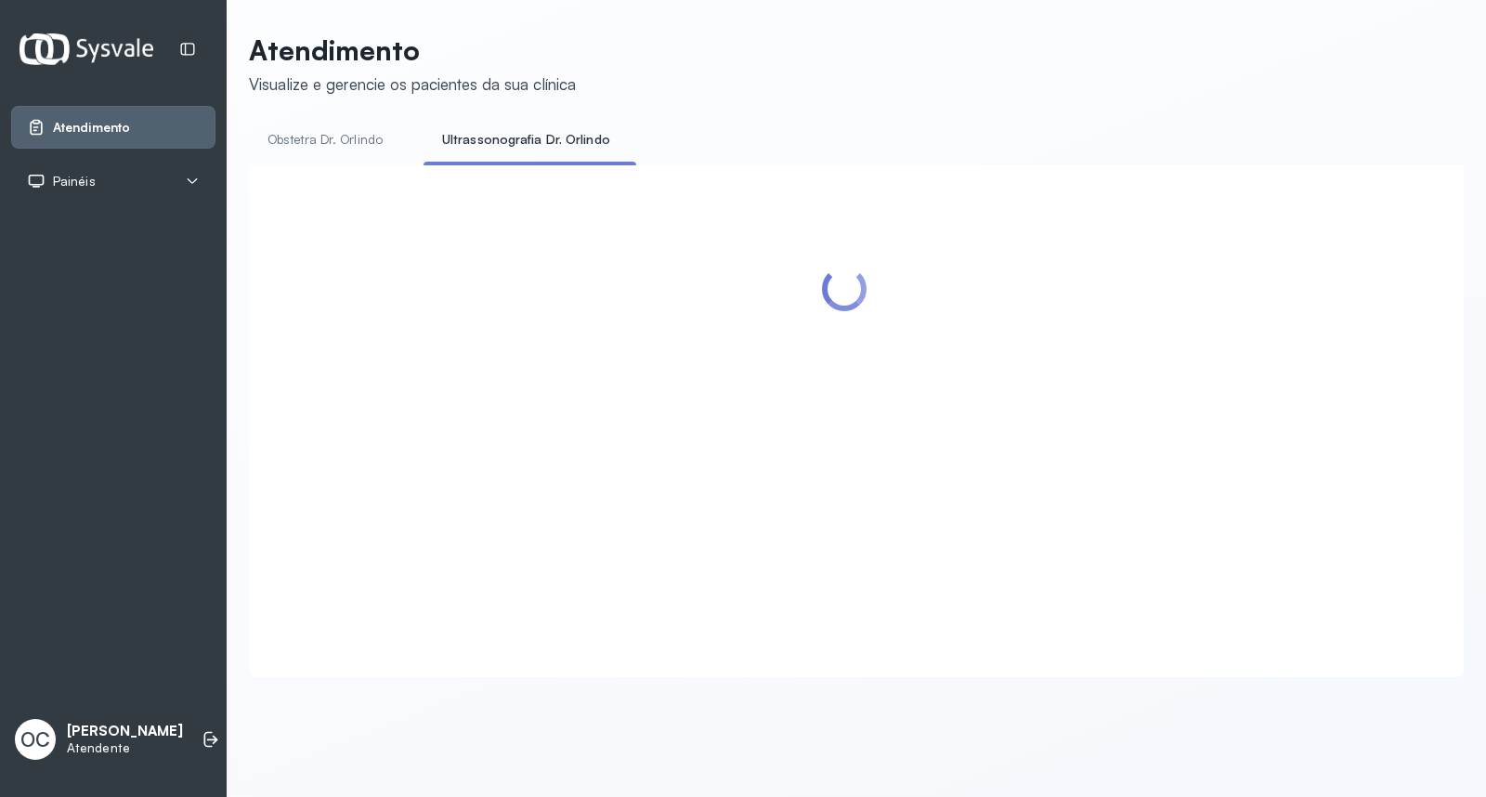
scroll to position [0, 0]
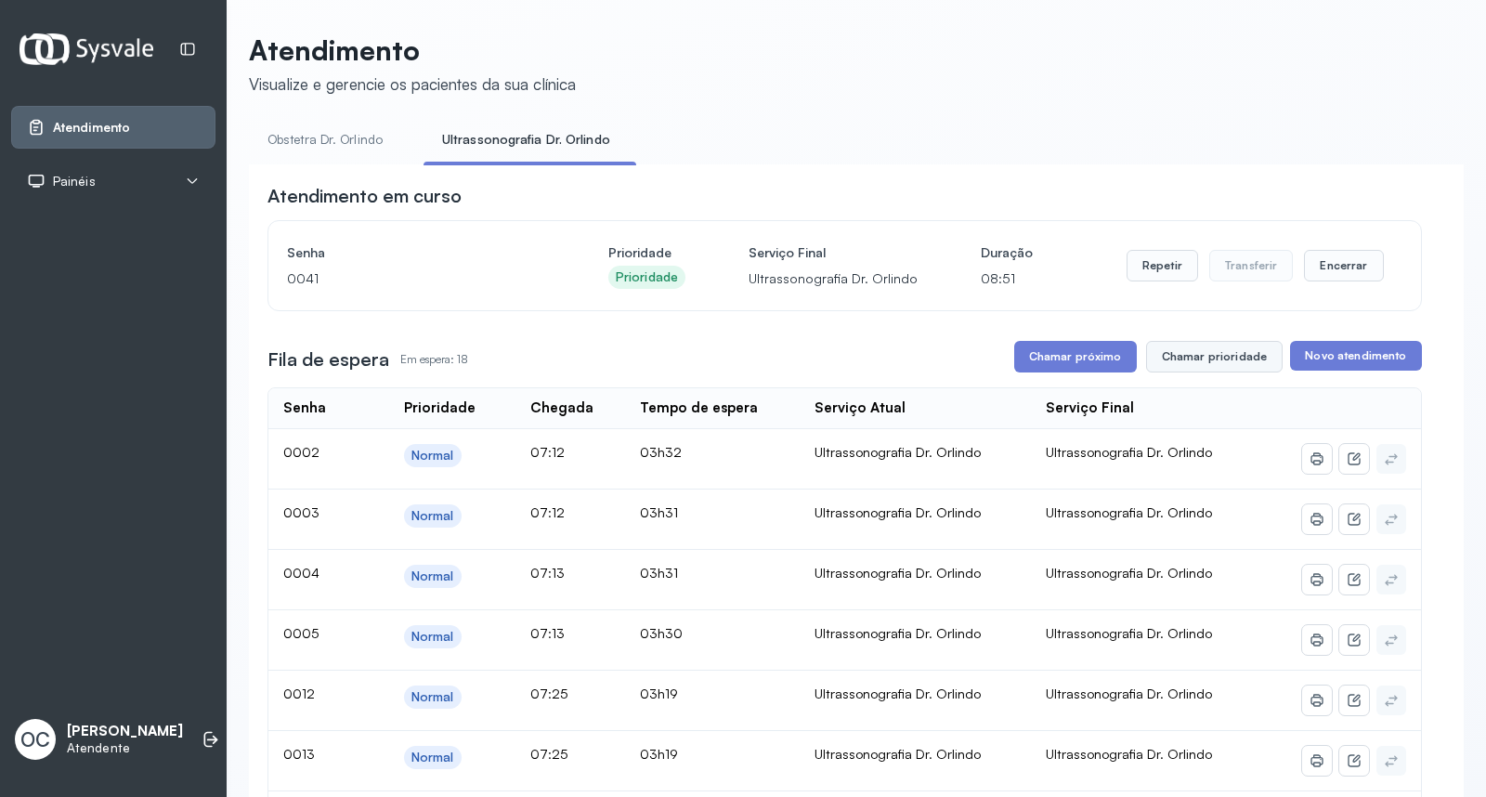
click at [1184, 359] on button "Chamar prioridade" at bounding box center [1214, 357] width 137 height 32
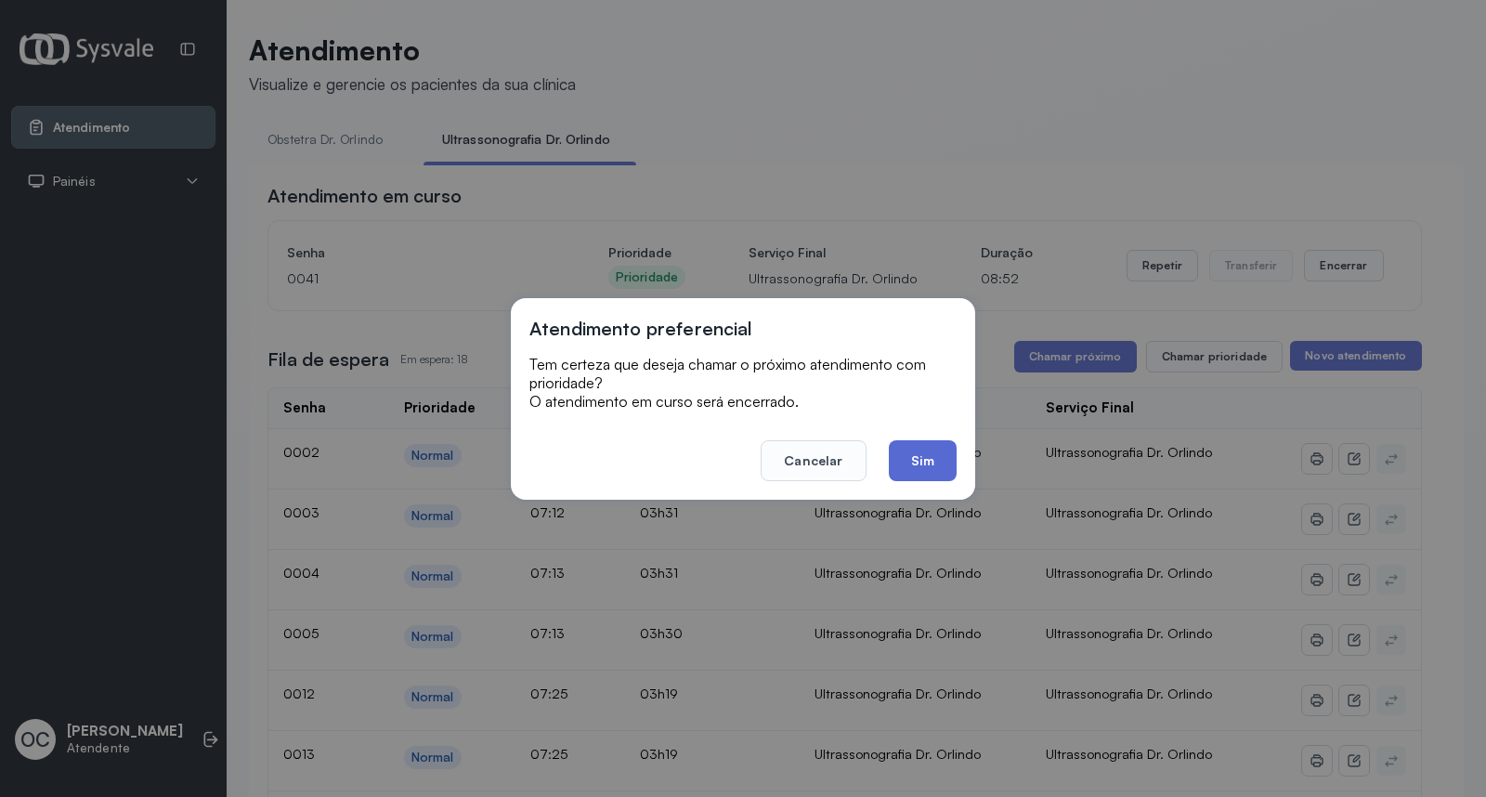
click at [943, 458] on button "Sim" at bounding box center [923, 460] width 68 height 41
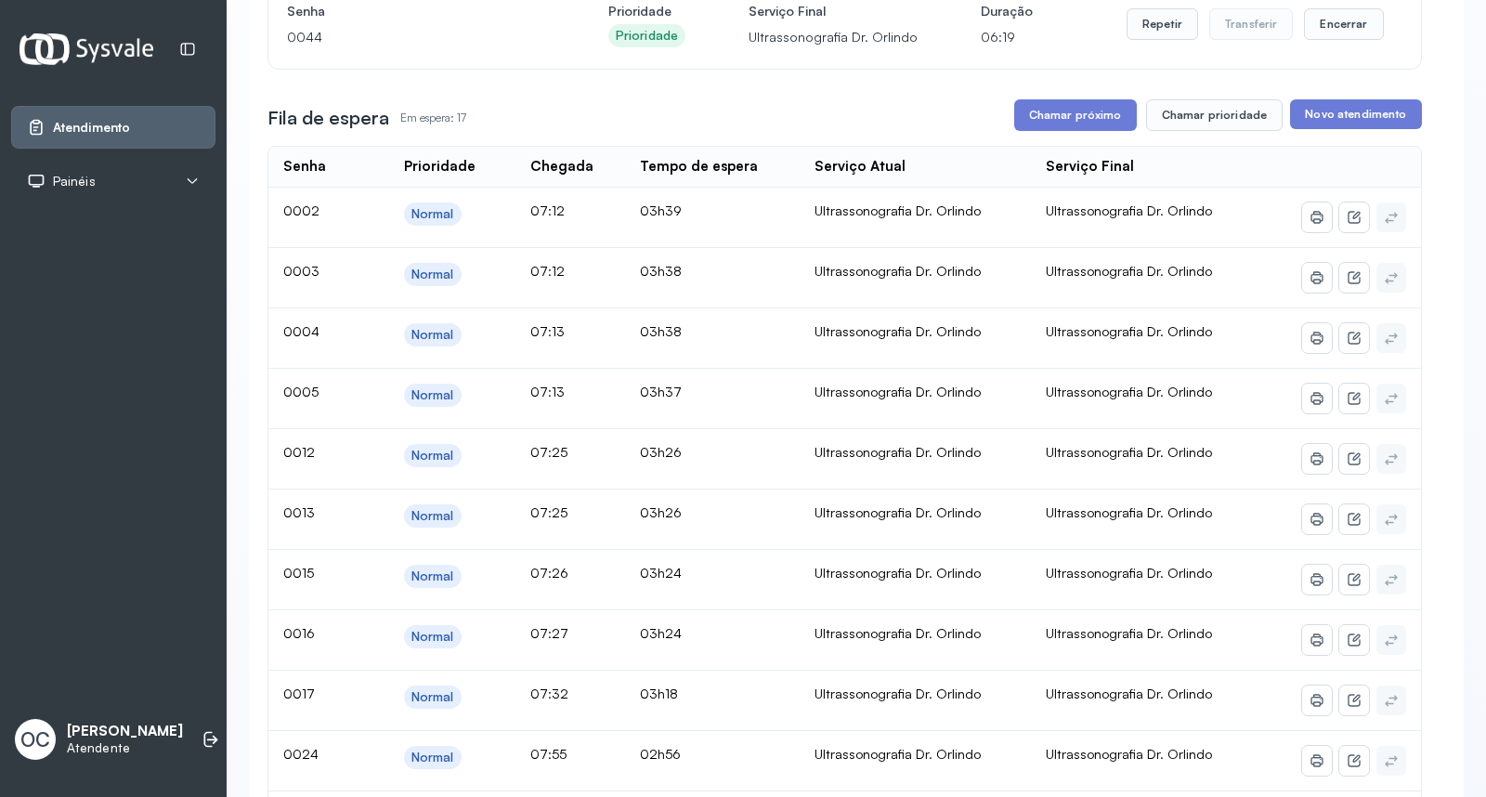
scroll to position [247, 0]
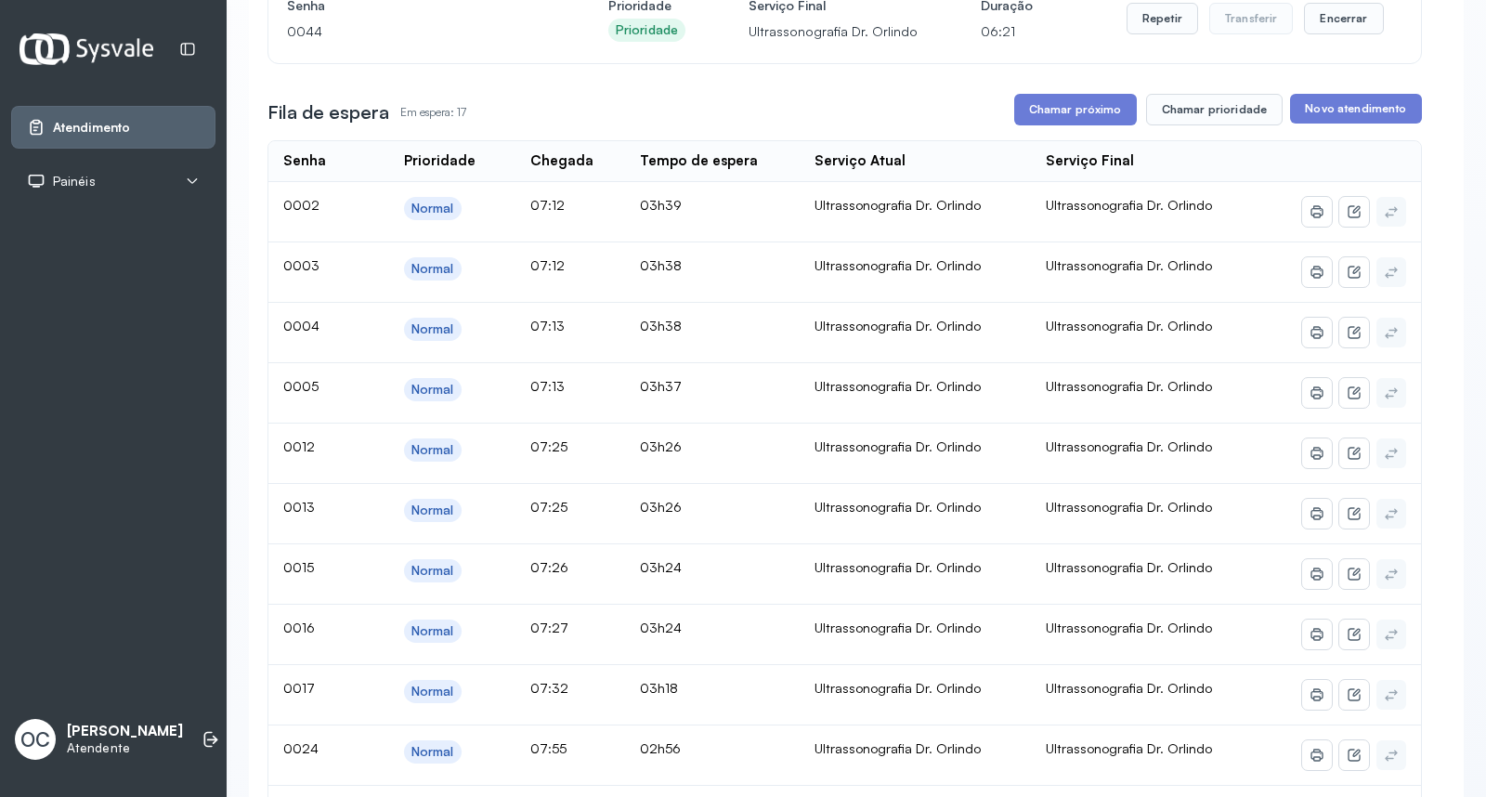
drag, startPoint x: 409, startPoint y: 116, endPoint x: 536, endPoint y: 115, distance: 127.3
click at [536, 115] on div "Em espera: 17" at bounding box center [535, 112] width 271 height 26
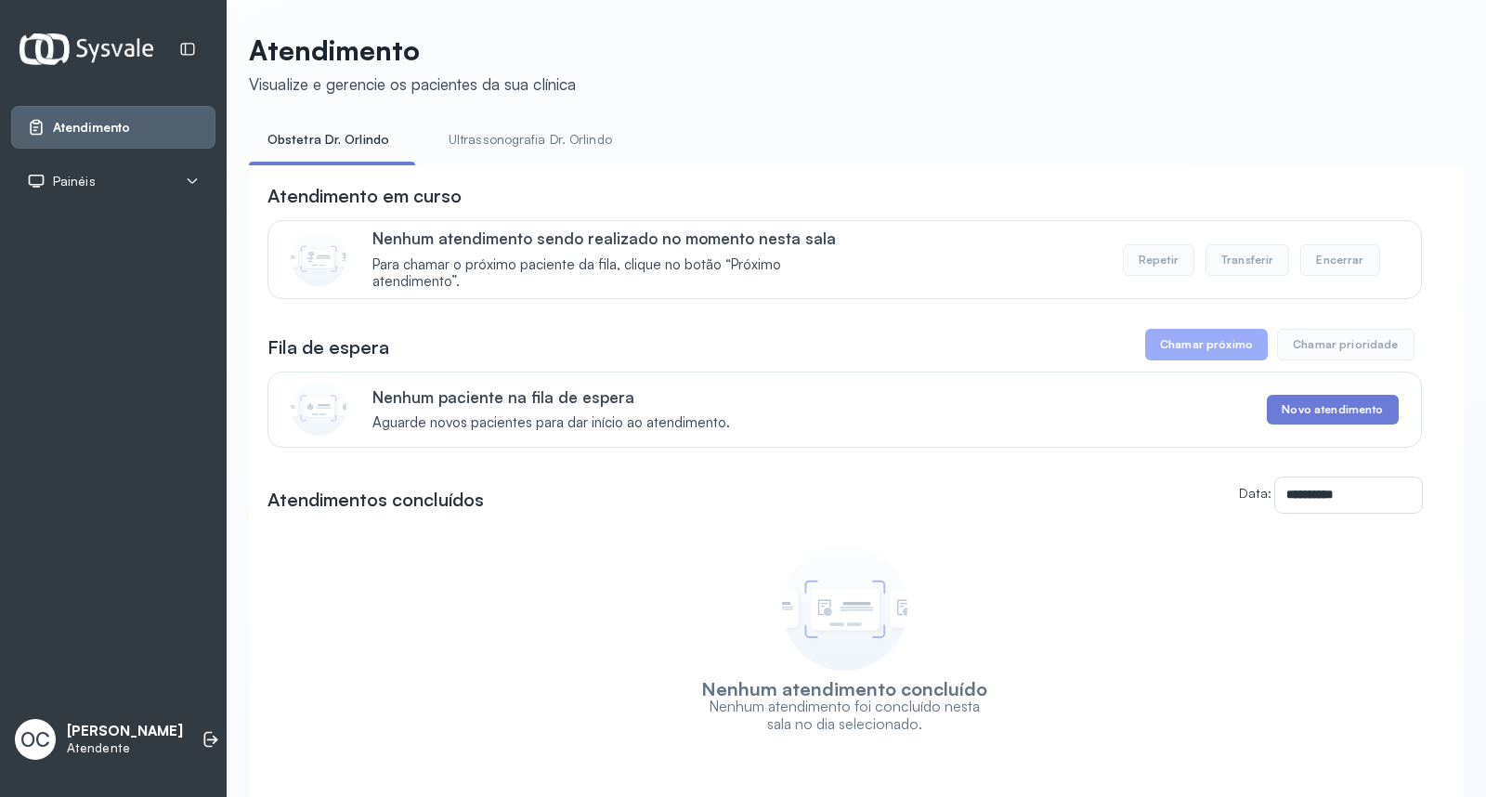
click at [569, 145] on link "Ultrassonografia Dr. Orlindo" at bounding box center [530, 139] width 201 height 31
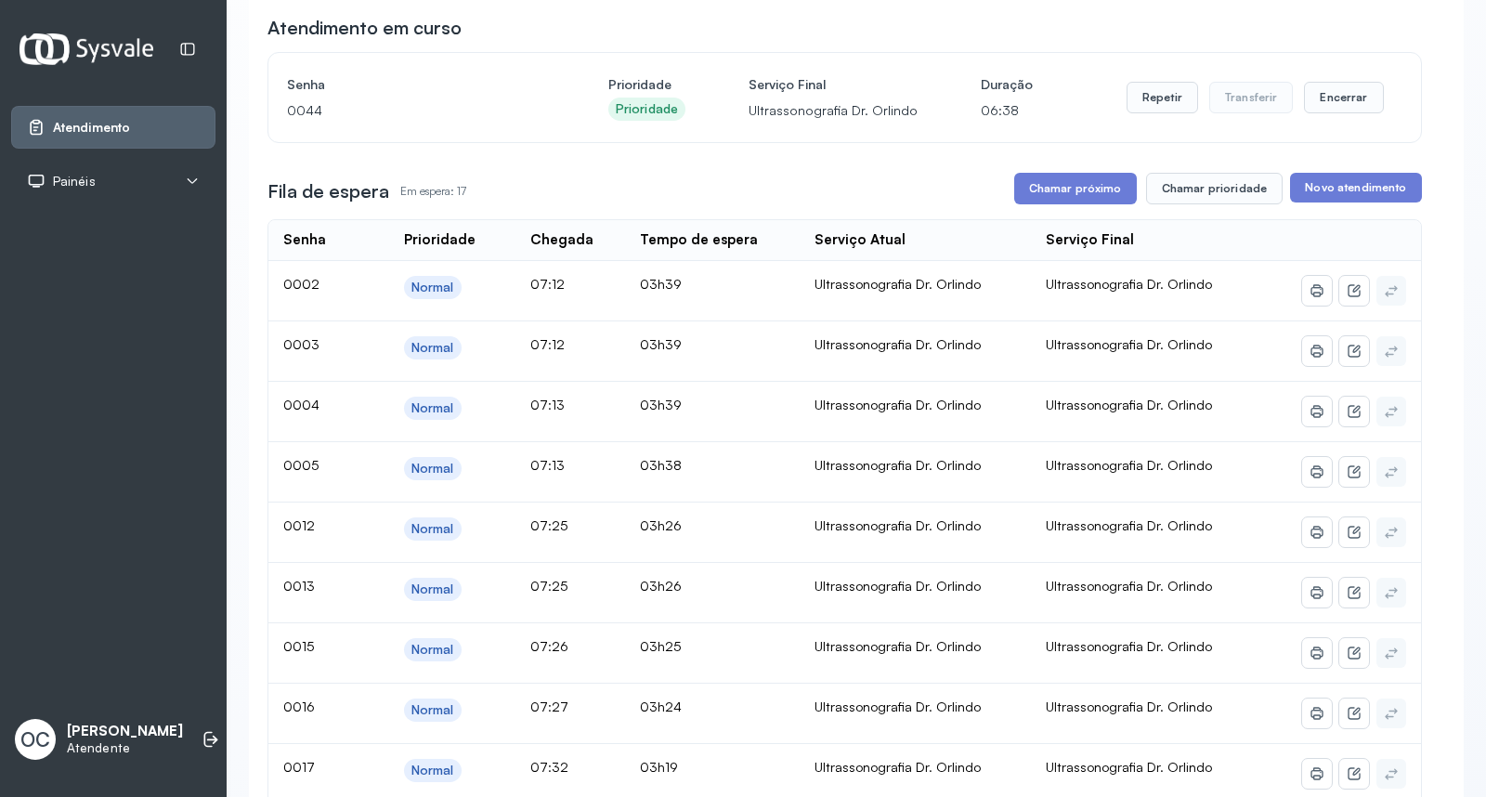
scroll to position [133, 0]
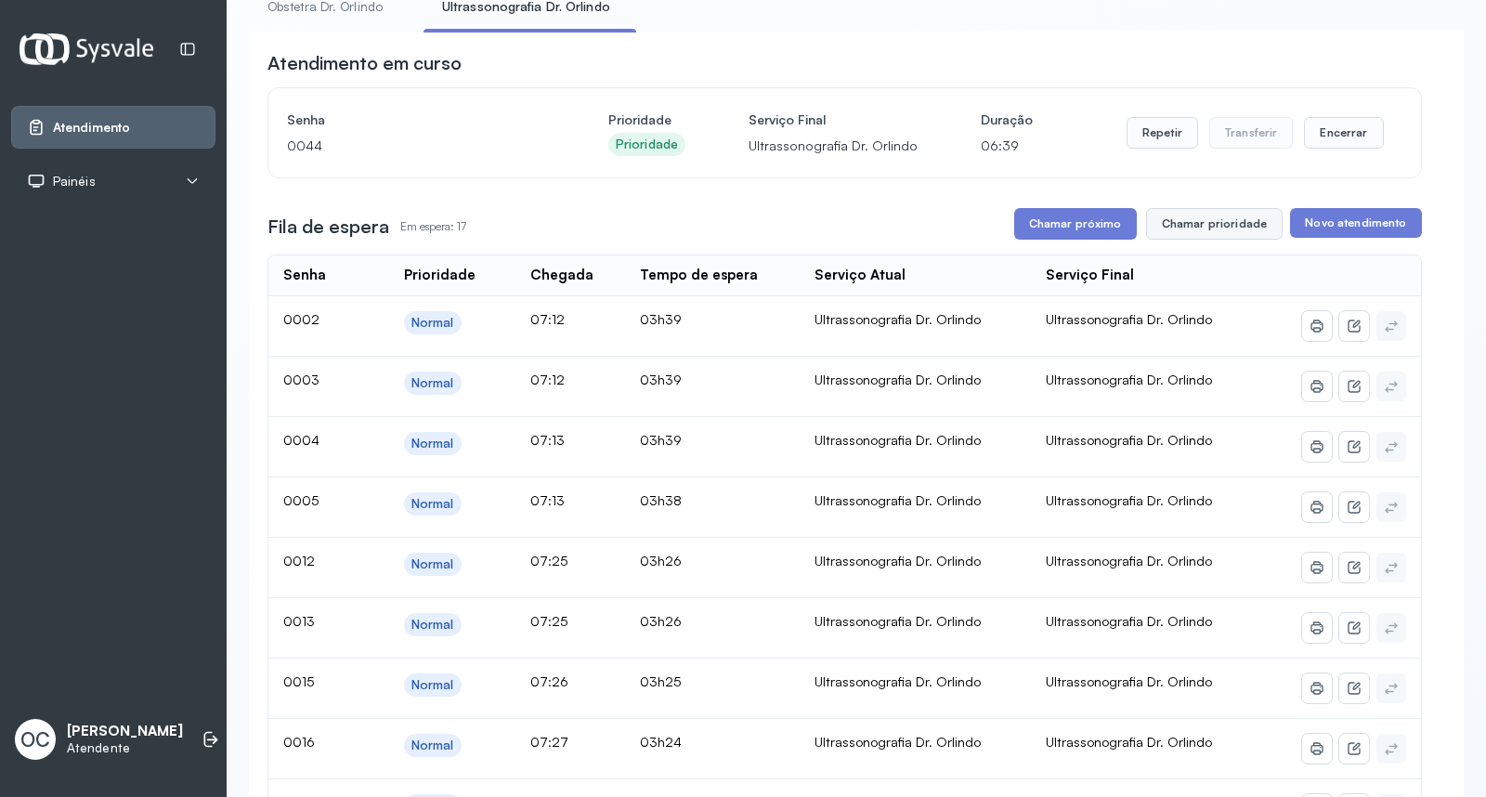
click at [1206, 224] on button "Chamar prioridade" at bounding box center [1214, 224] width 137 height 32
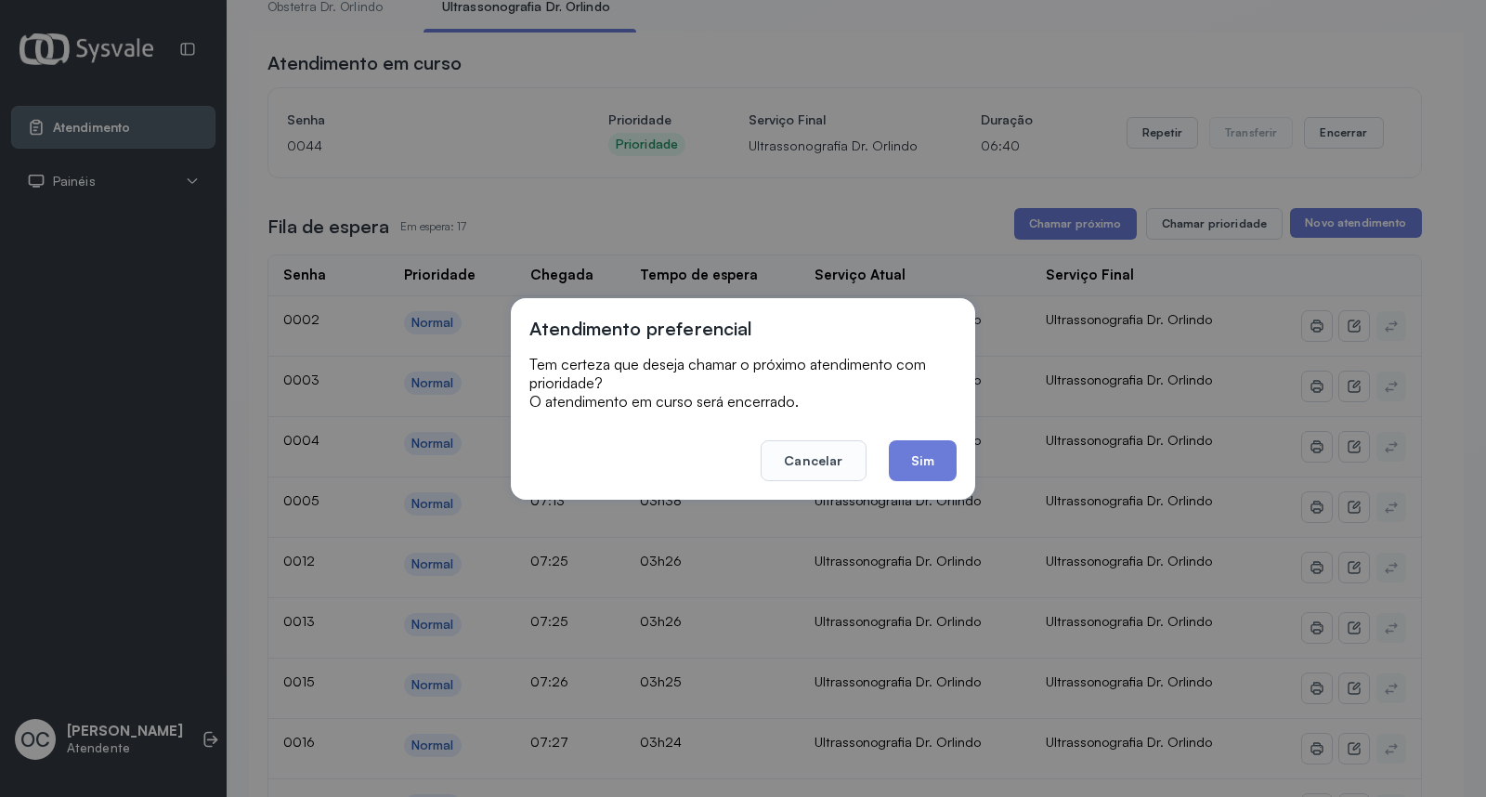
click at [897, 458] on button "Sim" at bounding box center [923, 460] width 68 height 41
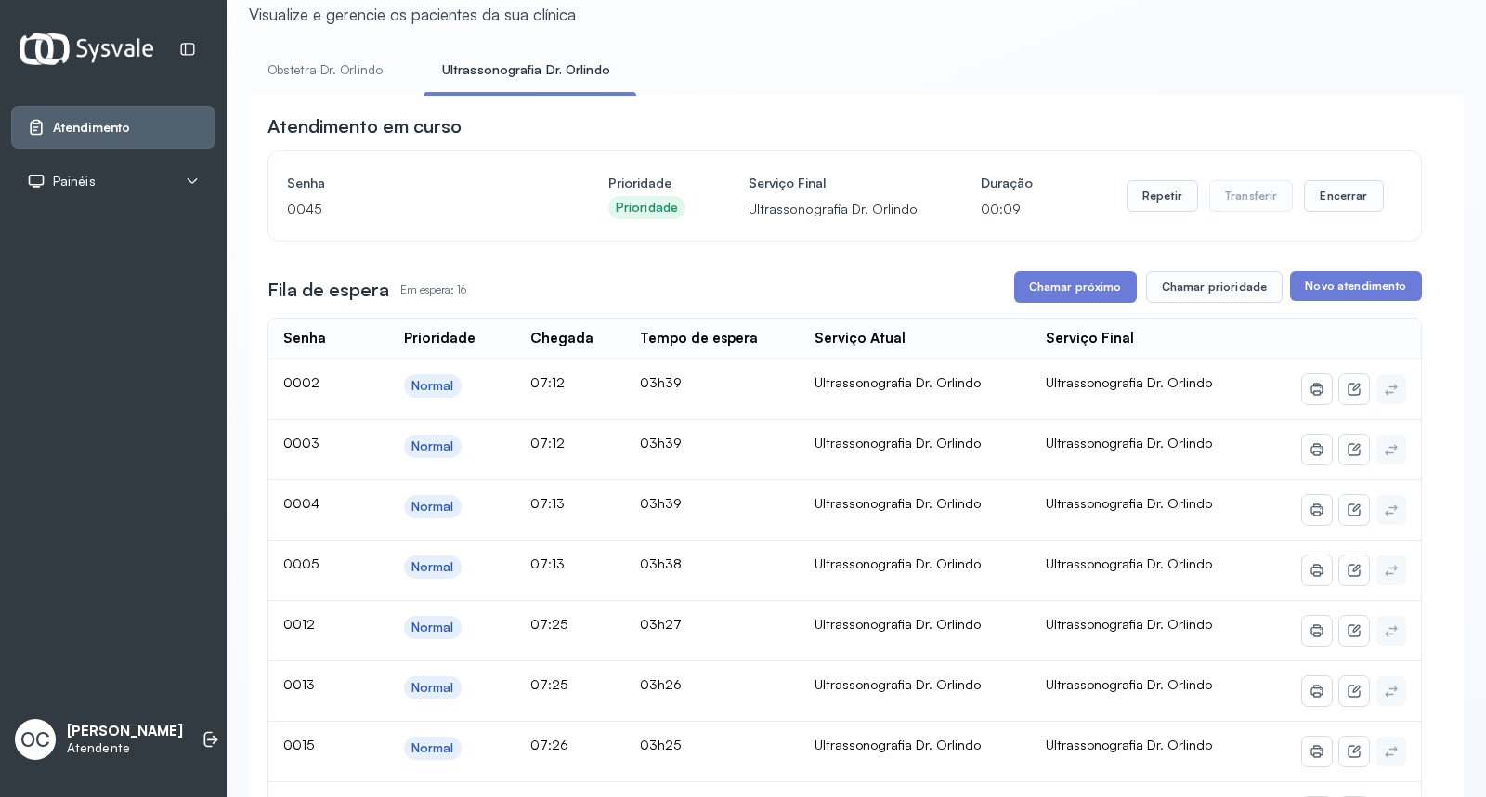
scroll to position [29, 0]
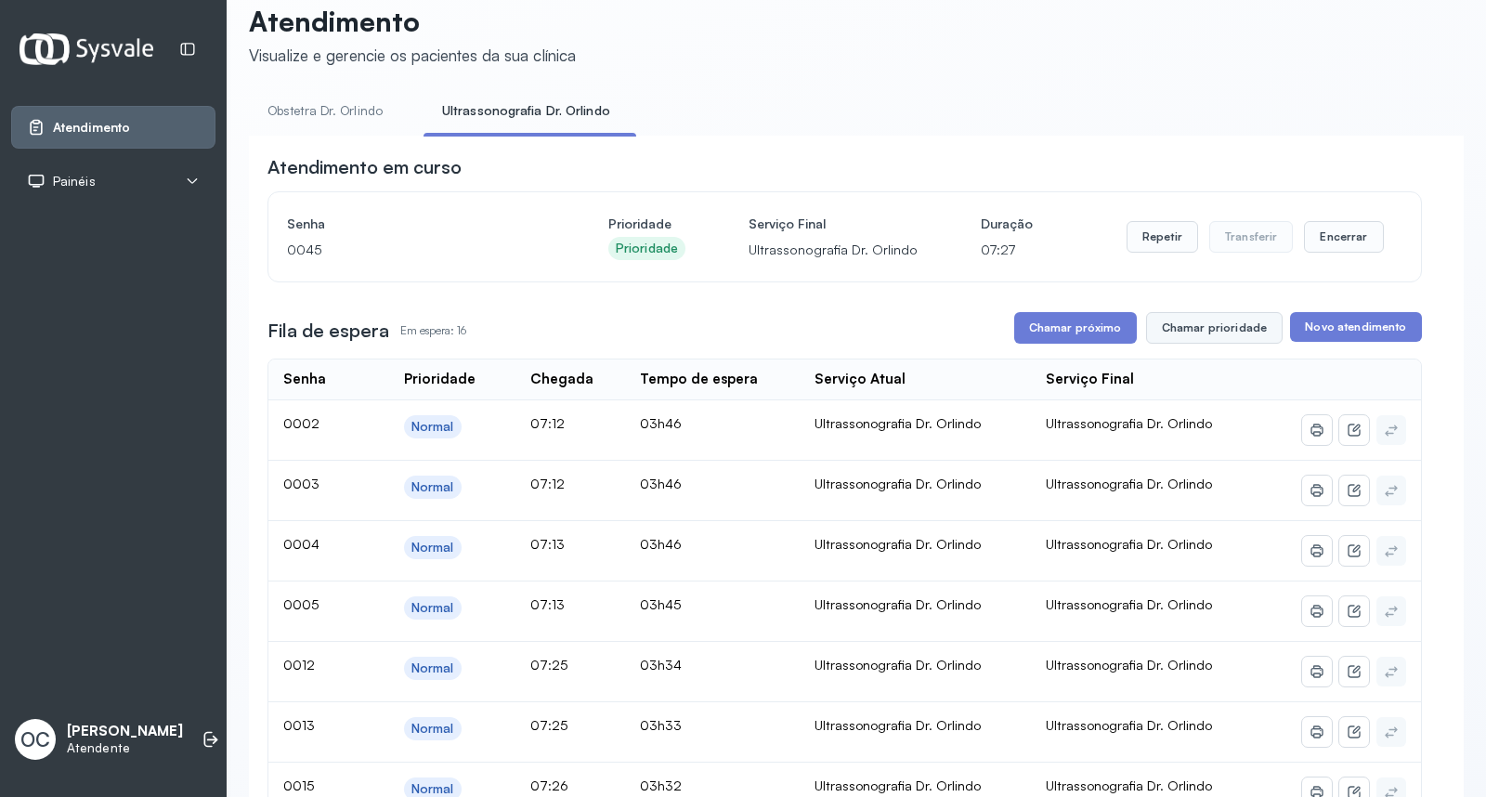
click at [1185, 318] on button "Chamar prioridade" at bounding box center [1214, 328] width 137 height 32
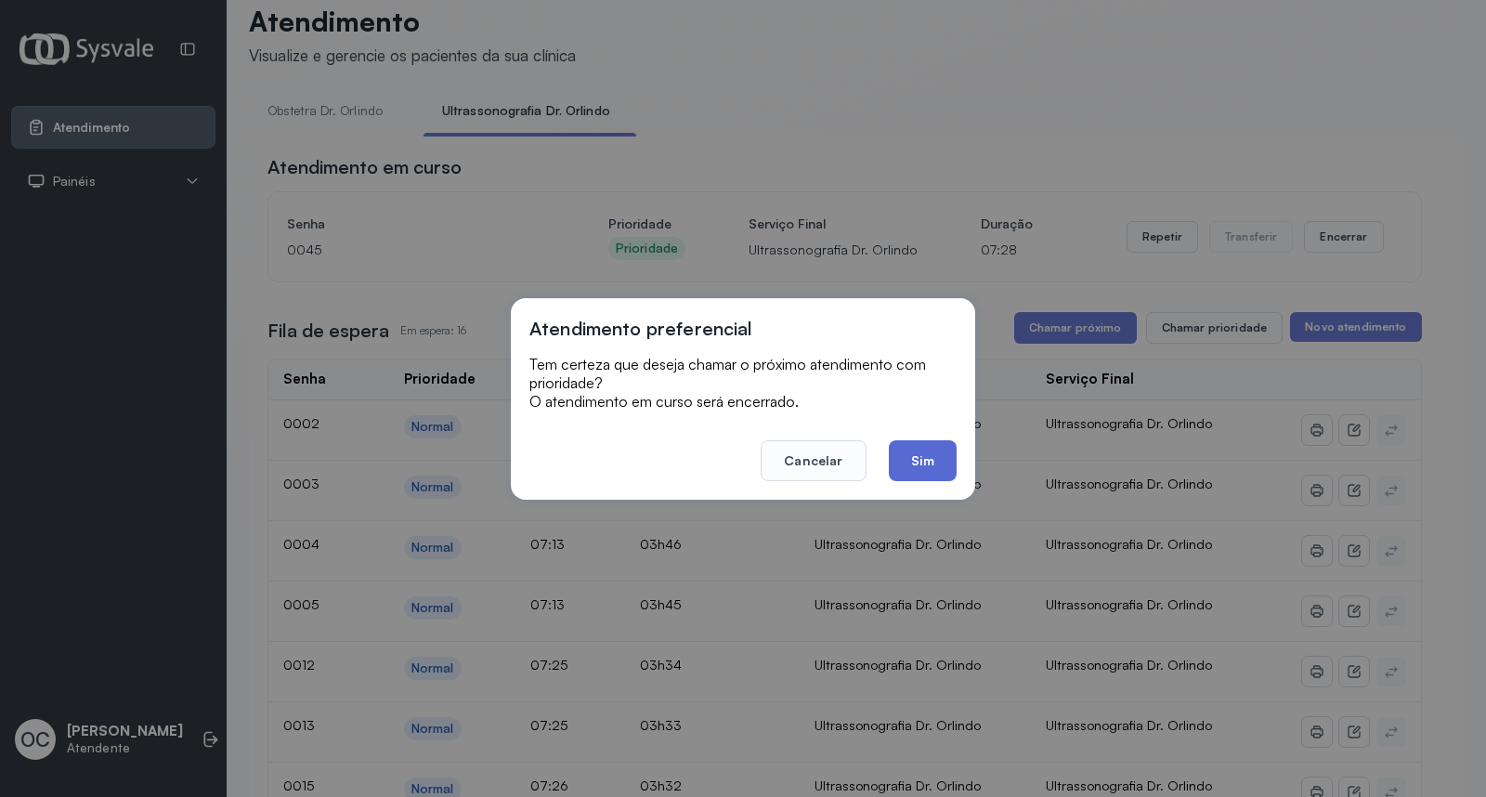
click at [927, 449] on button "Sim" at bounding box center [923, 460] width 68 height 41
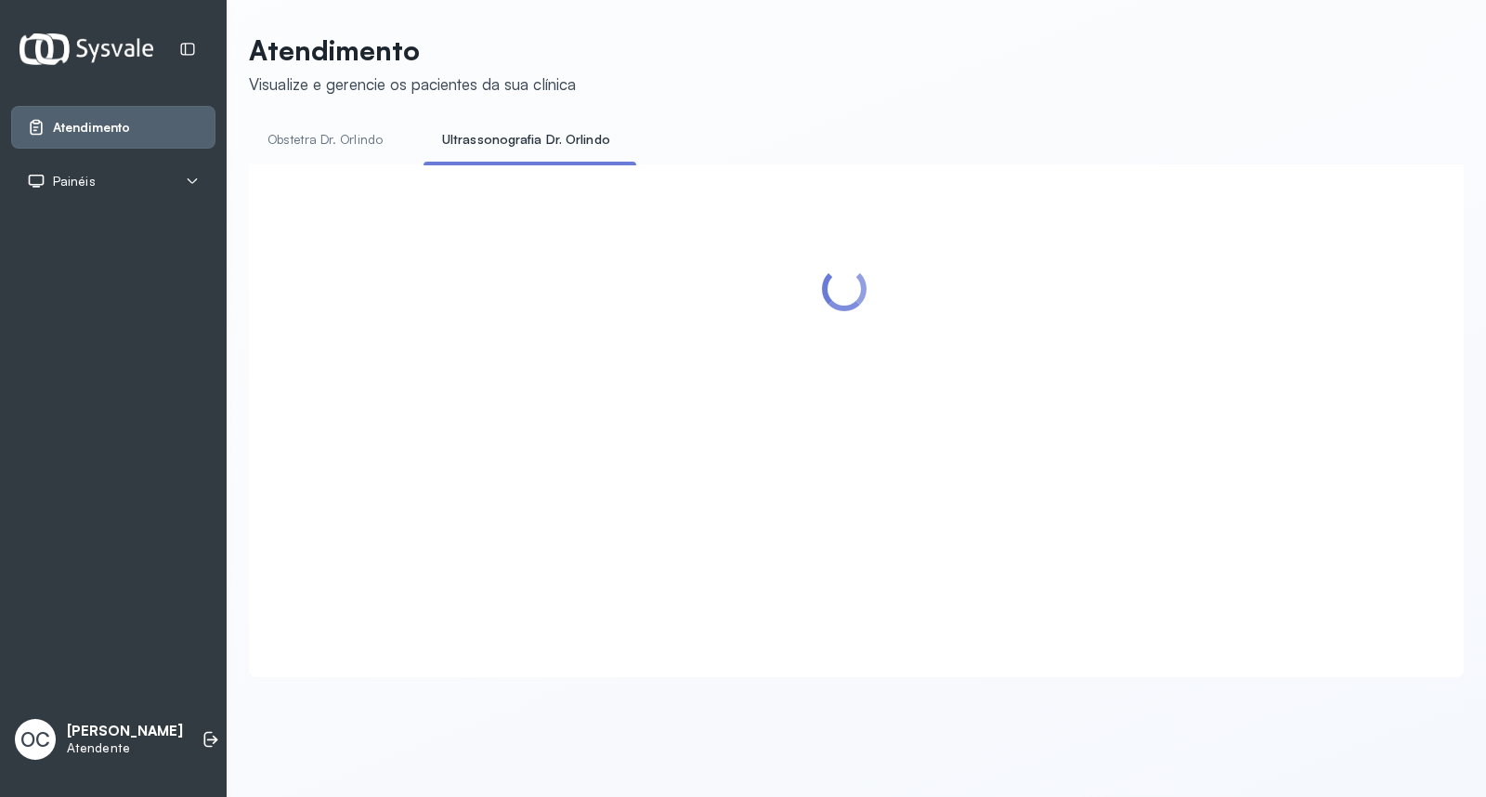
click at [364, 133] on link "Obstetra Dr. Orlindo" at bounding box center [325, 139] width 152 height 31
click at [496, 132] on link "Ultrassonografia Dr. Orlindo" at bounding box center [530, 139] width 201 height 31
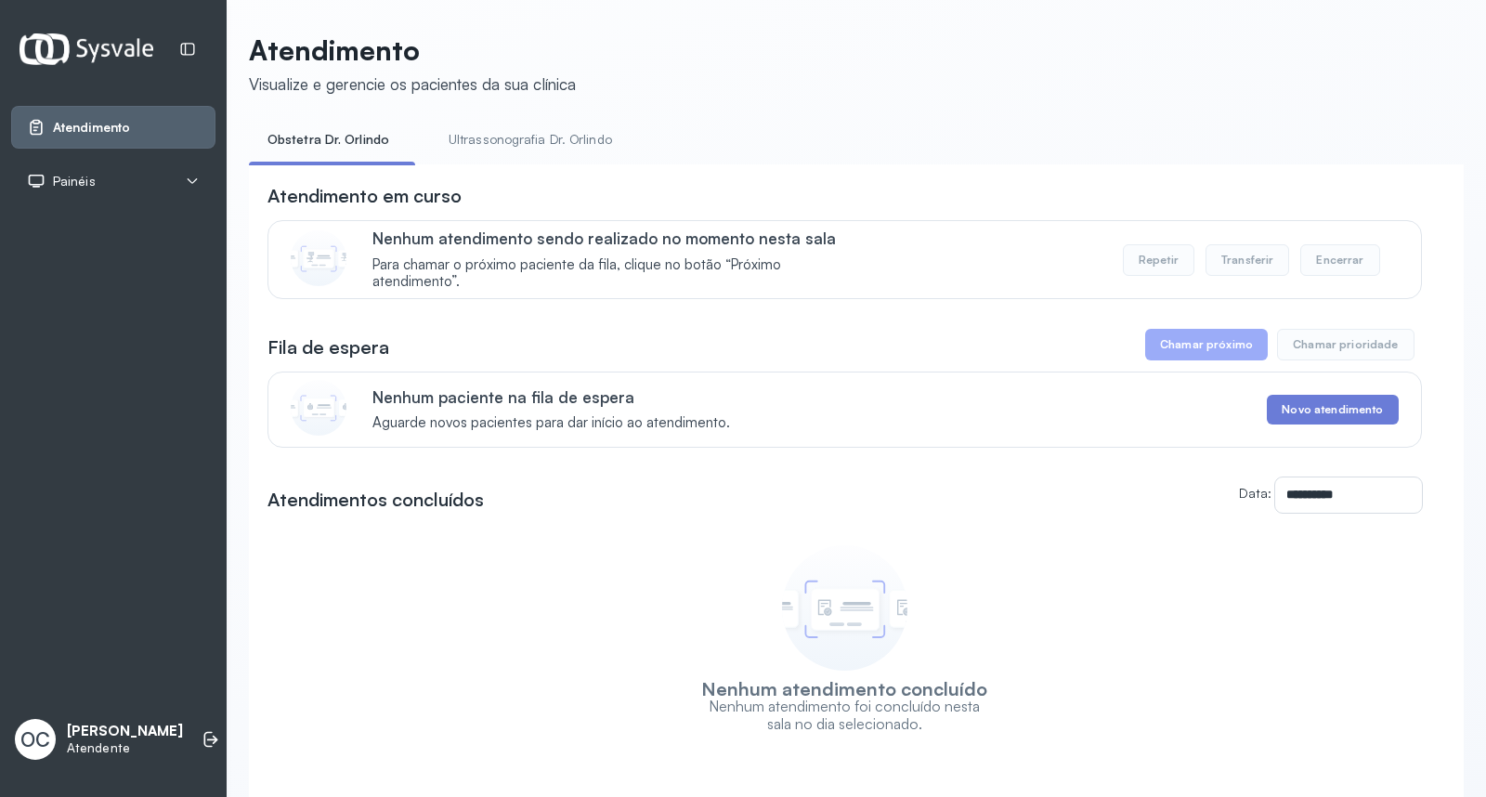
click at [523, 142] on link "Ultrassonografia Dr. Orlindo" at bounding box center [530, 139] width 201 height 31
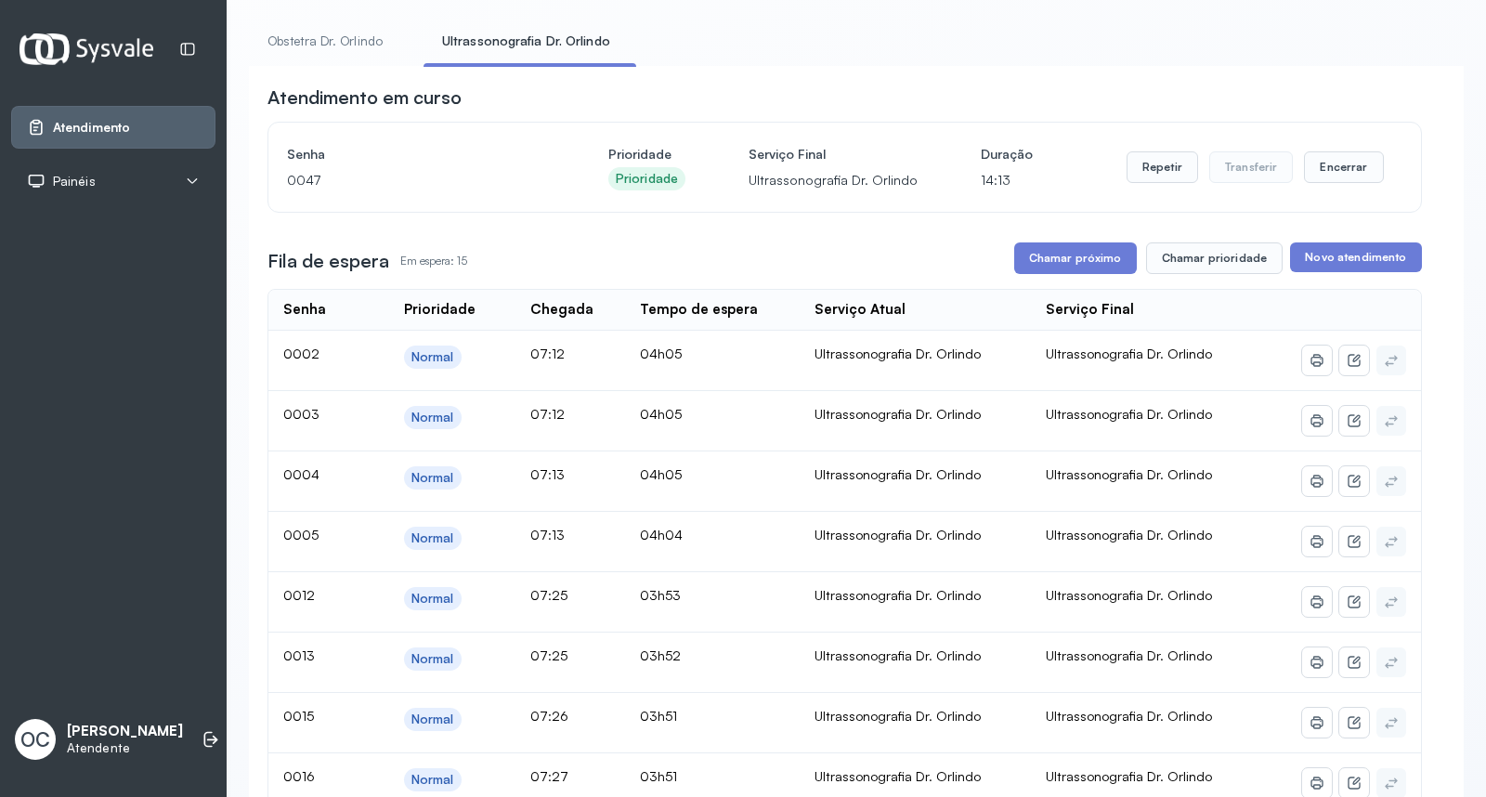
scroll to position [23, 0]
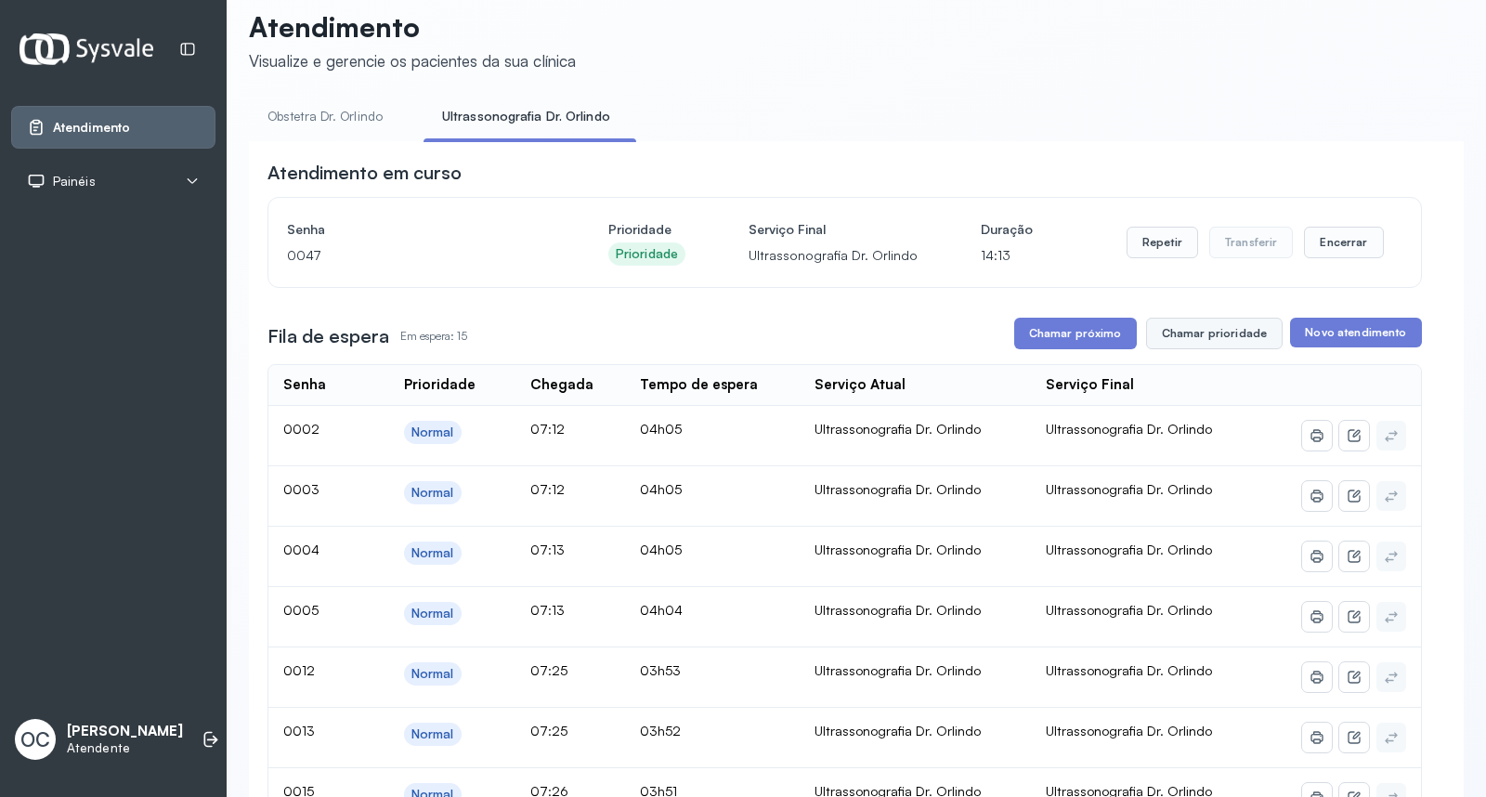
click at [1238, 340] on button "Chamar prioridade" at bounding box center [1214, 334] width 137 height 32
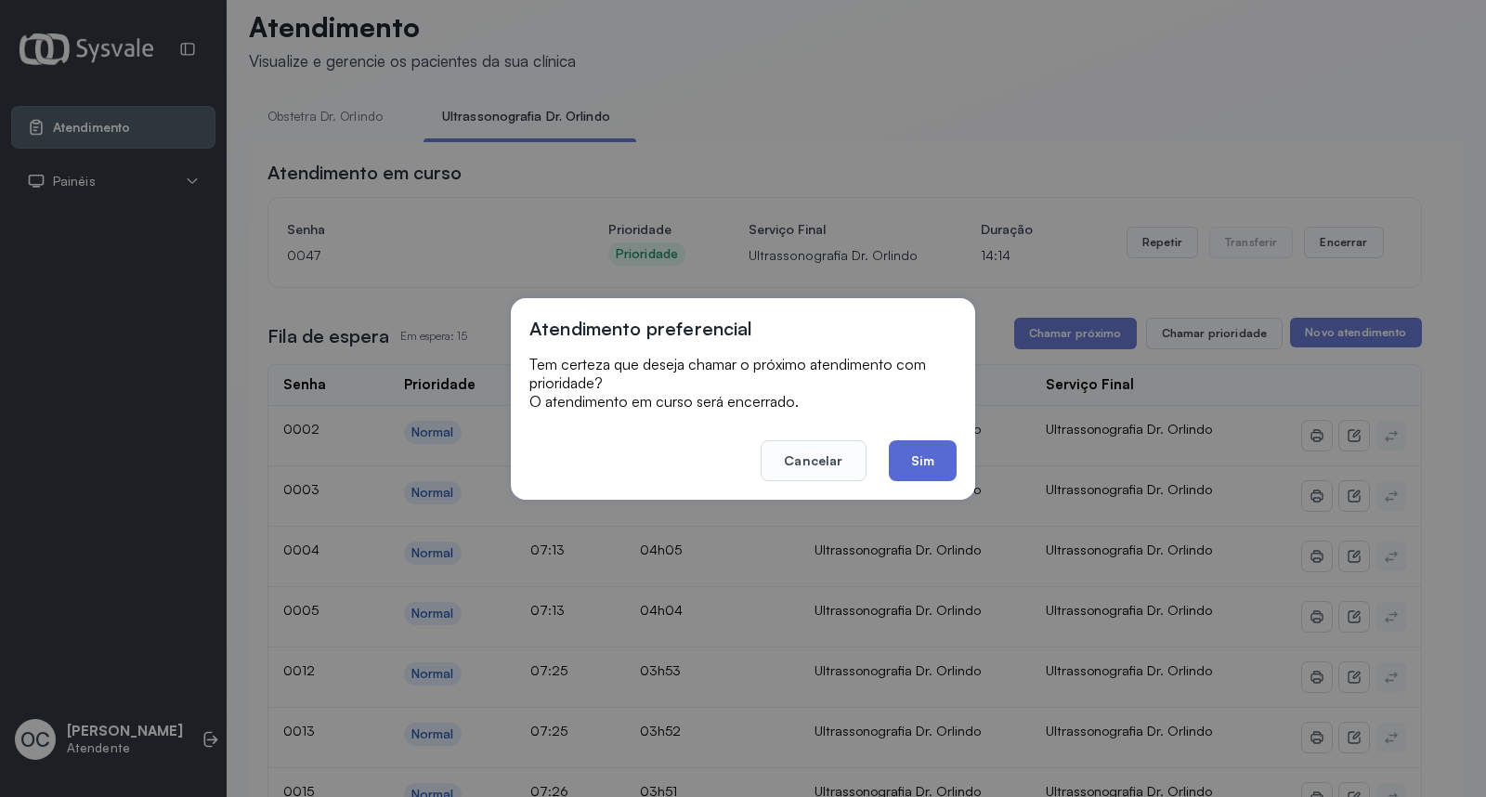
click at [933, 456] on button "Sim" at bounding box center [923, 460] width 68 height 41
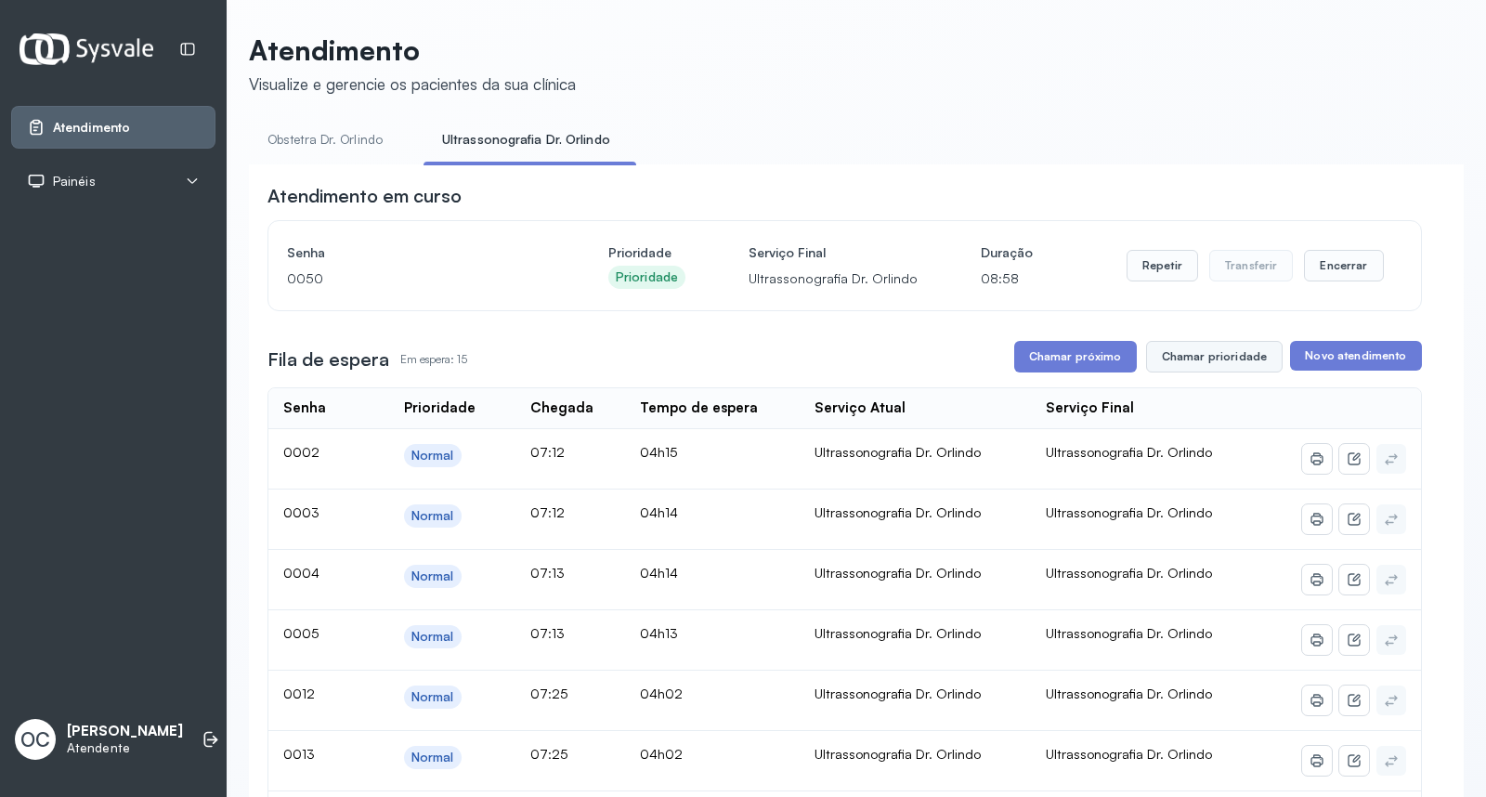
click at [1197, 353] on button "Chamar prioridade" at bounding box center [1214, 357] width 137 height 32
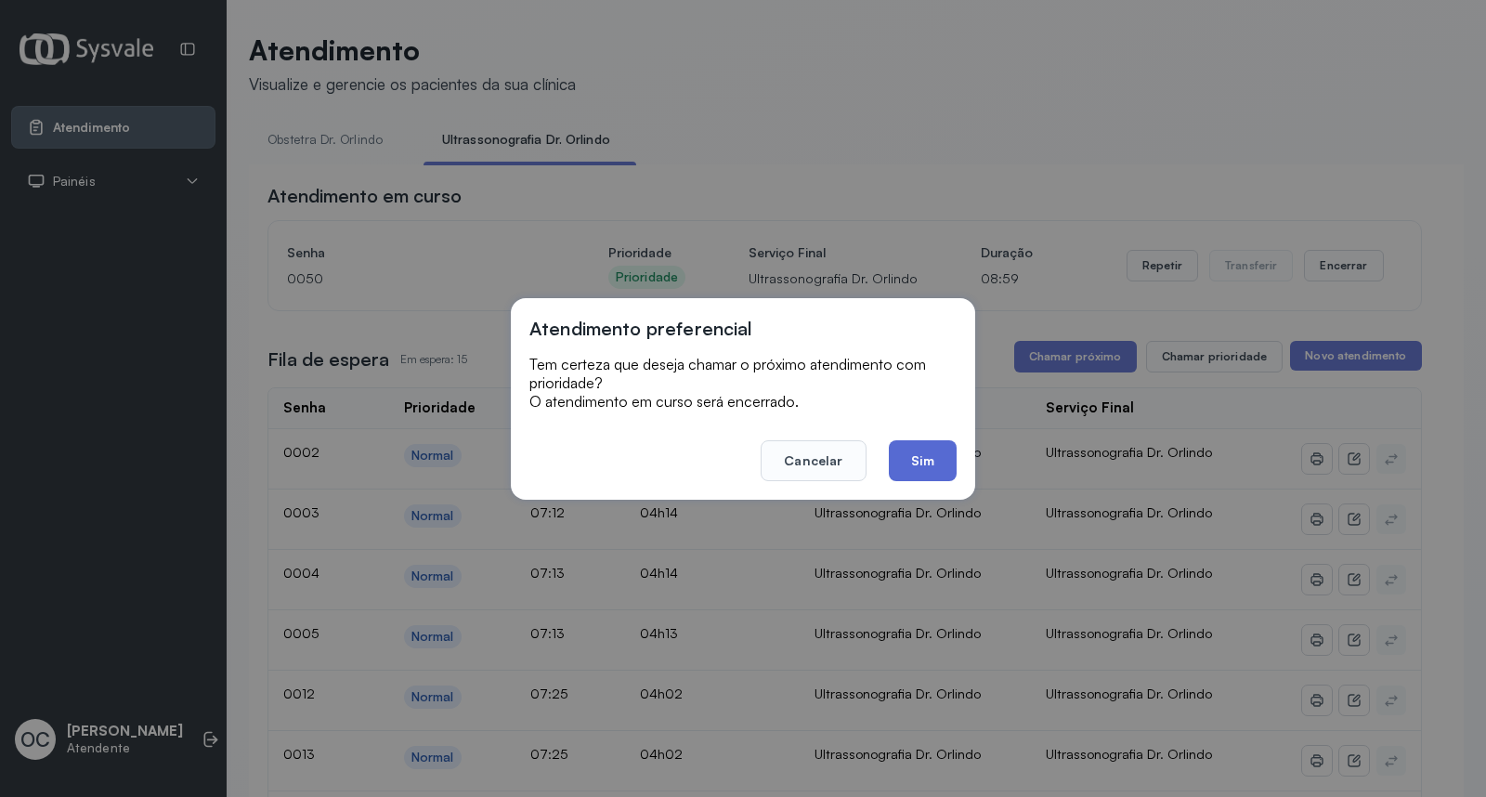
click at [907, 466] on button "Sim" at bounding box center [923, 460] width 68 height 41
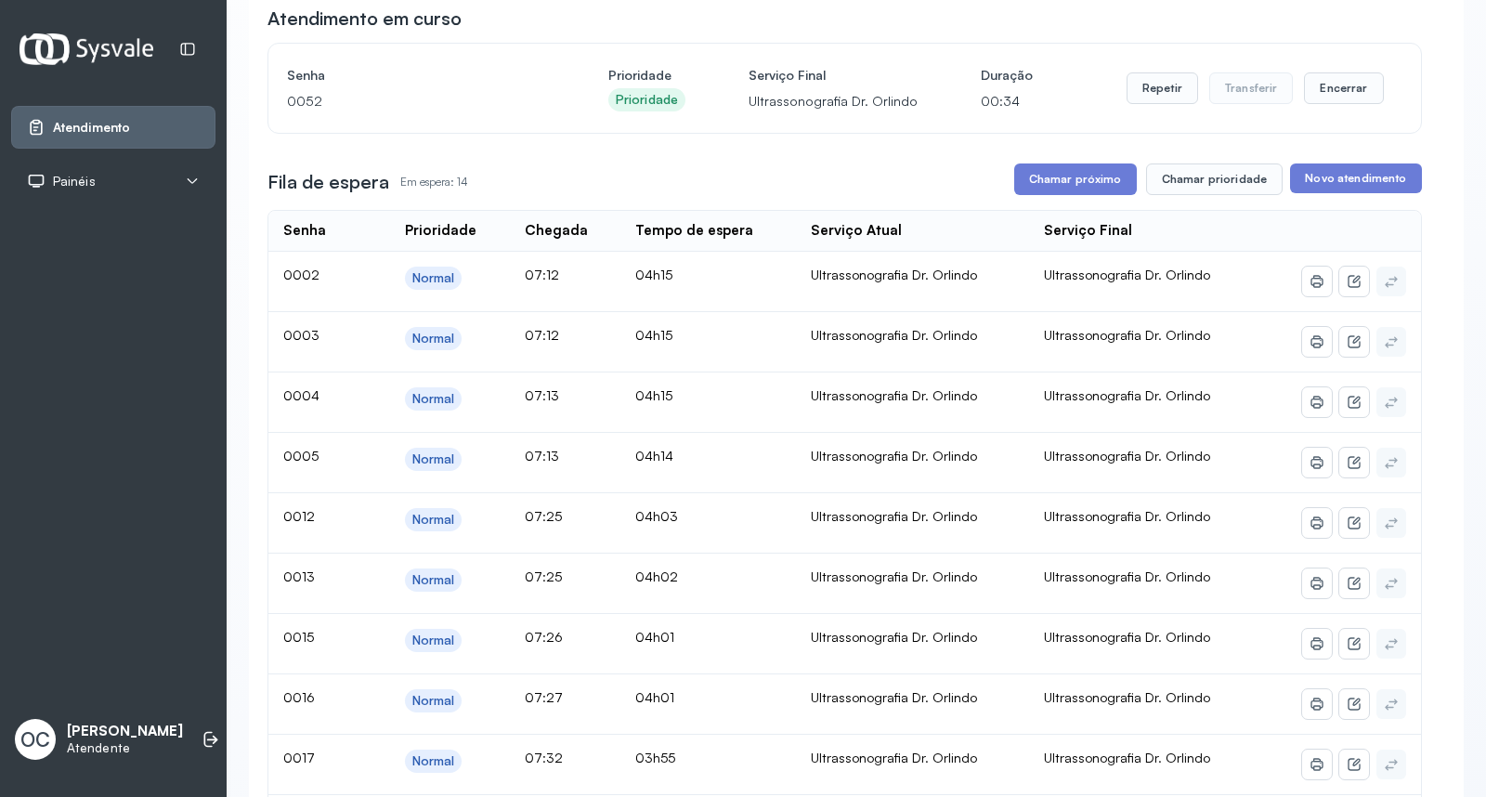
scroll to position [154, 0]
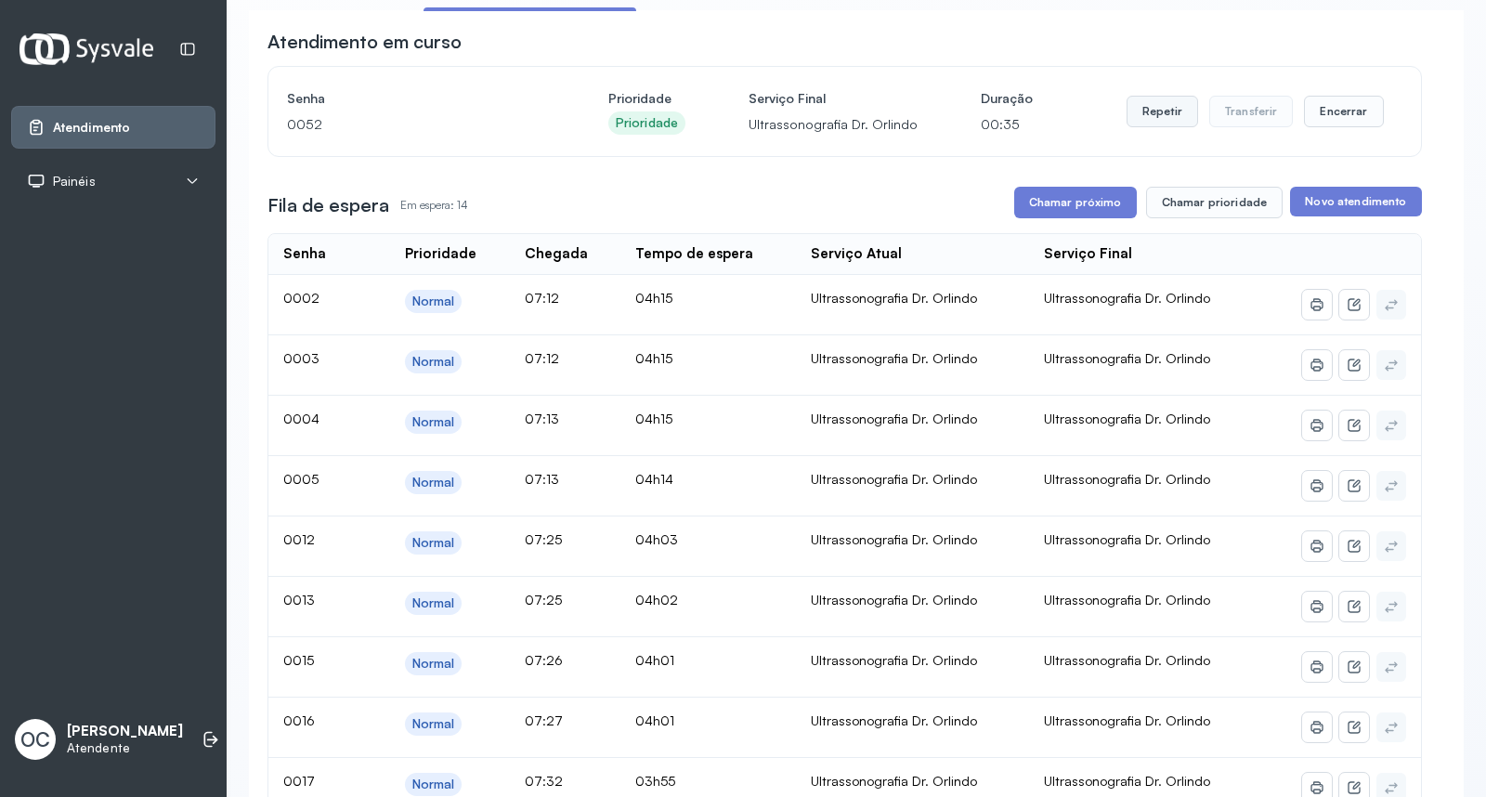
click at [1180, 109] on button "Repetir" at bounding box center [1163, 112] width 72 height 32
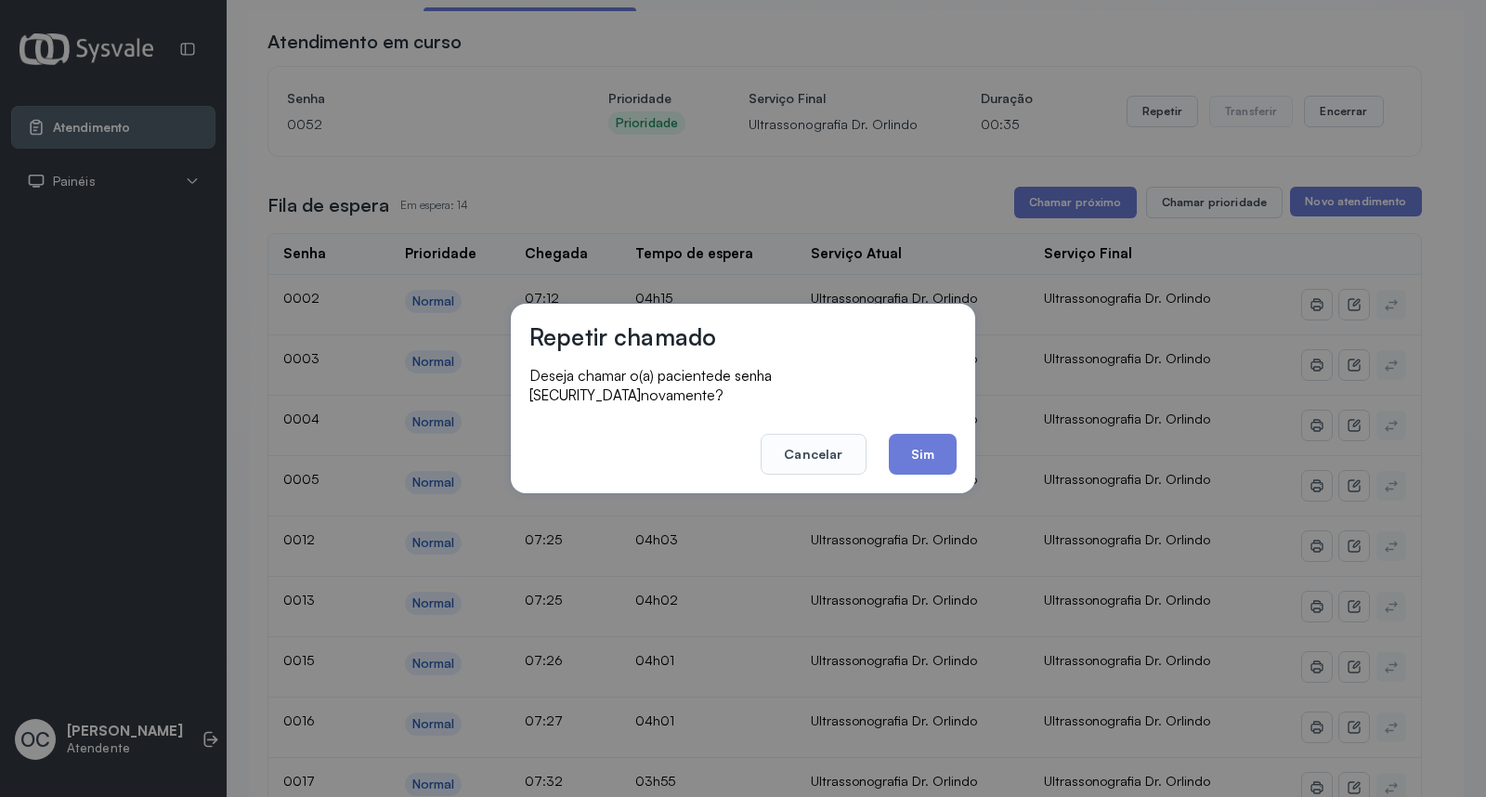
click at [926, 434] on button "Sim" at bounding box center [923, 454] width 68 height 41
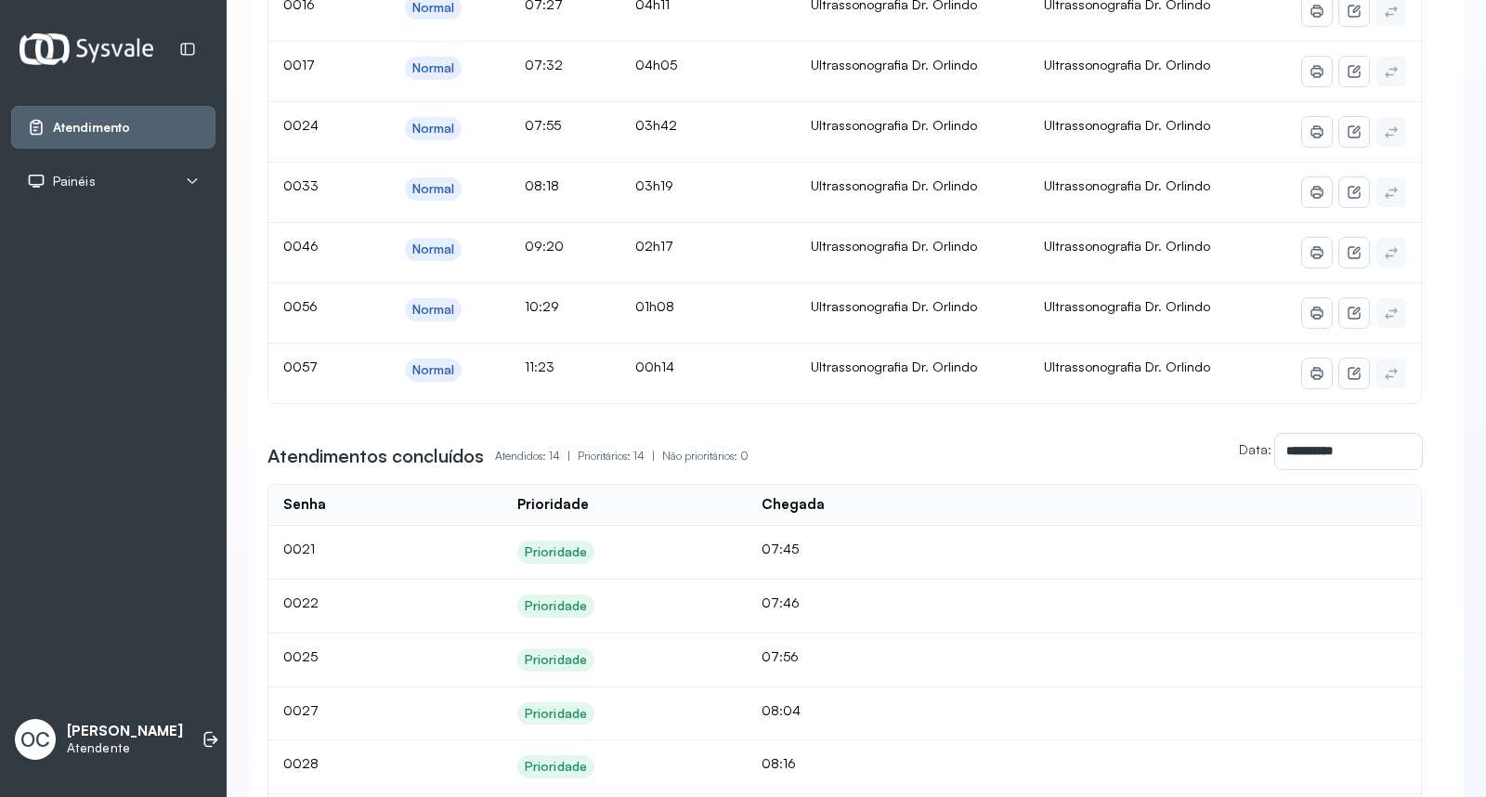
scroll to position [0, 0]
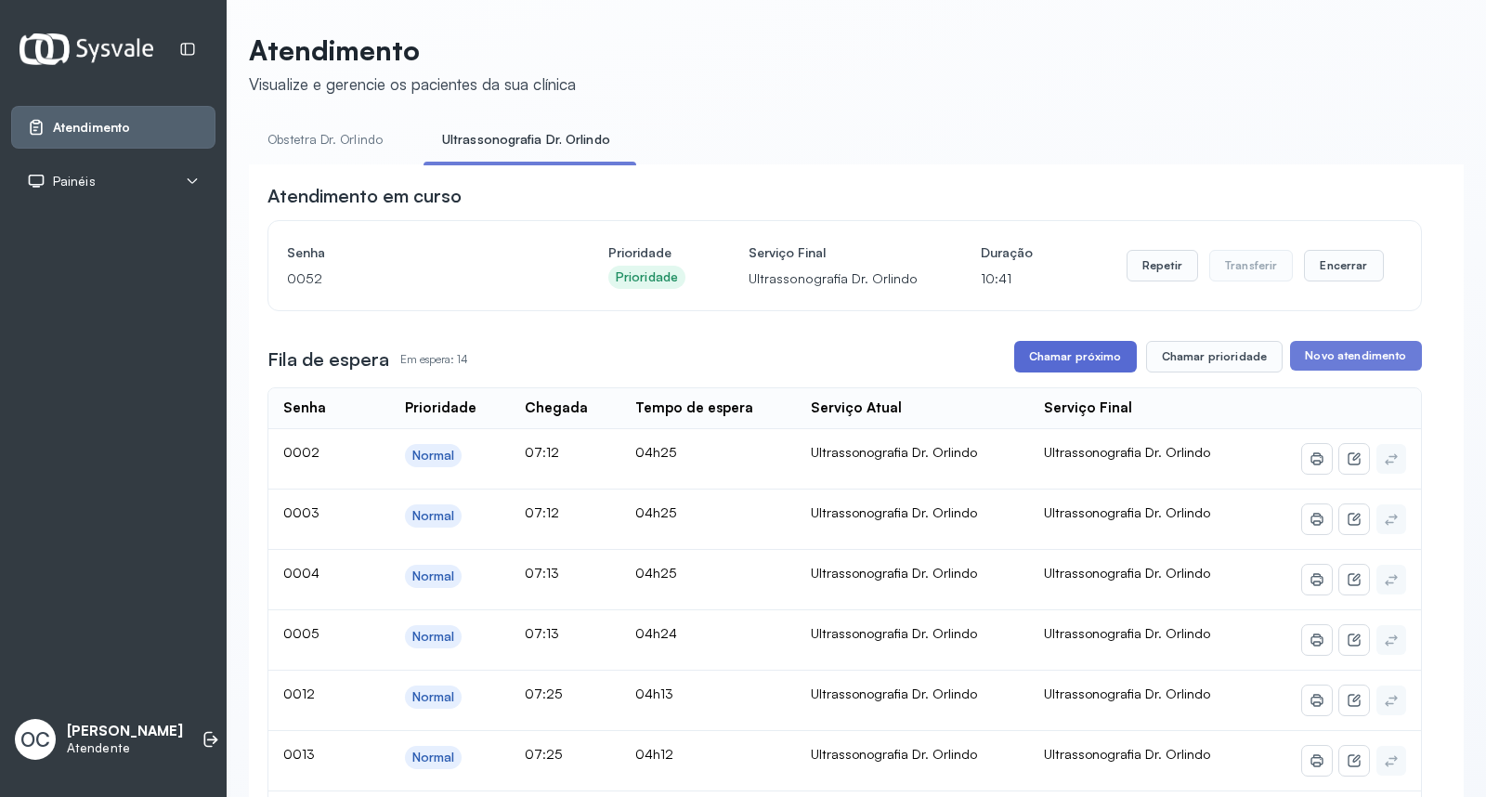
click at [1093, 355] on button "Chamar próximo" at bounding box center [1075, 357] width 123 height 32
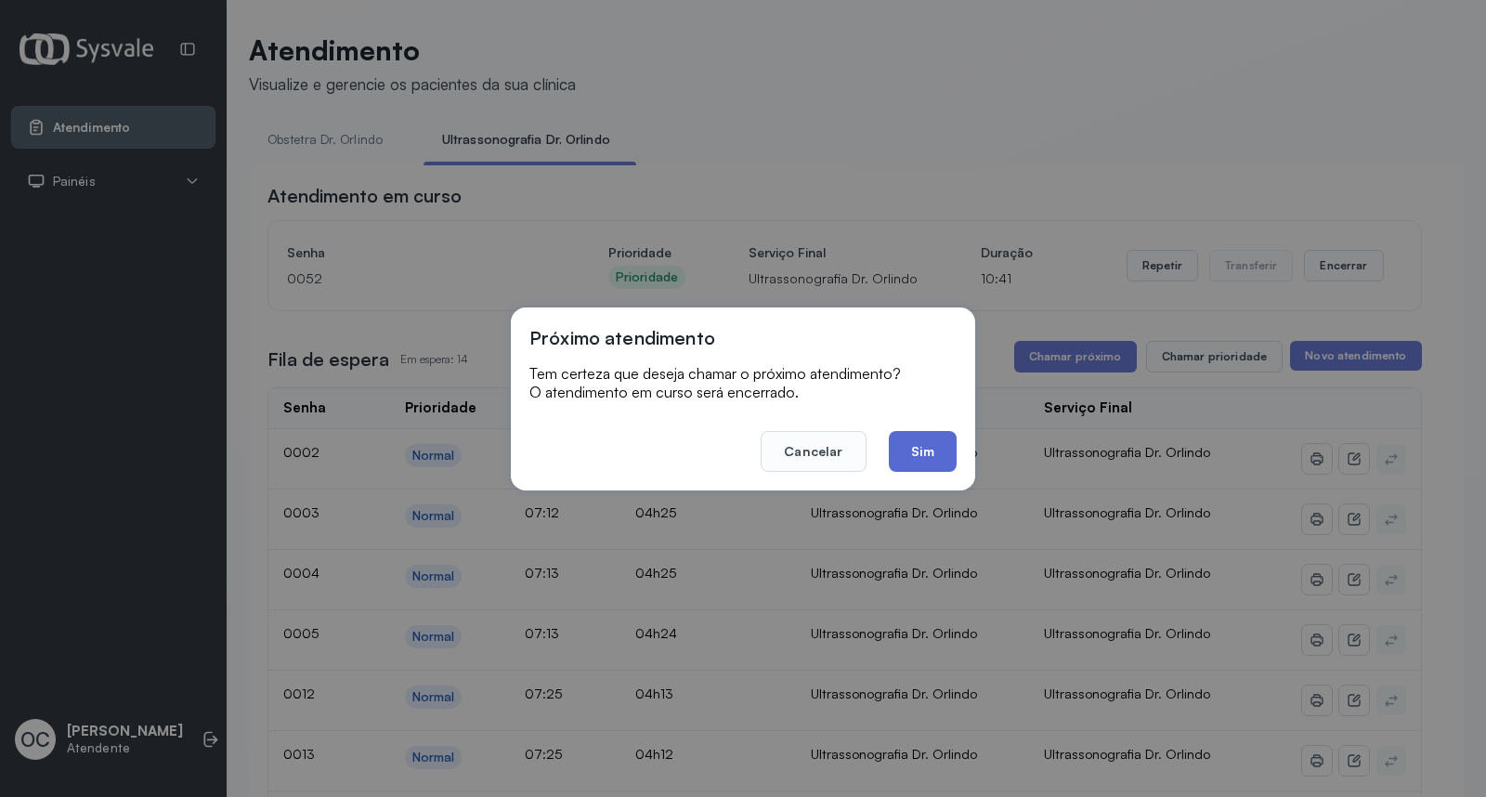
click at [906, 441] on button "Sim" at bounding box center [923, 451] width 68 height 41
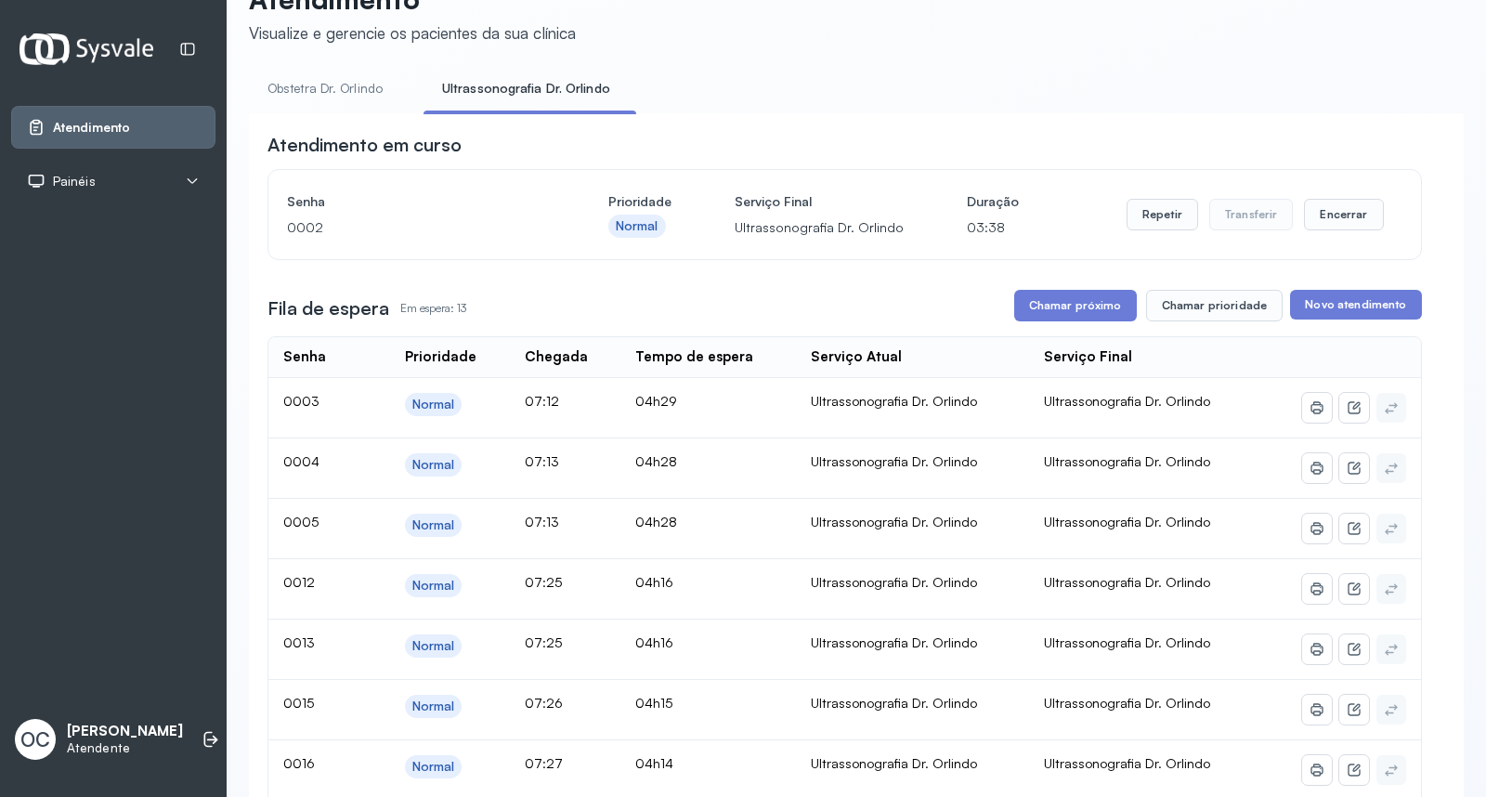
scroll to position [45, 0]
